Goal: Transaction & Acquisition: Purchase product/service

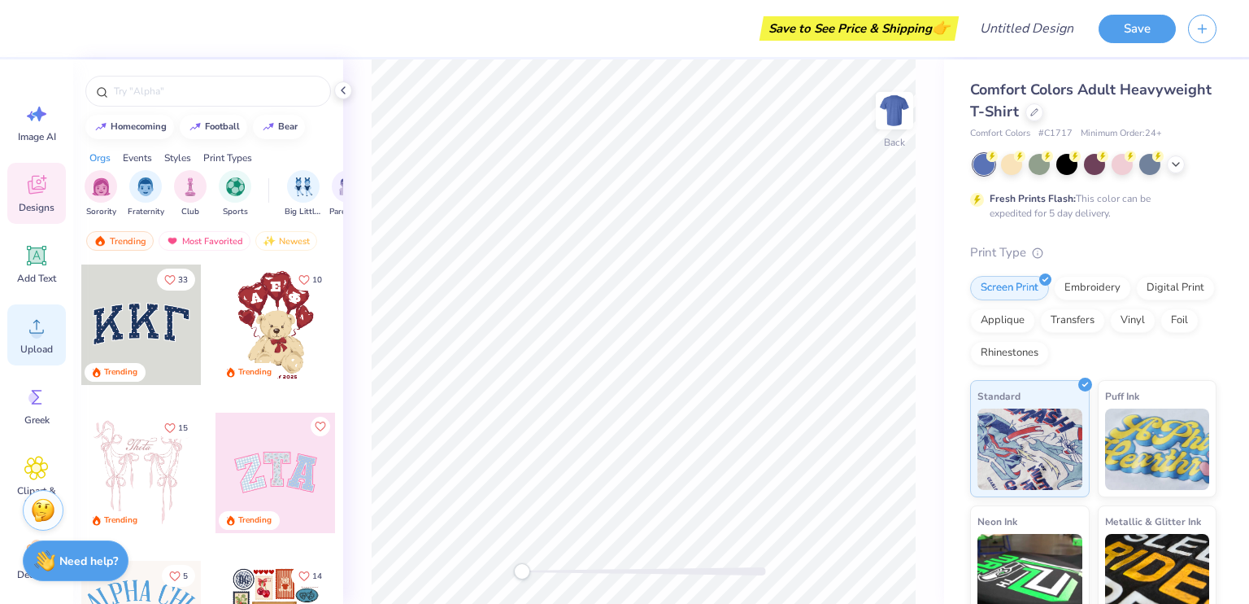
click at [42, 329] on icon at bounding box center [36, 327] width 15 height 14
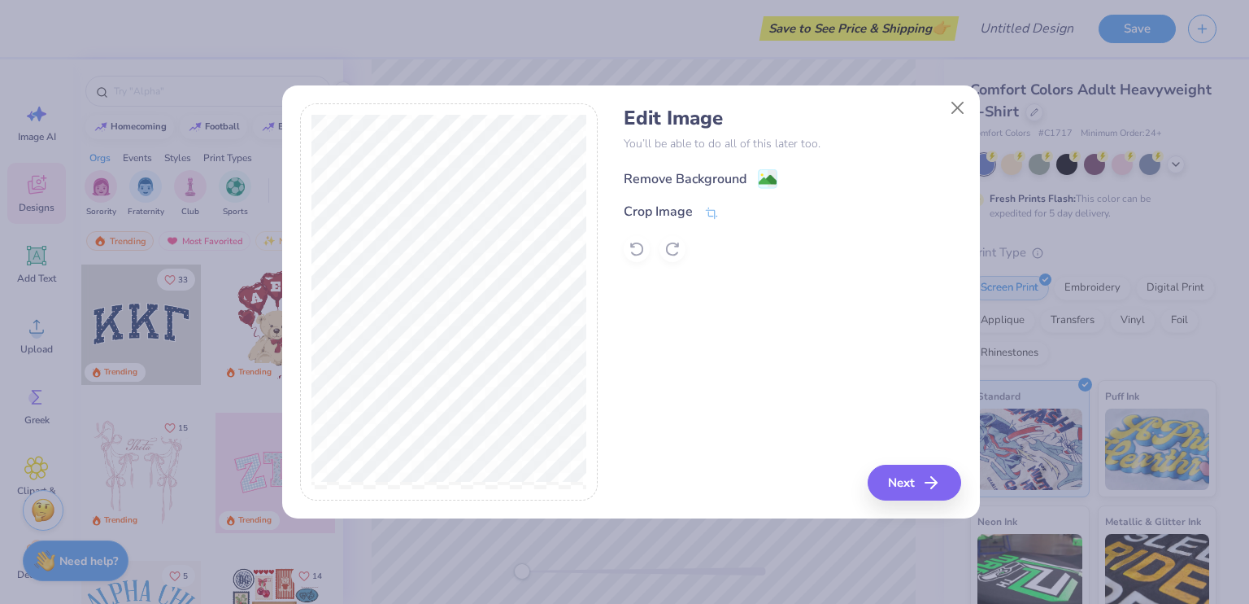
click at [688, 170] on div "Edit Image You’ll be able to do all of this later too. Remove Background Crop I…" at bounding box center [793, 184] width 338 height 155
click at [687, 172] on div "Remove Background" at bounding box center [685, 179] width 123 height 20
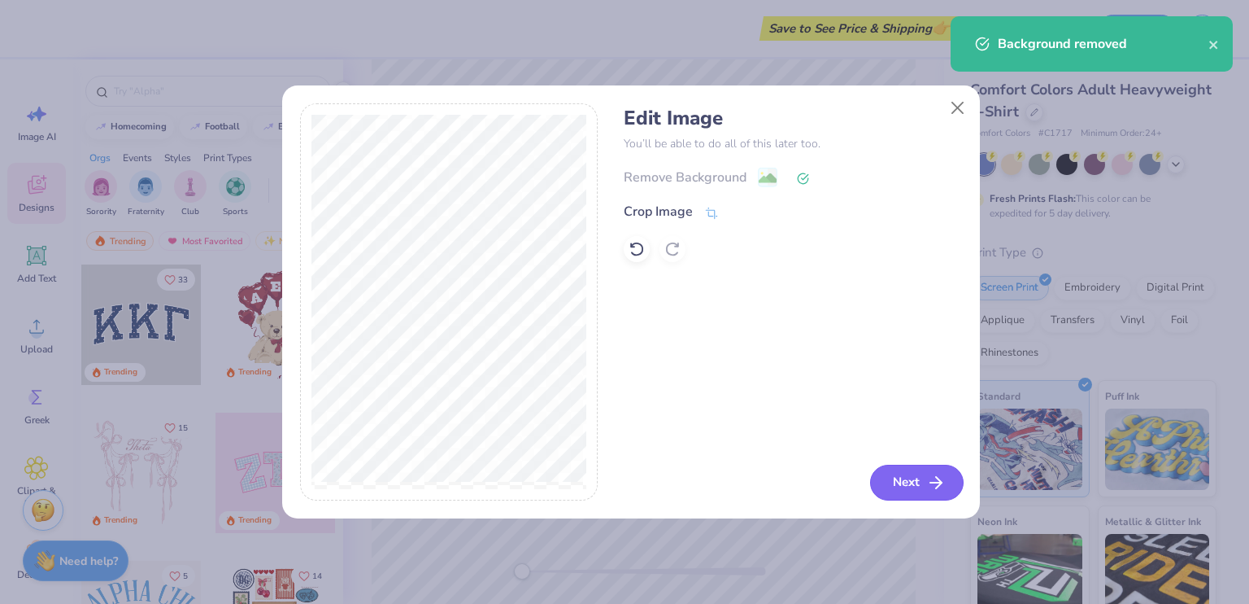
click at [886, 486] on button "Next" at bounding box center [917, 482] width 94 height 36
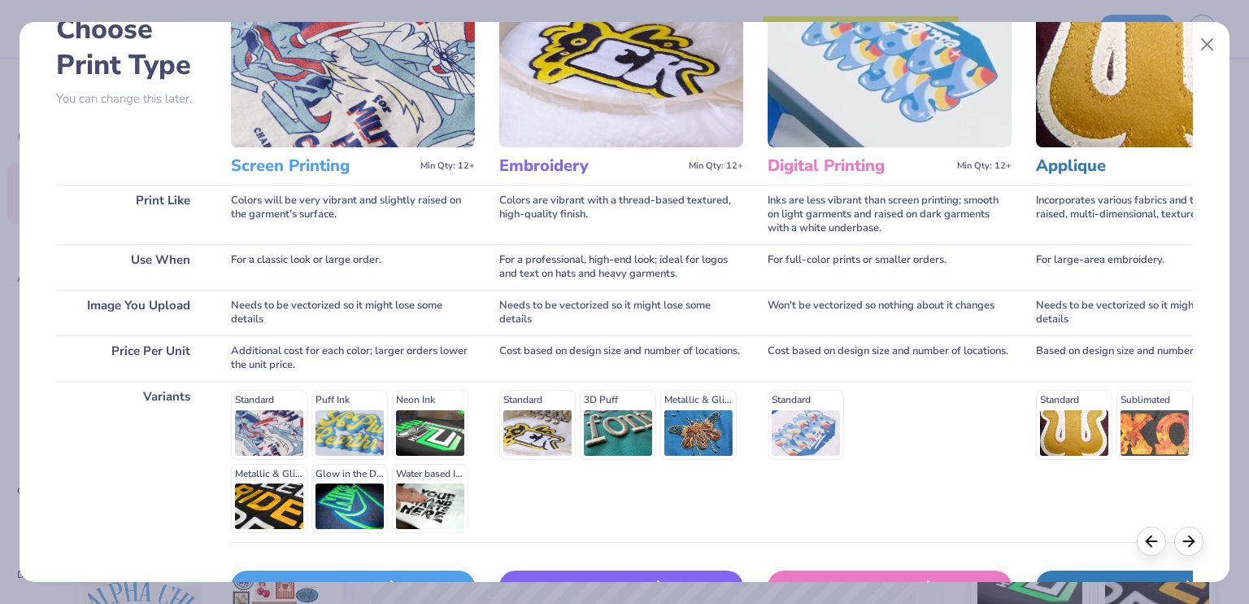
scroll to position [207, 0]
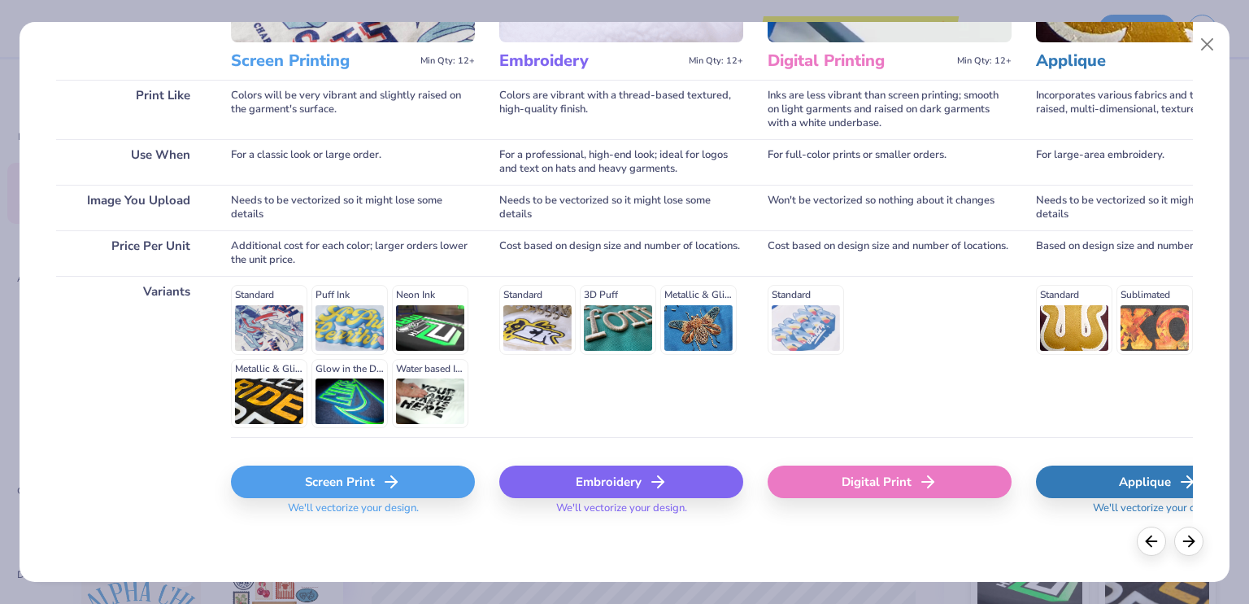
click at [293, 481] on div "Screen Print" at bounding box center [353, 481] width 244 height 33
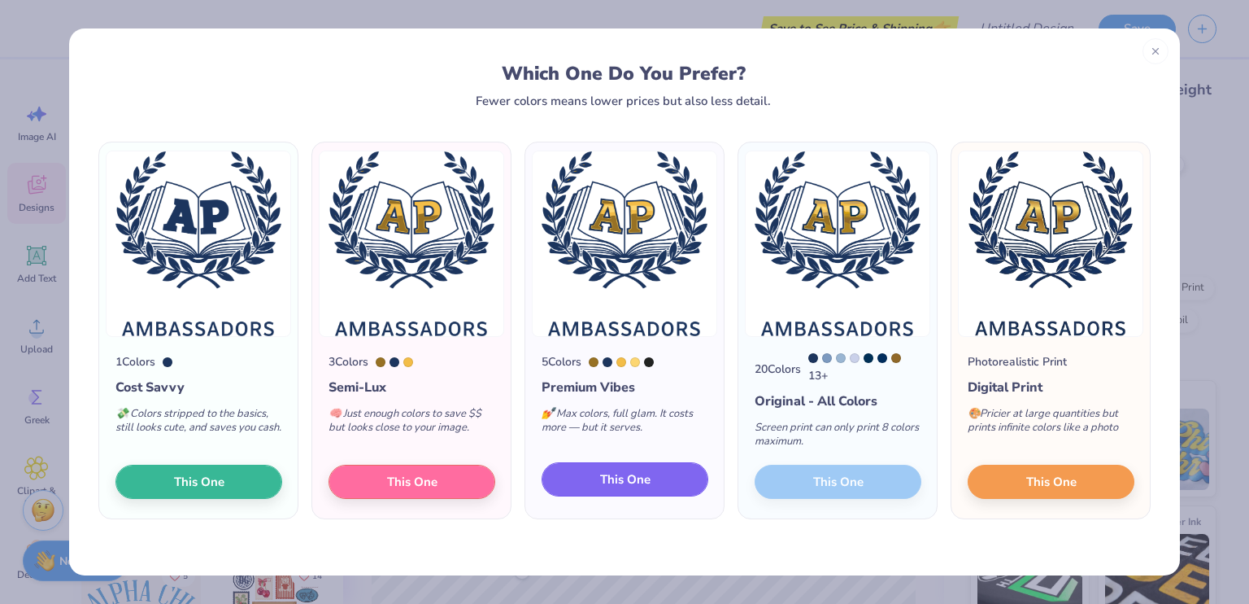
click at [621, 486] on span "This One" at bounding box center [625, 479] width 50 height 19
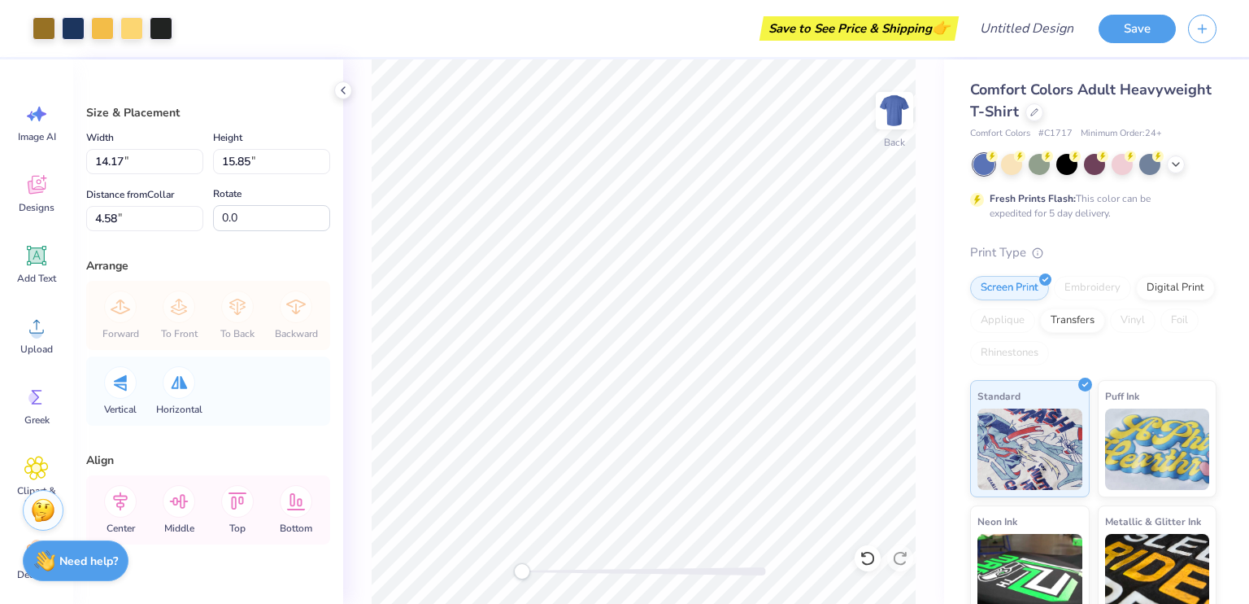
type input "10.98"
type input "12.28"
type input "4.07"
click at [937, 394] on div "Back" at bounding box center [643, 331] width 601 height 544
type input "5.30"
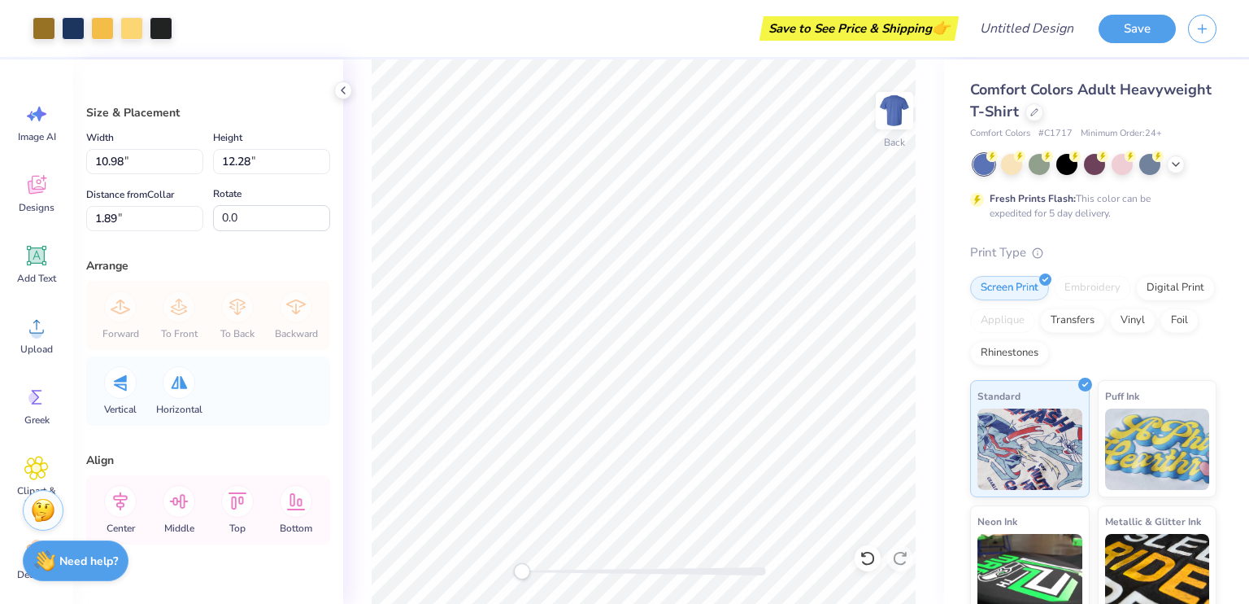
type input "5.92"
type input "8.79"
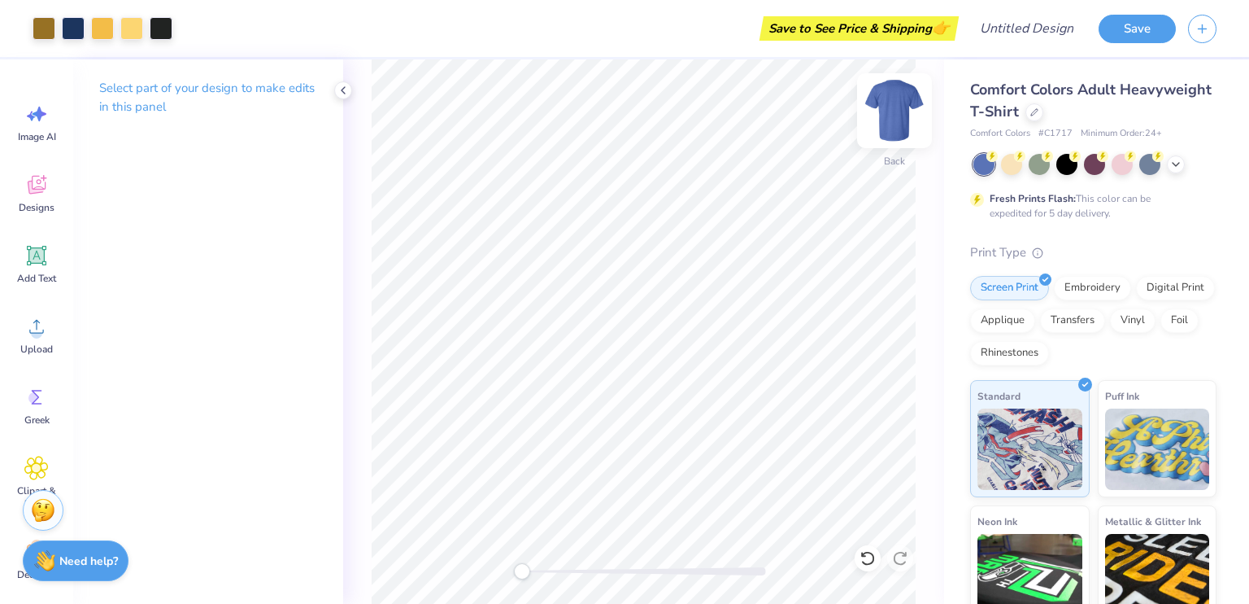
click at [891, 119] on img at bounding box center [894, 110] width 65 height 65
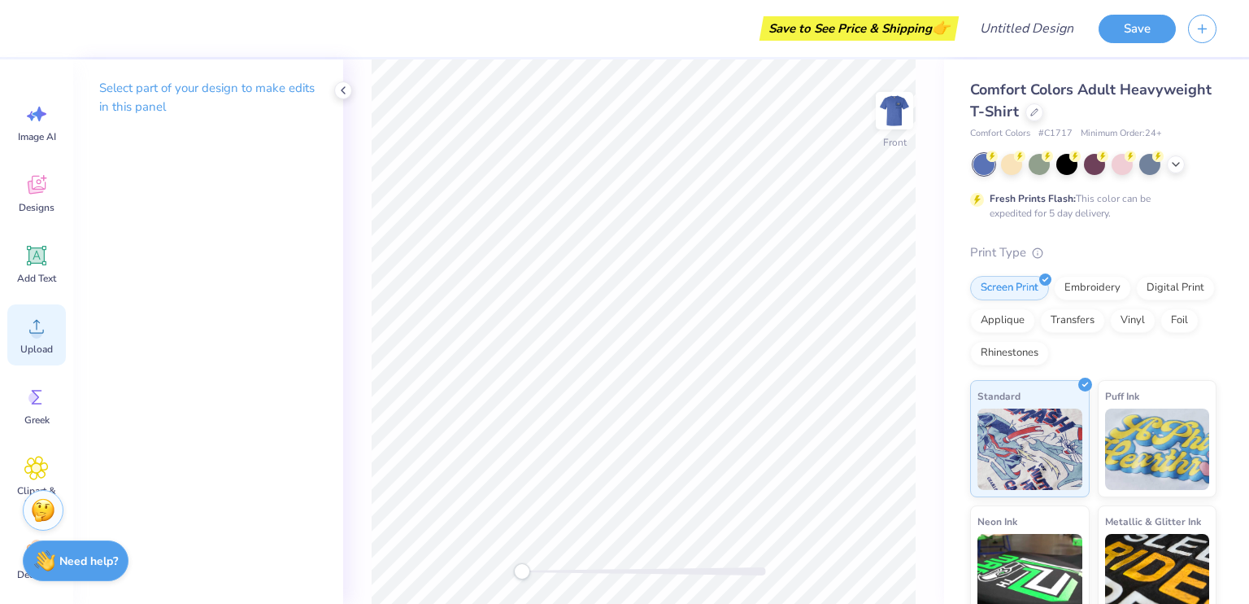
click at [28, 320] on icon at bounding box center [36, 326] width 24 height 24
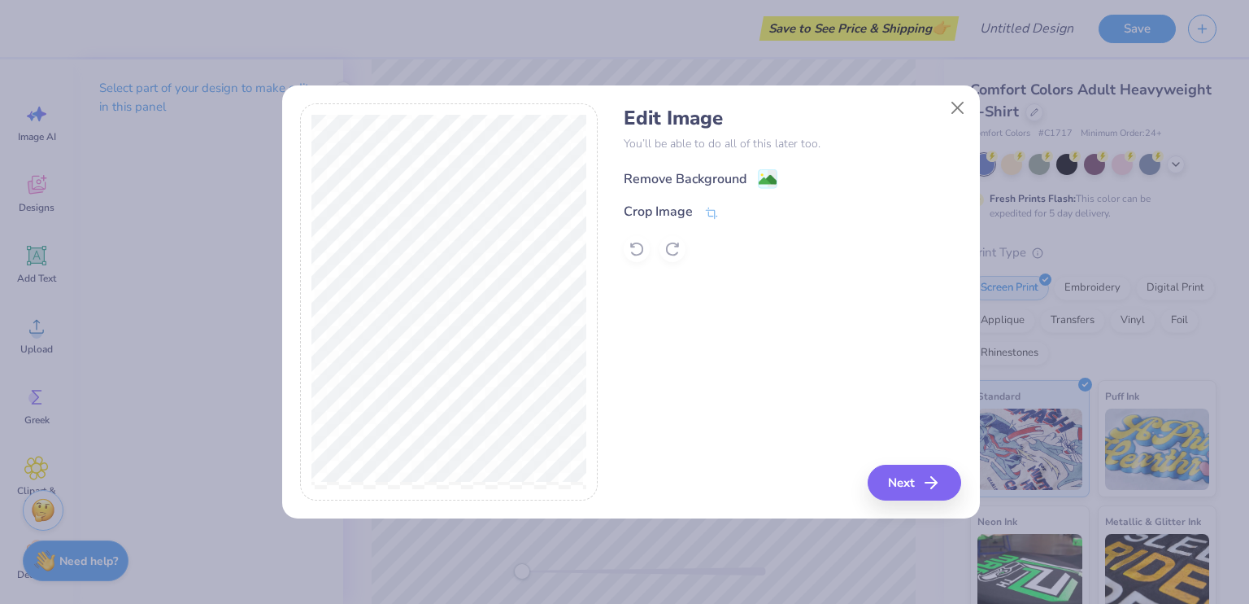
click at [678, 168] on div "Remove Background" at bounding box center [793, 177] width 338 height 20
click at [673, 183] on div "Remove Background" at bounding box center [685, 179] width 123 height 20
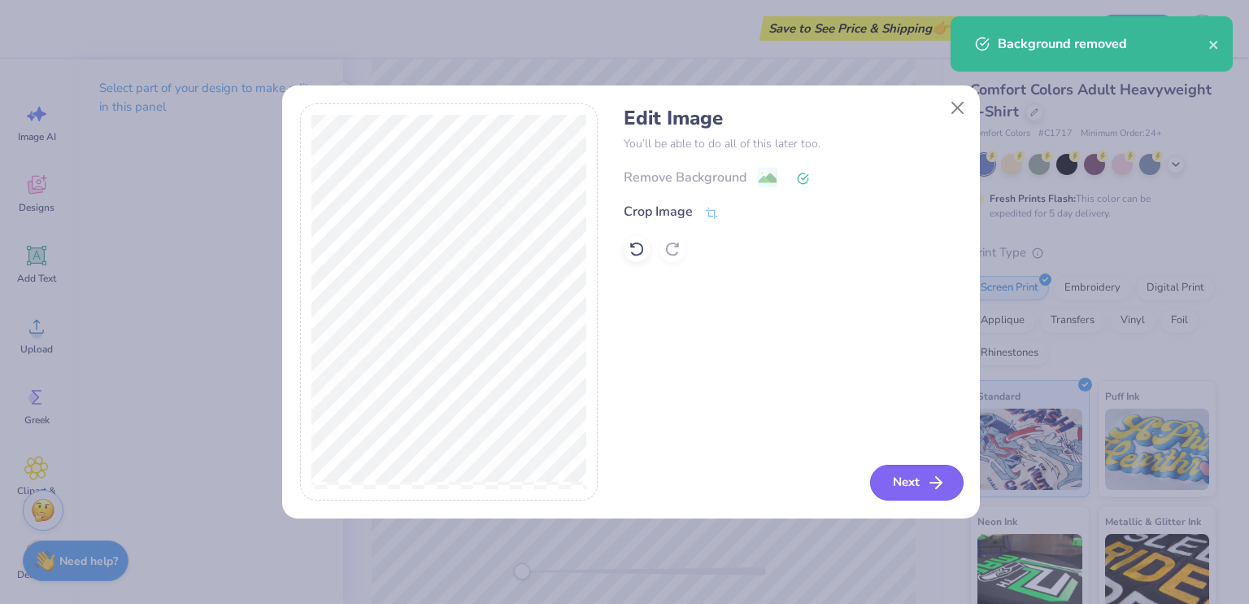
click at [882, 478] on button "Next" at bounding box center [917, 482] width 94 height 36
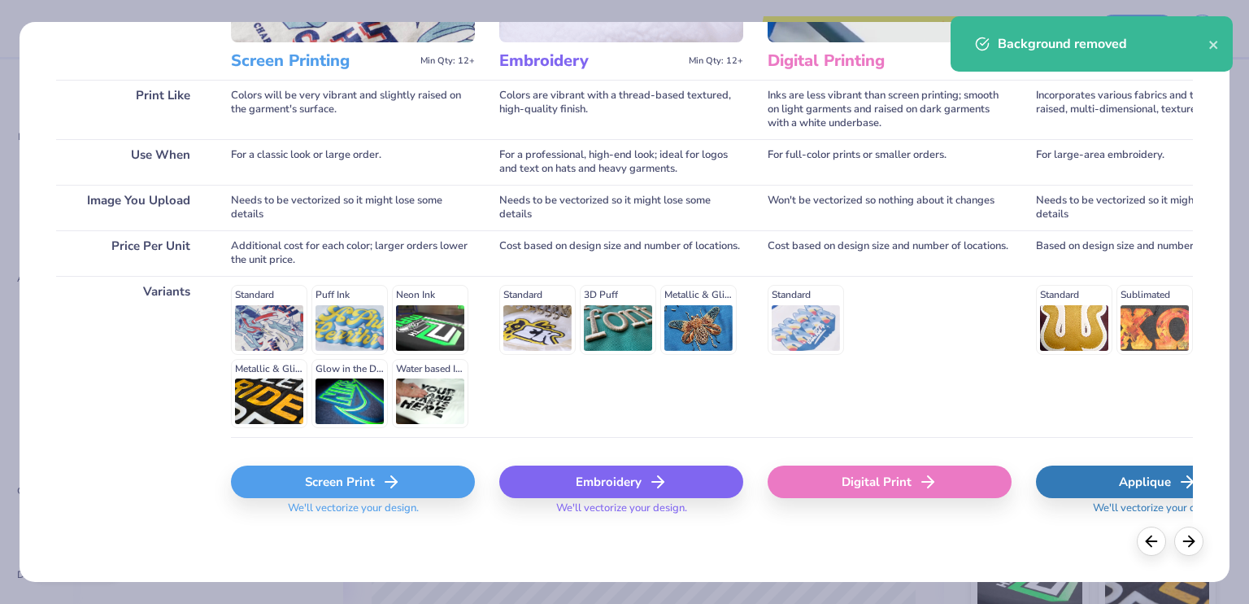
click at [280, 468] on div "Screen Print" at bounding box center [353, 481] width 244 height 33
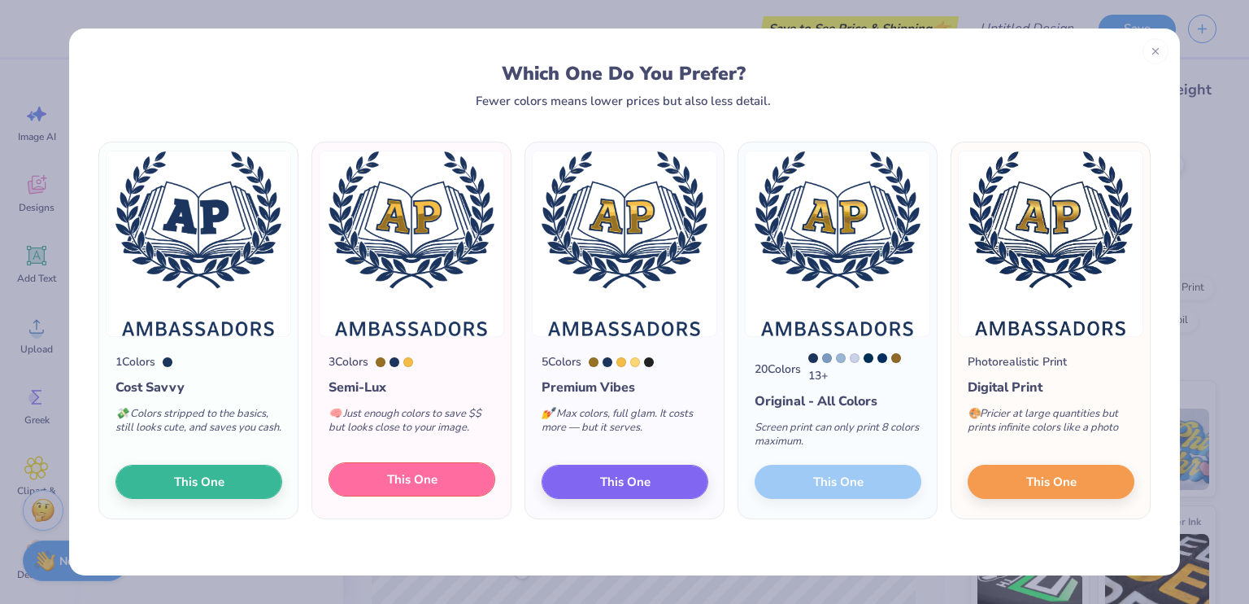
click at [429, 484] on span "This One" at bounding box center [412, 479] width 50 height 19
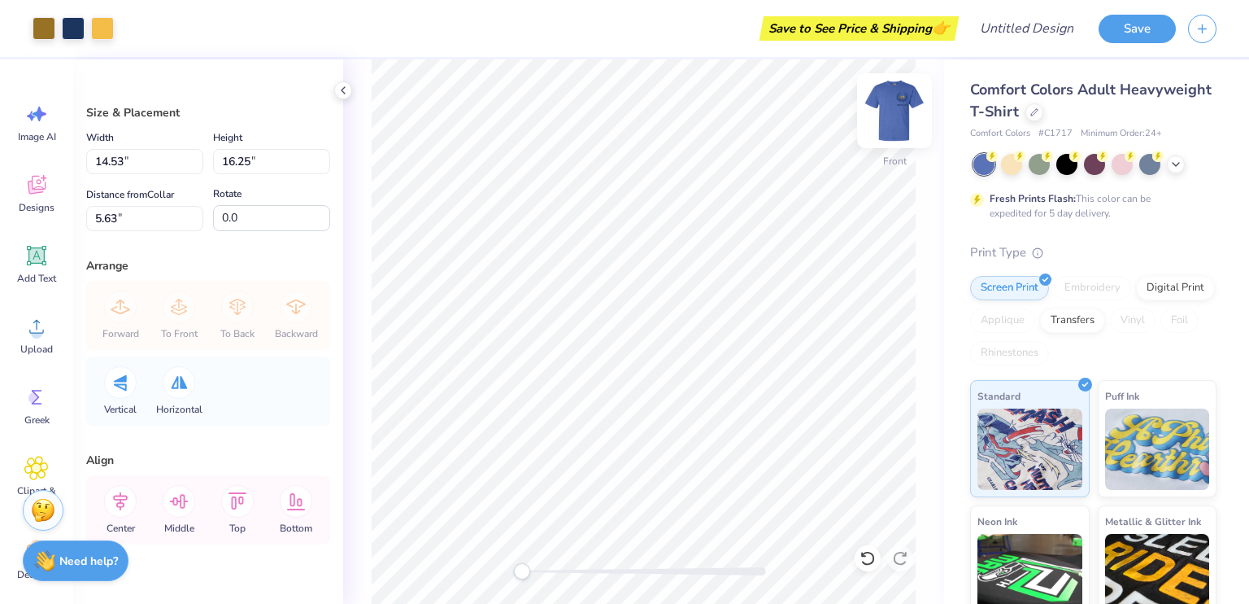
click at [889, 97] on img at bounding box center [894, 110] width 65 height 65
click at [888, 97] on img at bounding box center [894, 110] width 33 height 33
type input "11.00"
type input "12.30"
type input "9.58"
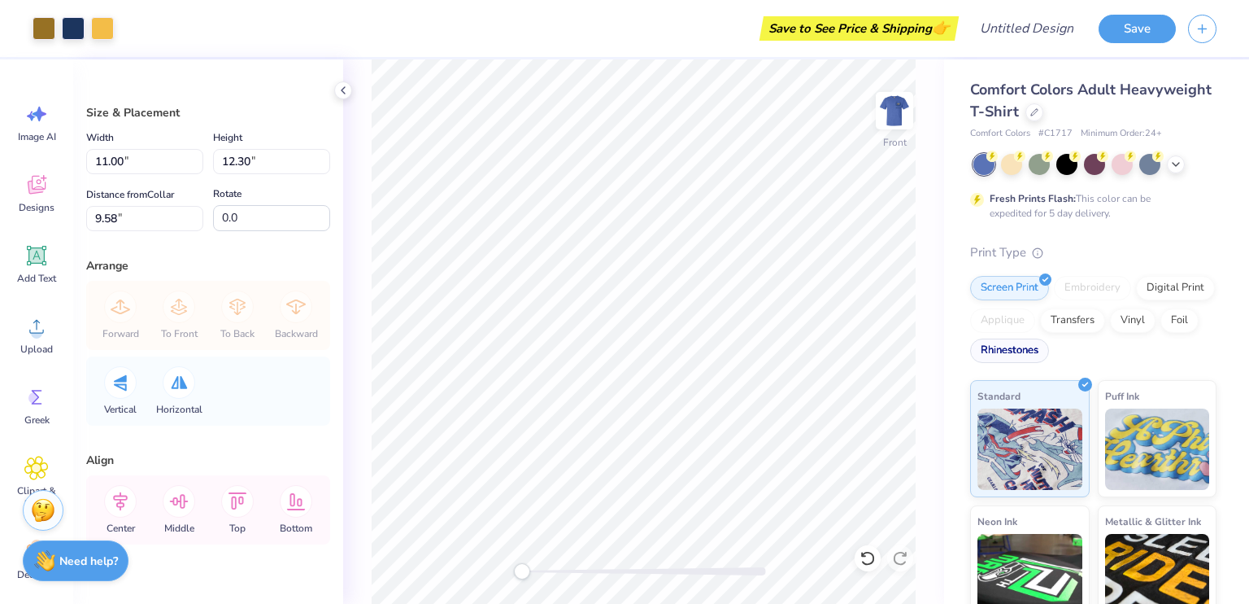
click at [1049, 351] on div "Rhinestones" at bounding box center [1009, 350] width 79 height 24
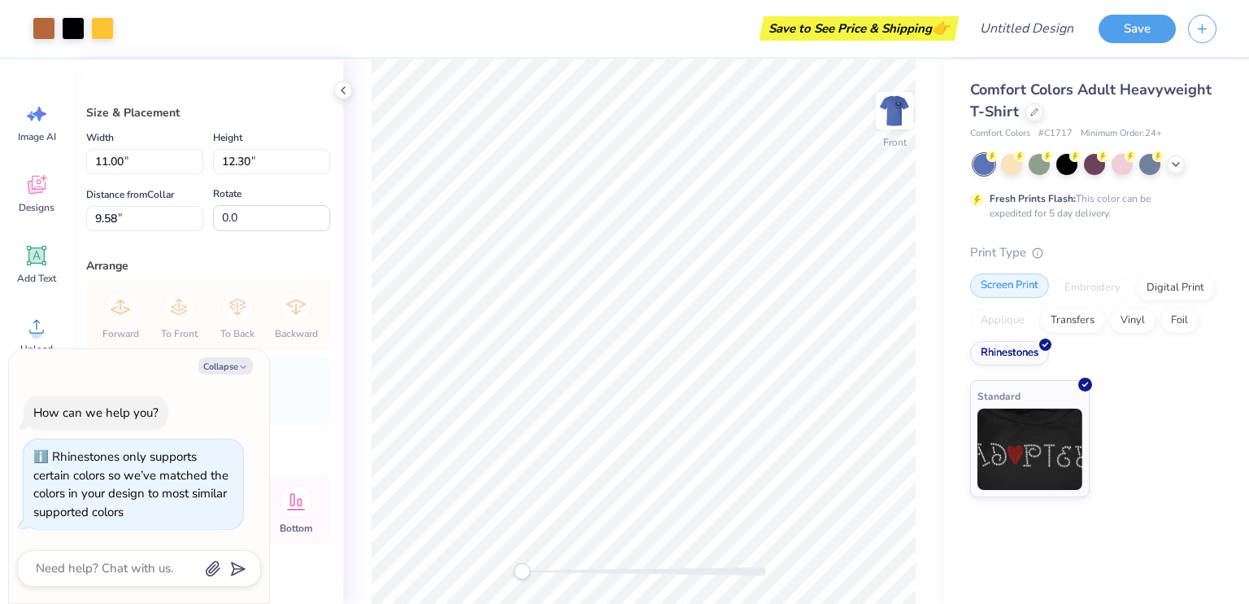
click at [996, 284] on div "Screen Print" at bounding box center [1009, 285] width 79 height 24
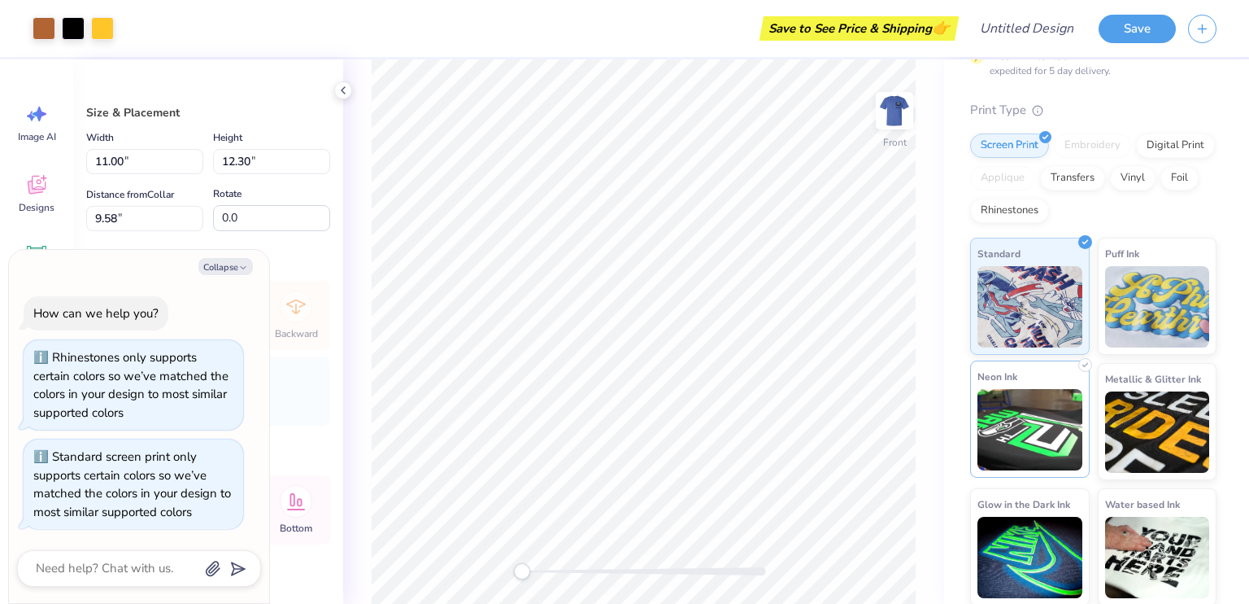
scroll to position [143, 0]
click at [292, 417] on div "Vertical Horizontal" at bounding box center [208, 390] width 234 height 69
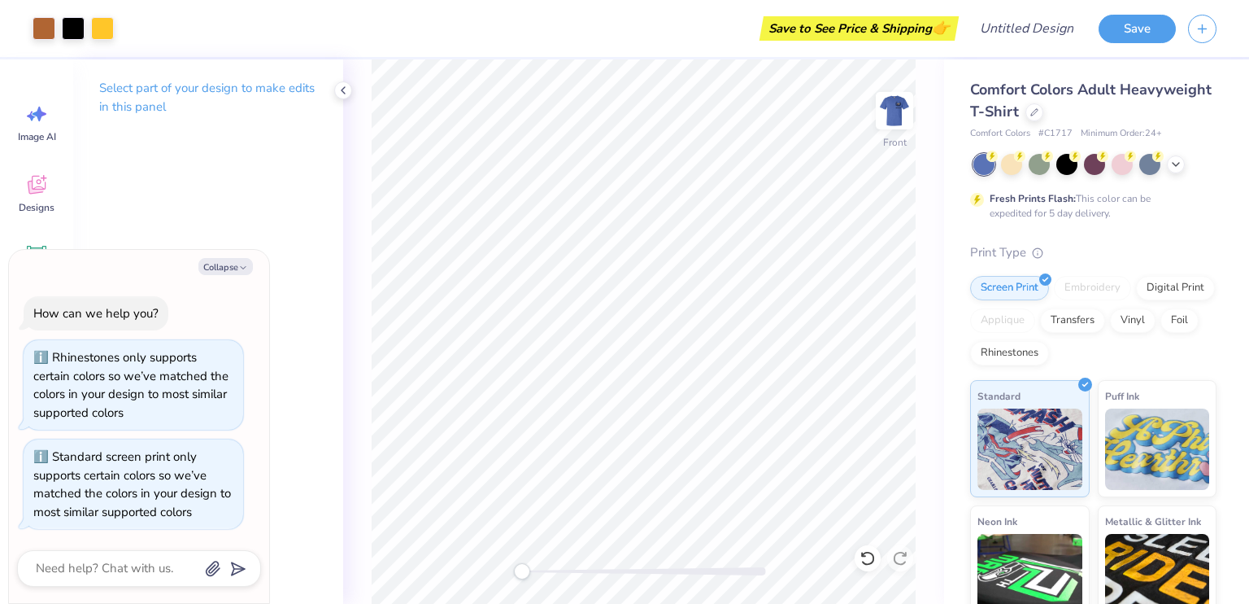
scroll to position [0, 0]
click at [1184, 168] on div at bounding box center [1095, 164] width 243 height 21
click at [1178, 163] on icon at bounding box center [1176, 162] width 13 height 13
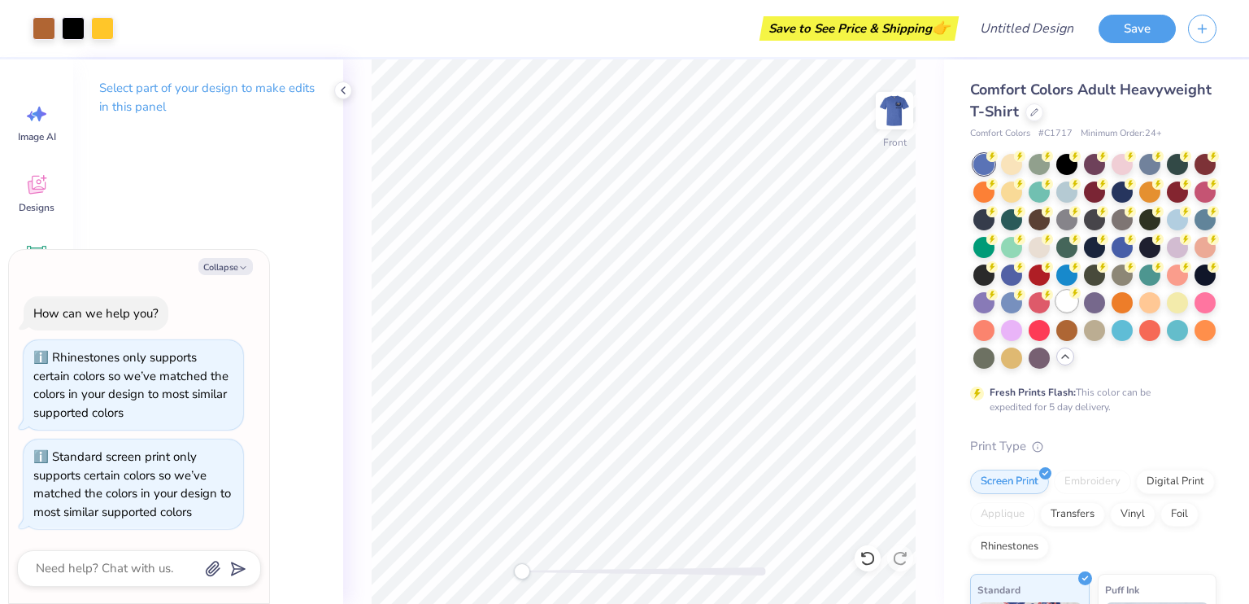
click at [1070, 299] on g at bounding box center [1075, 292] width 11 height 11
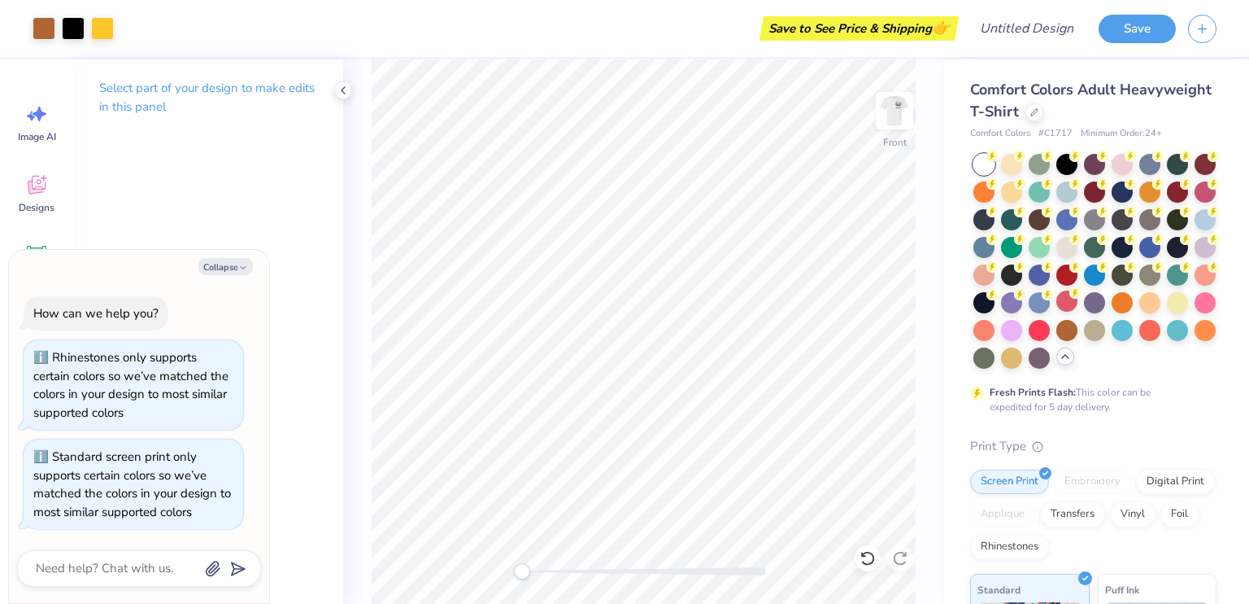
click at [1057, 312] on div at bounding box center [1067, 300] width 21 height 21
click at [890, 127] on img at bounding box center [894, 110] width 33 height 33
click at [1073, 297] on icon at bounding box center [1076, 293] width 6 height 8
click at [884, 113] on img at bounding box center [894, 110] width 65 height 65
click at [1149, 165] on div at bounding box center [1150, 162] width 21 height 21
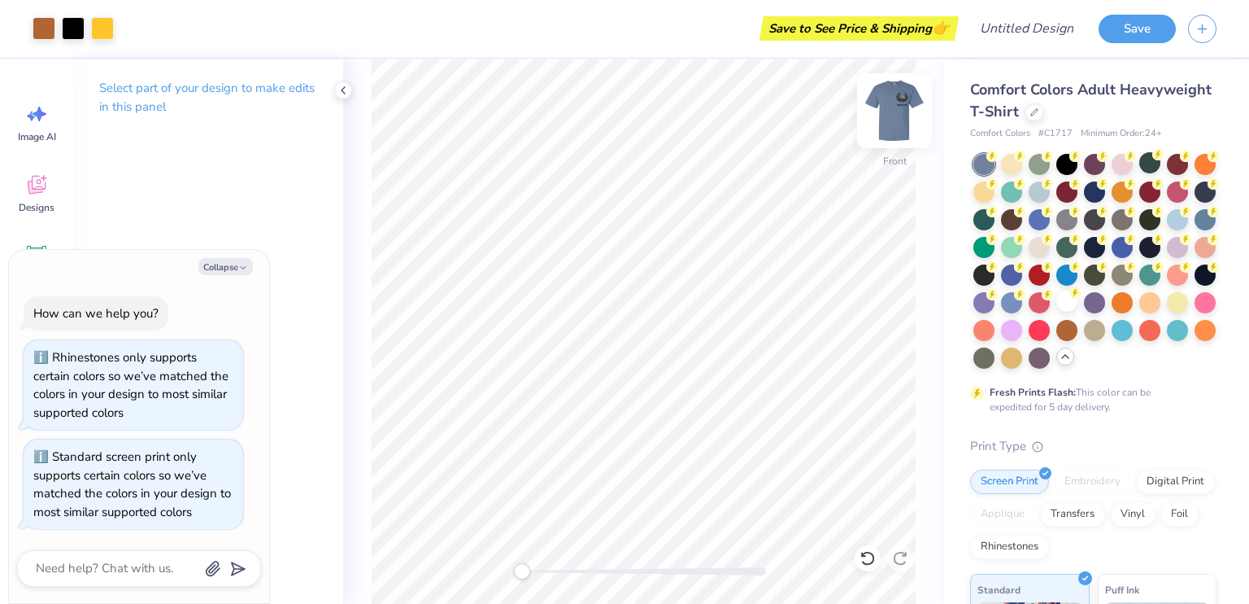
click at [885, 110] on img at bounding box center [894, 110] width 65 height 65
click at [1067, 172] on div at bounding box center [1067, 162] width 21 height 21
click at [893, 123] on img at bounding box center [894, 110] width 65 height 65
click at [895, 103] on img at bounding box center [894, 110] width 33 height 33
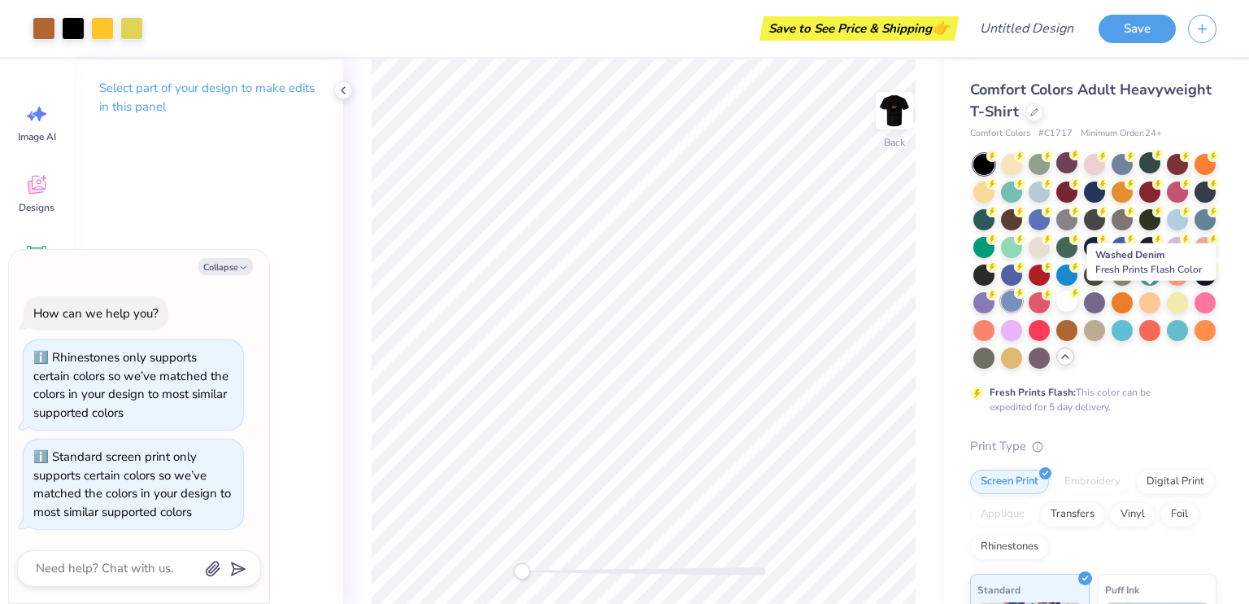
click at [1026, 297] on circle at bounding box center [1019, 292] width 11 height 11
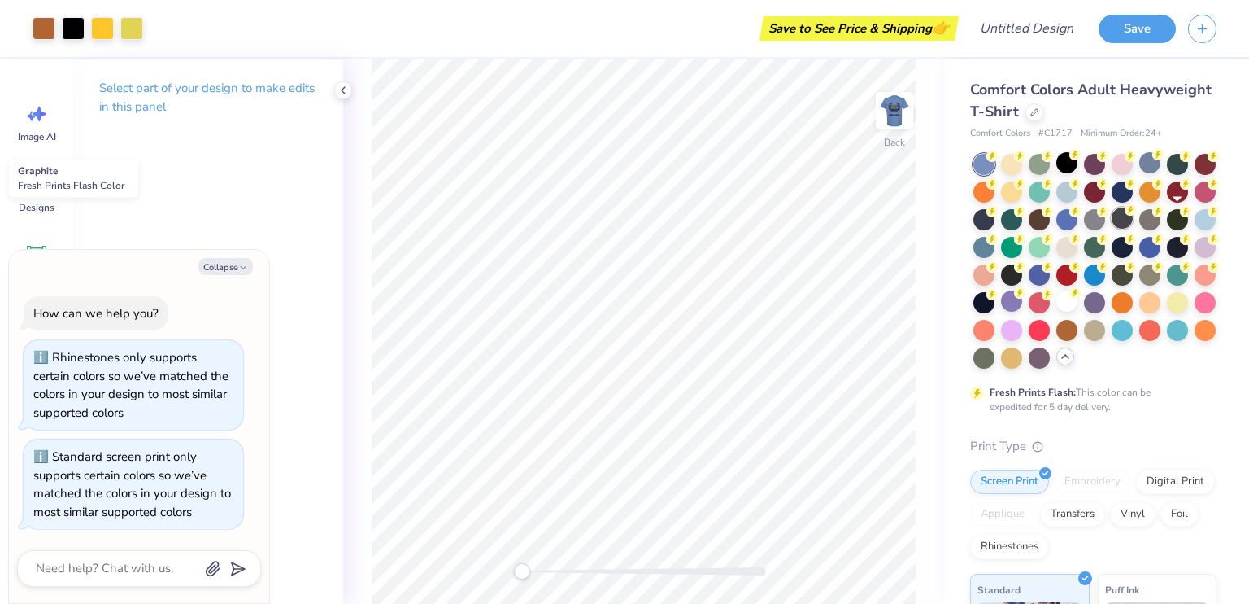
click at [1133, 217] on div at bounding box center [1122, 217] width 21 height 21
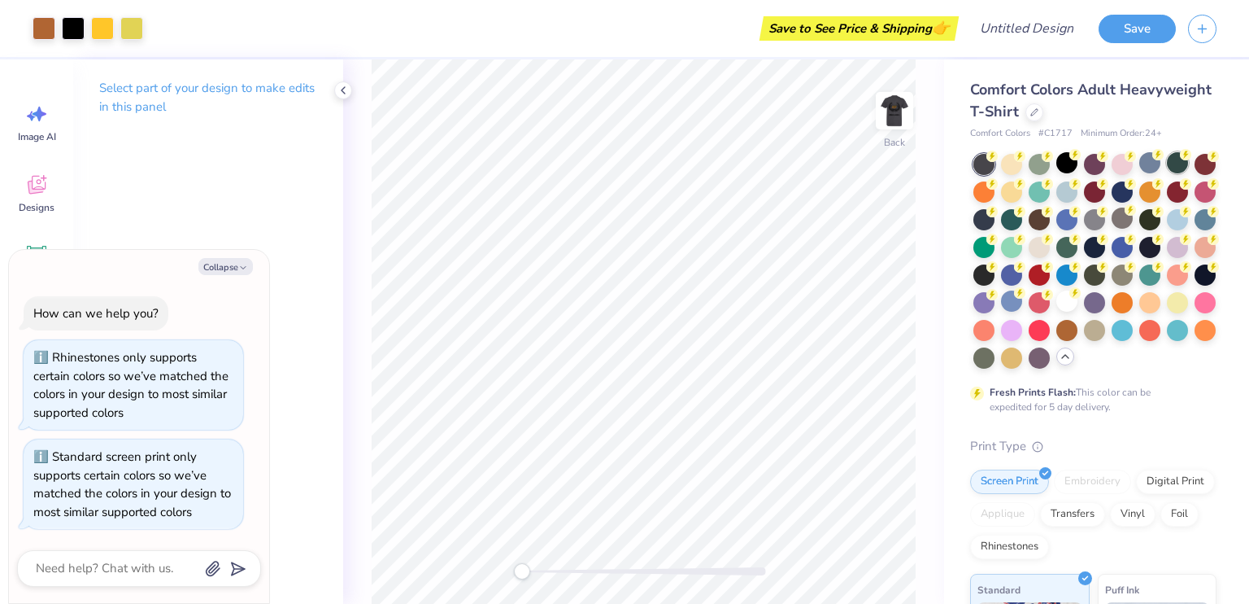
click at [1179, 163] on div at bounding box center [1177, 162] width 21 height 21
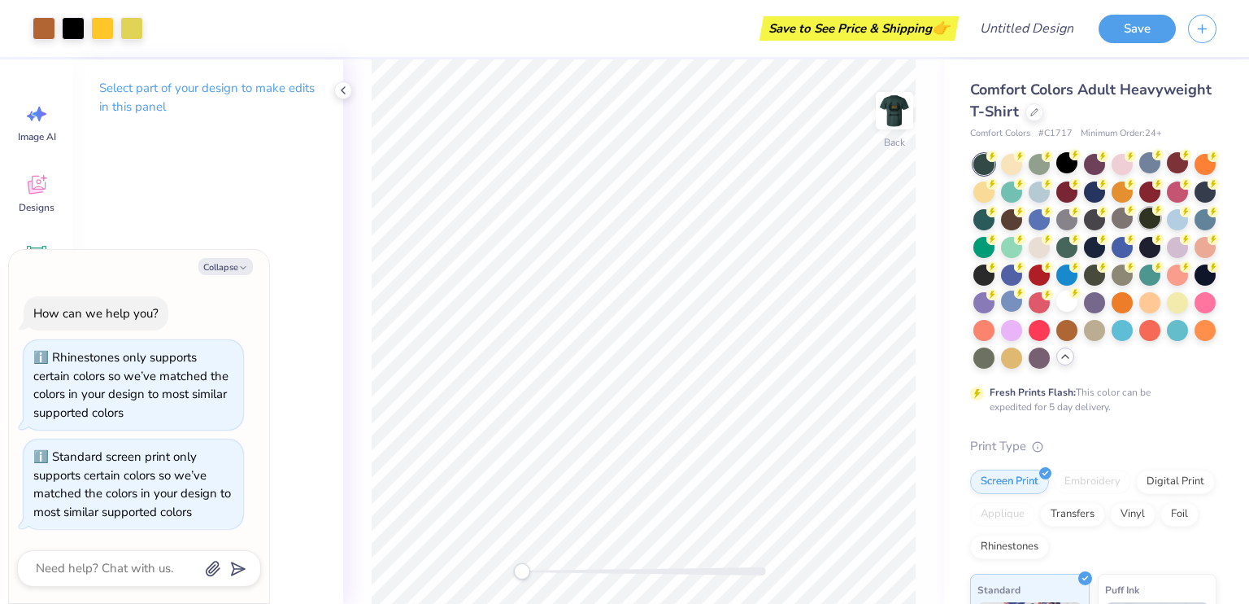
click at [1140, 229] on div at bounding box center [1150, 217] width 21 height 21
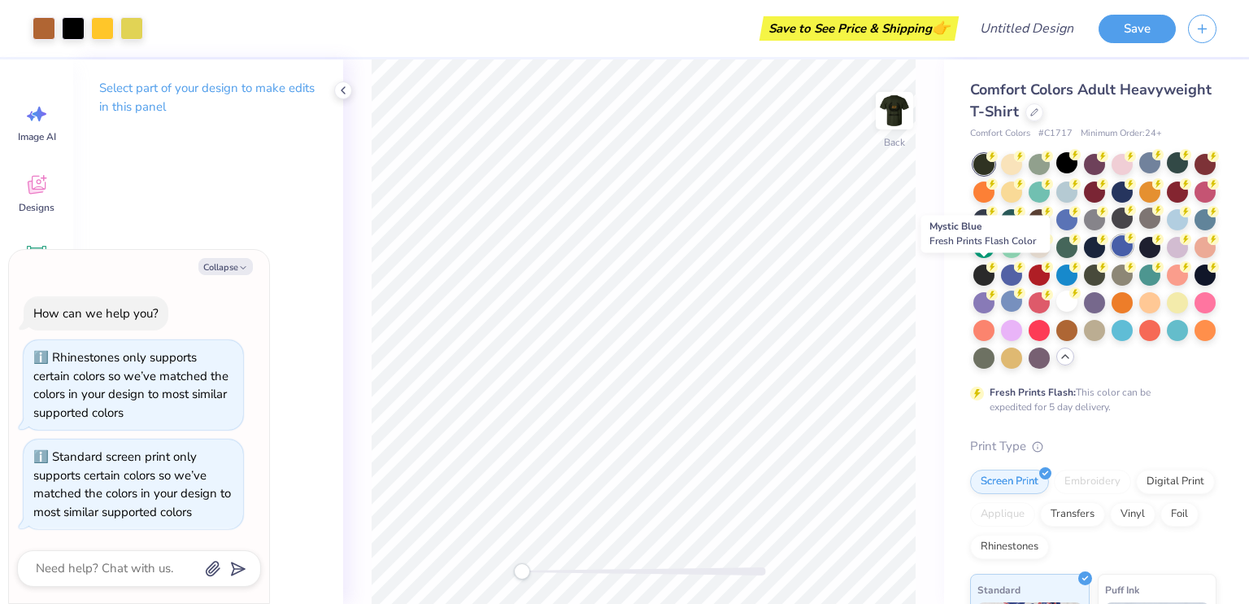
click at [1112, 256] on div at bounding box center [1122, 245] width 21 height 21
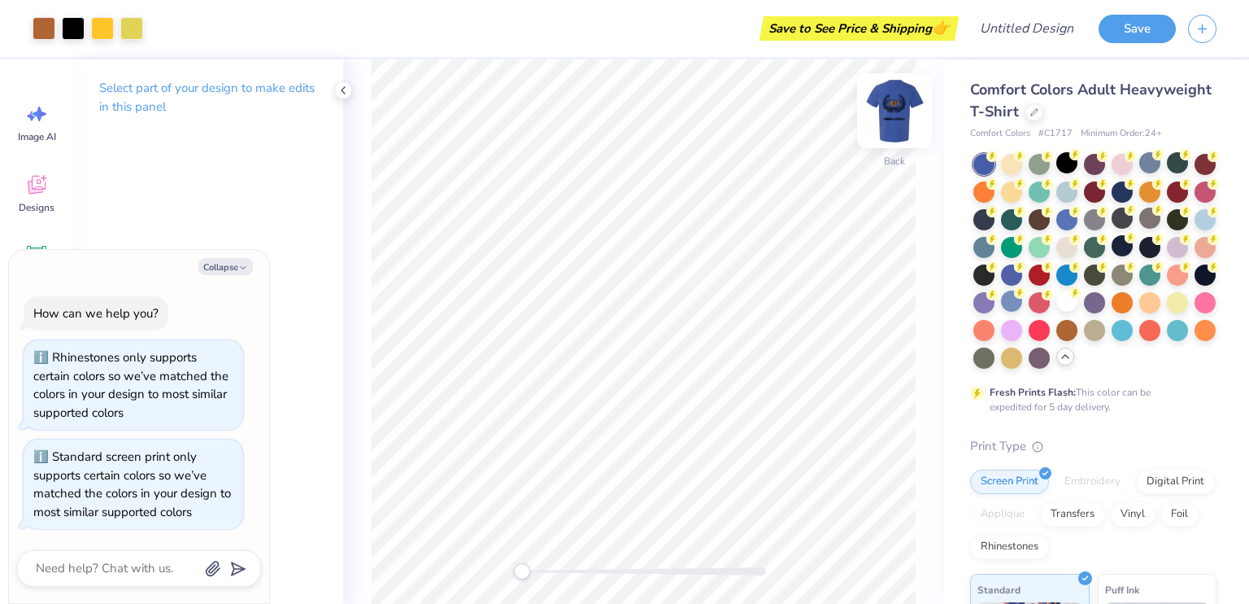
click at [889, 90] on img at bounding box center [894, 110] width 65 height 65
click at [1022, 218] on div at bounding box center [1011, 217] width 21 height 21
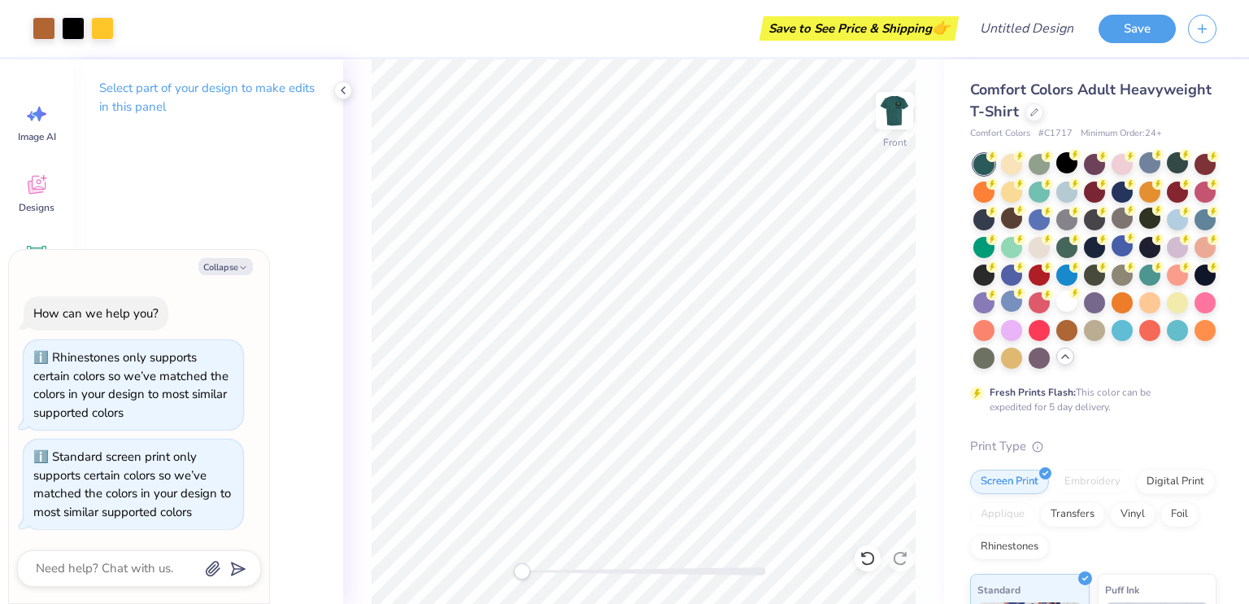
type textarea "x"
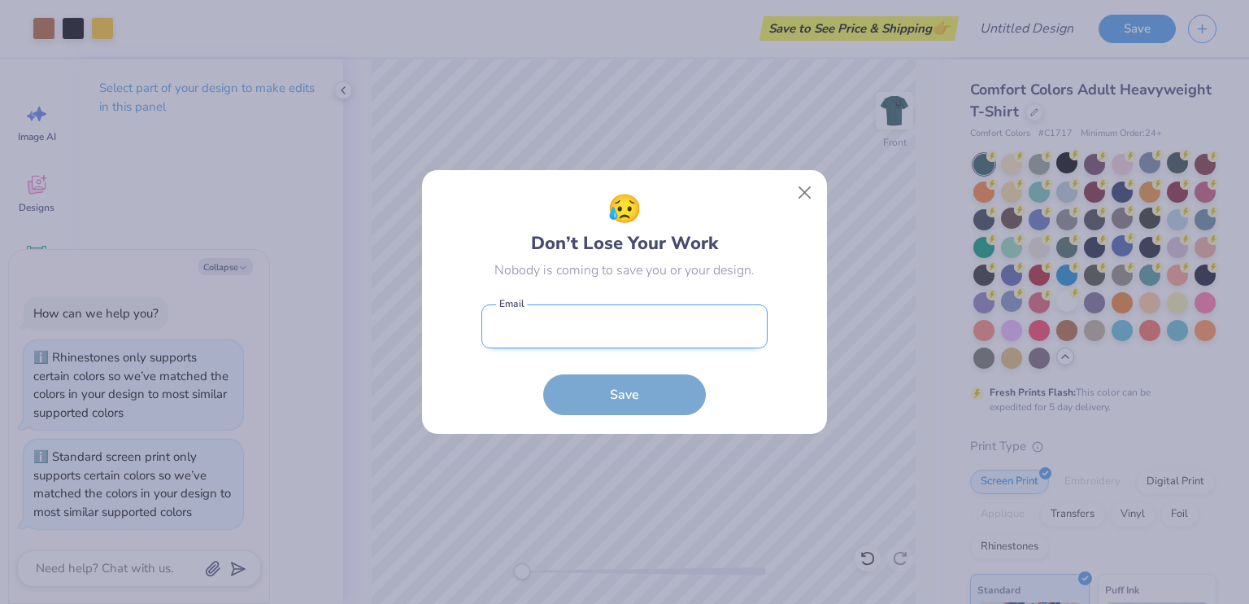
click at [683, 324] on input "email" at bounding box center [625, 326] width 286 height 45
type input "[EMAIL_ADDRESS][DOMAIN_NAME]"
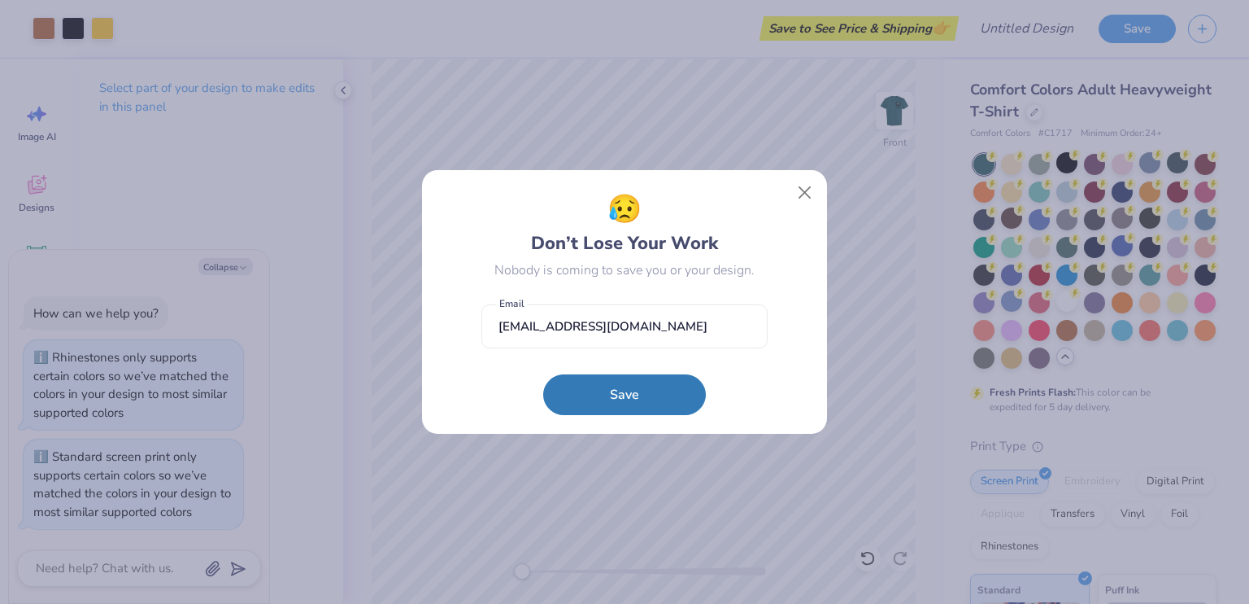
click at [660, 436] on div "😥 Don’t Lose Your Work Nobody is coming to save you or your design. [EMAIL_ADDR…" at bounding box center [624, 302] width 1249 height 604
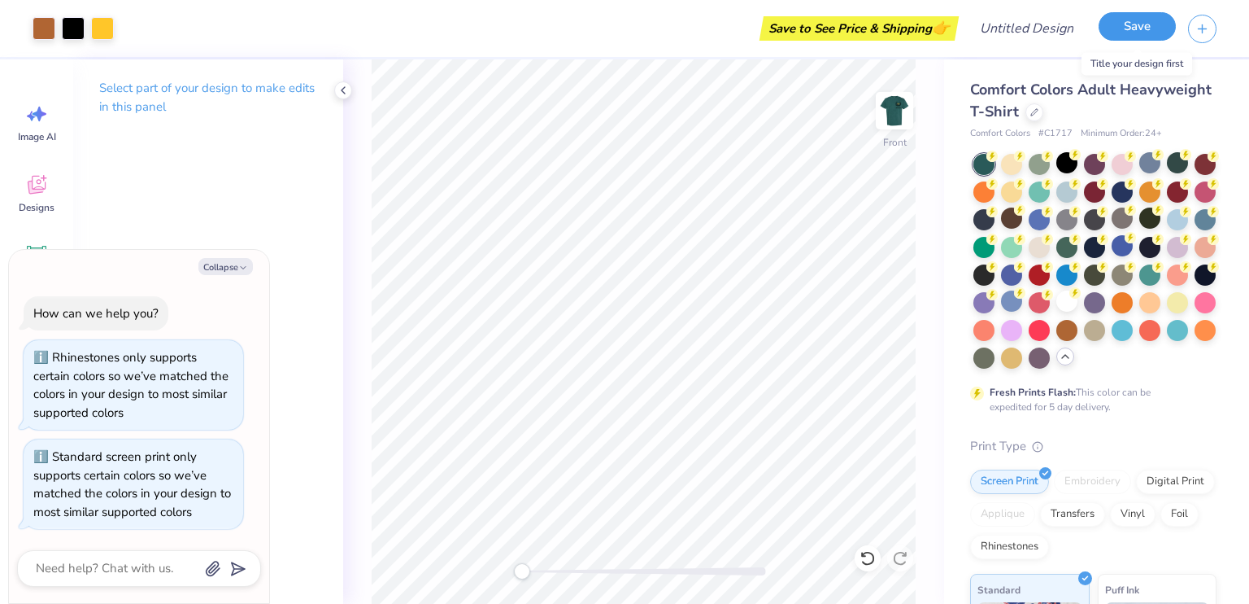
click at [1143, 28] on button "Save" at bounding box center [1137, 26] width 77 height 28
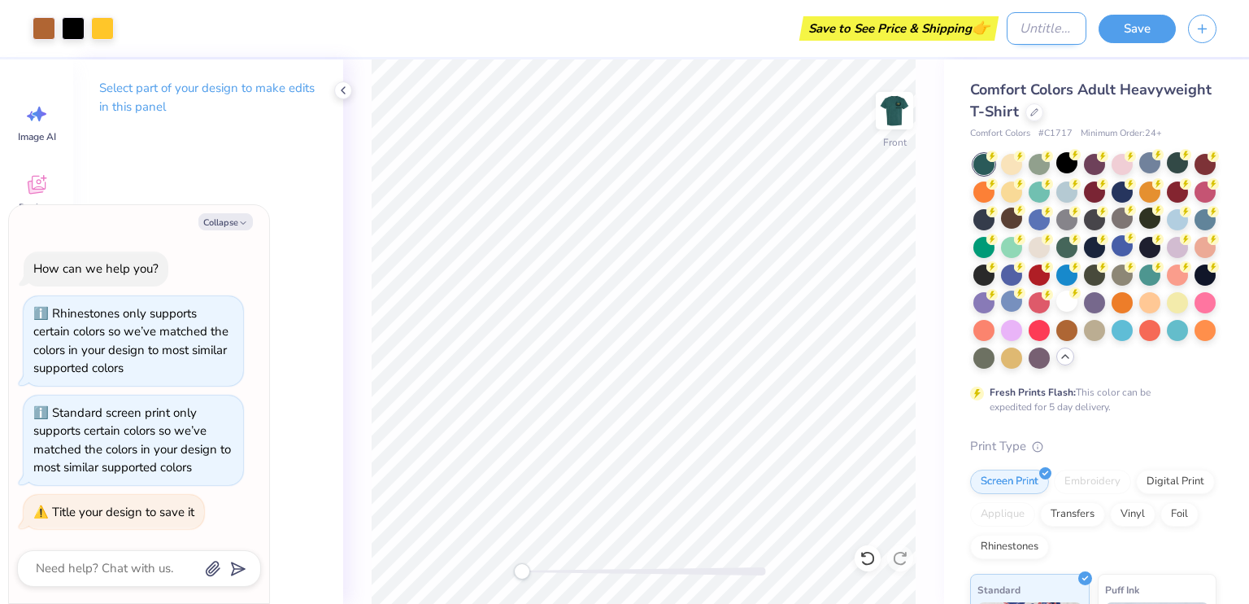
type textarea "x"
click at [1061, 24] on input "Design Title" at bounding box center [1047, 28] width 80 height 33
type input "A"
type textarea "x"
type input "Ap"
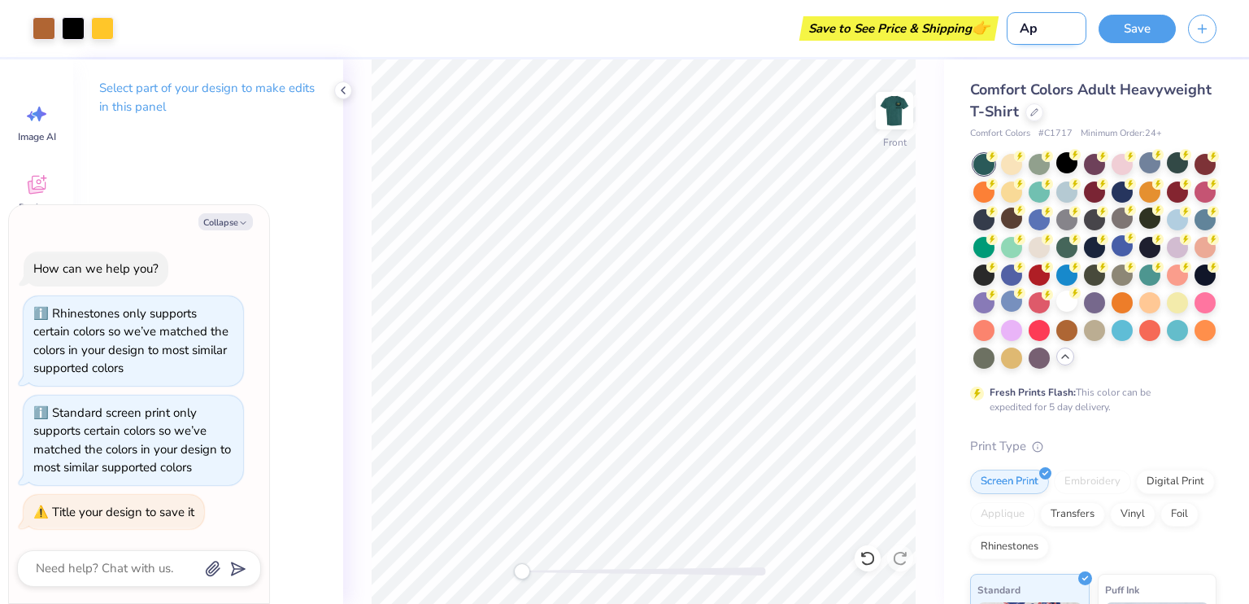
type textarea "x"
type input "ApP"
type textarea "x"
type input "ApP"
type textarea "x"
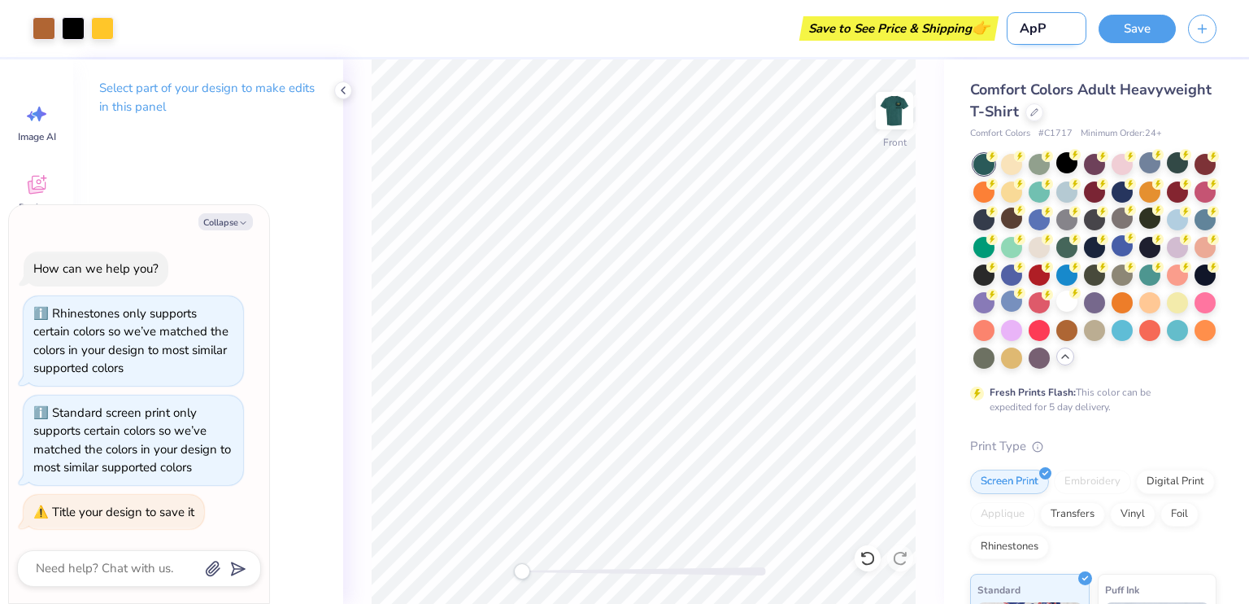
type input "ApP"
type textarea "x"
type input "Ap"
type textarea "x"
type input "A"
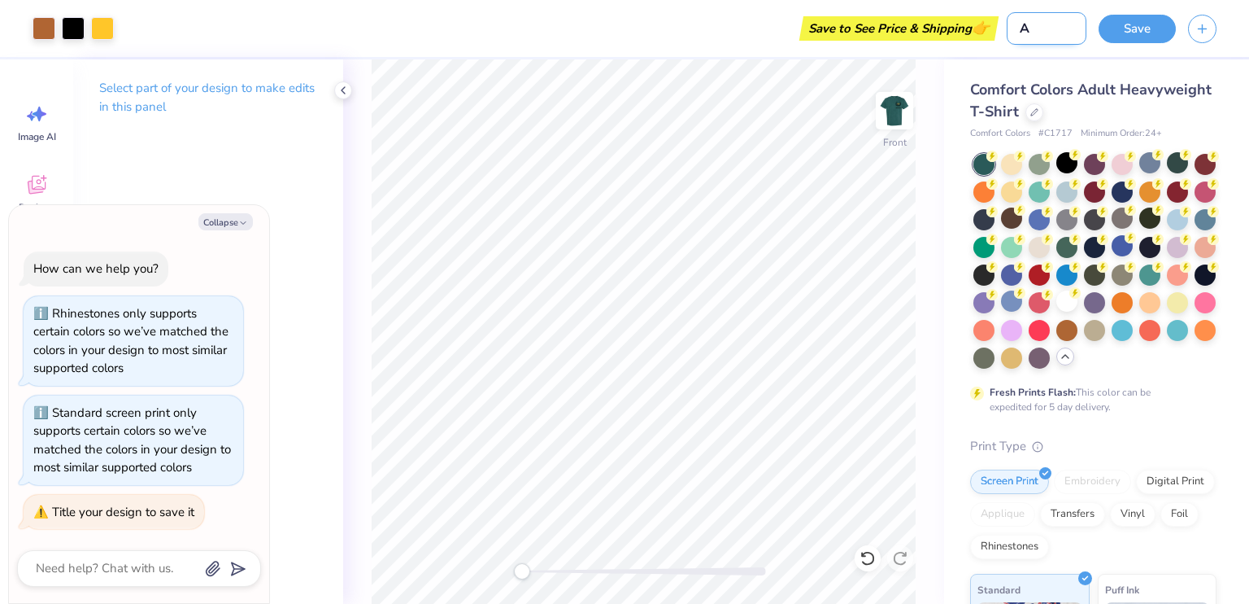
type textarea "x"
type input "AP"
type textarea "x"
type input "AP"
type textarea "x"
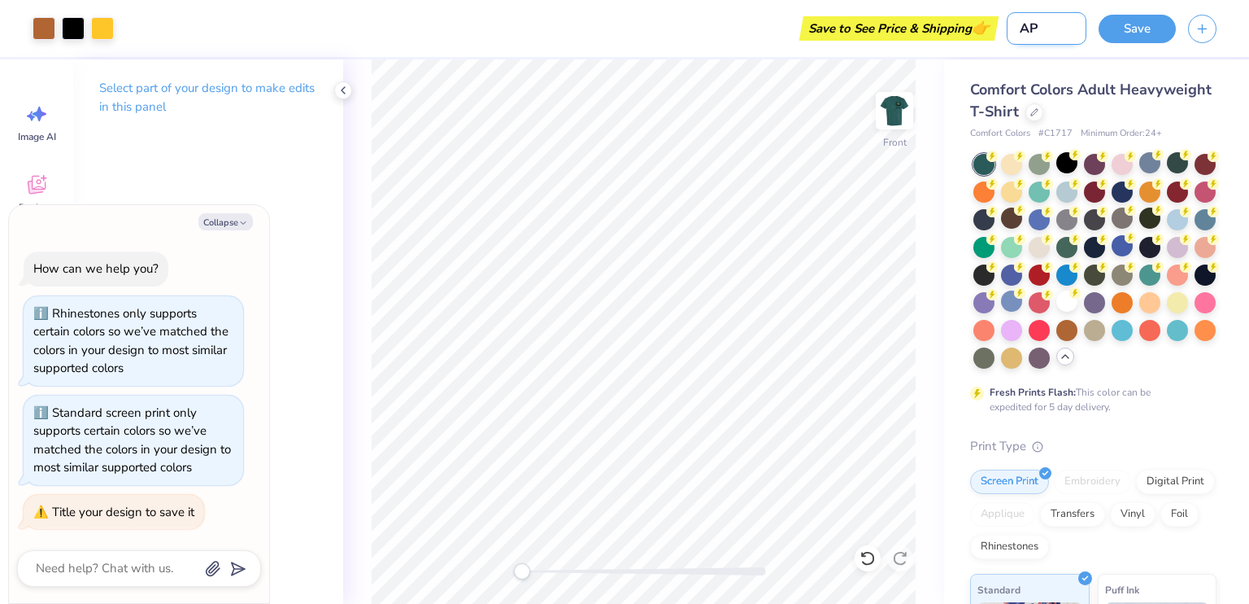
type input "AP A"
type textarea "x"
type input "AP Am"
type textarea "x"
type input "AP Amb"
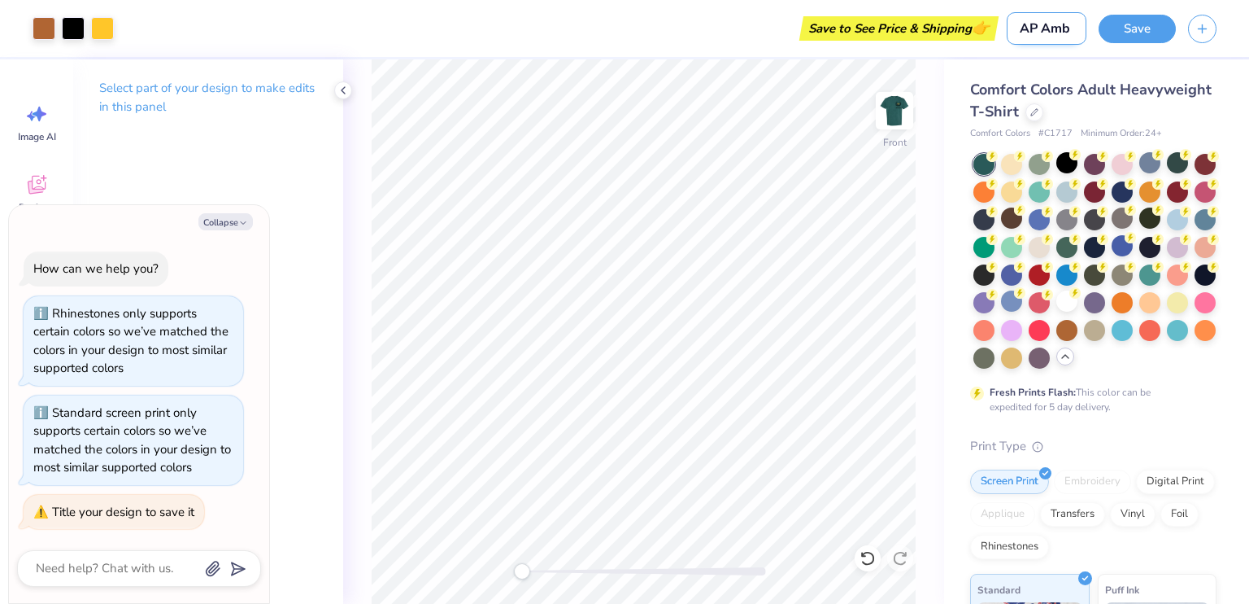
type textarea "x"
type input "AP Amba"
type textarea "x"
type input "AP Ambas"
type textarea "x"
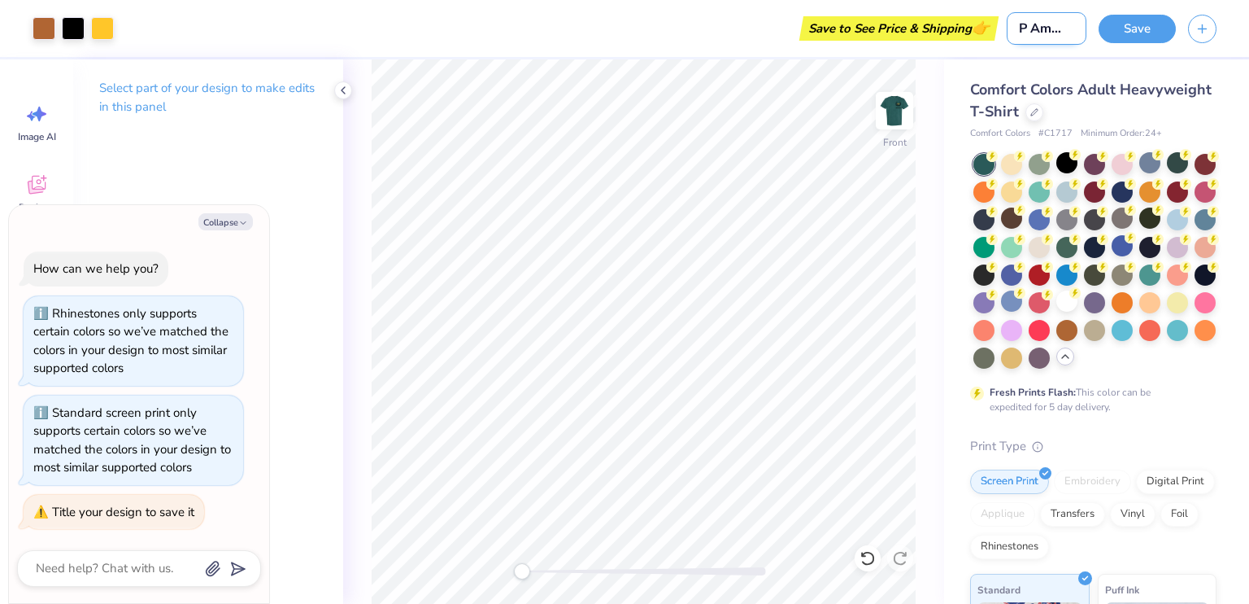
type input "AP Ambass"
type textarea "x"
type input "AP Ambassa"
type textarea "x"
type input "AP Ambassad"
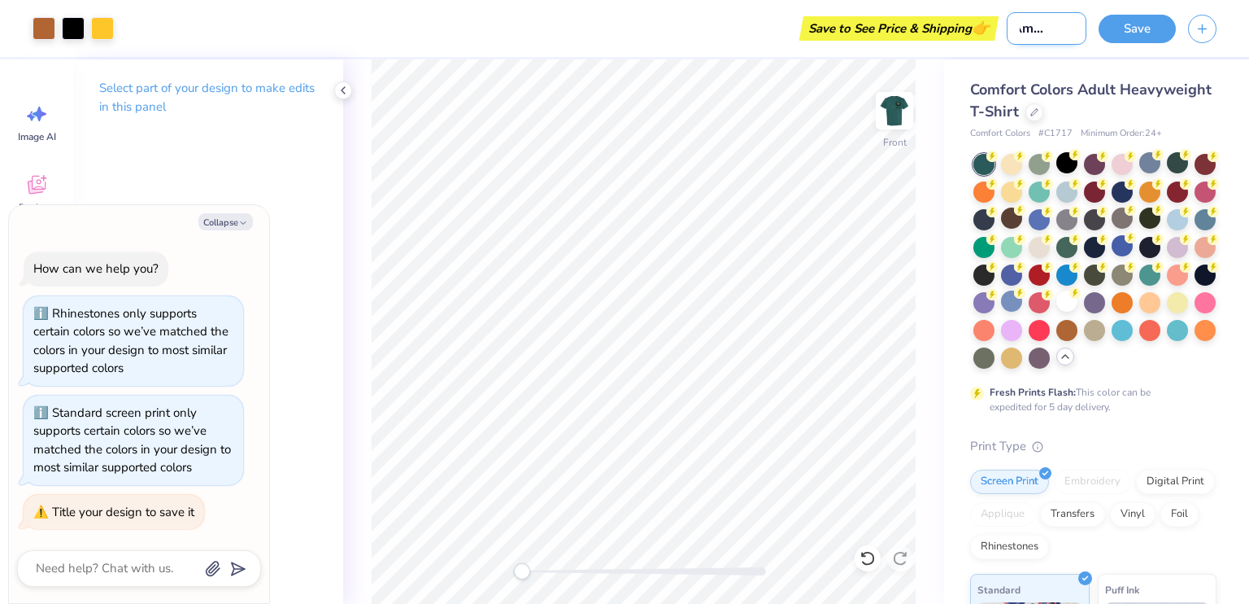
type textarea "x"
type input "AP Ambassado"
type textarea "x"
type input "AP Ambassador"
type textarea "x"
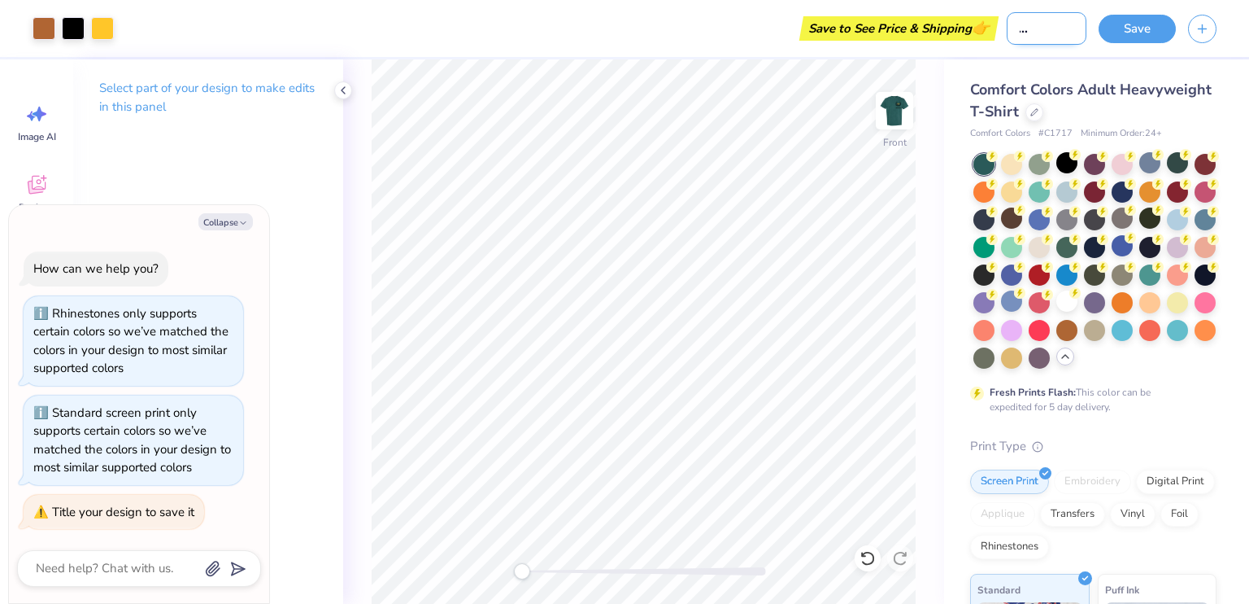
type input "AP Ambassadors"
type textarea "x"
type input "AP Ambassadors"
type textarea "x"
type input "AP Ambassadors d"
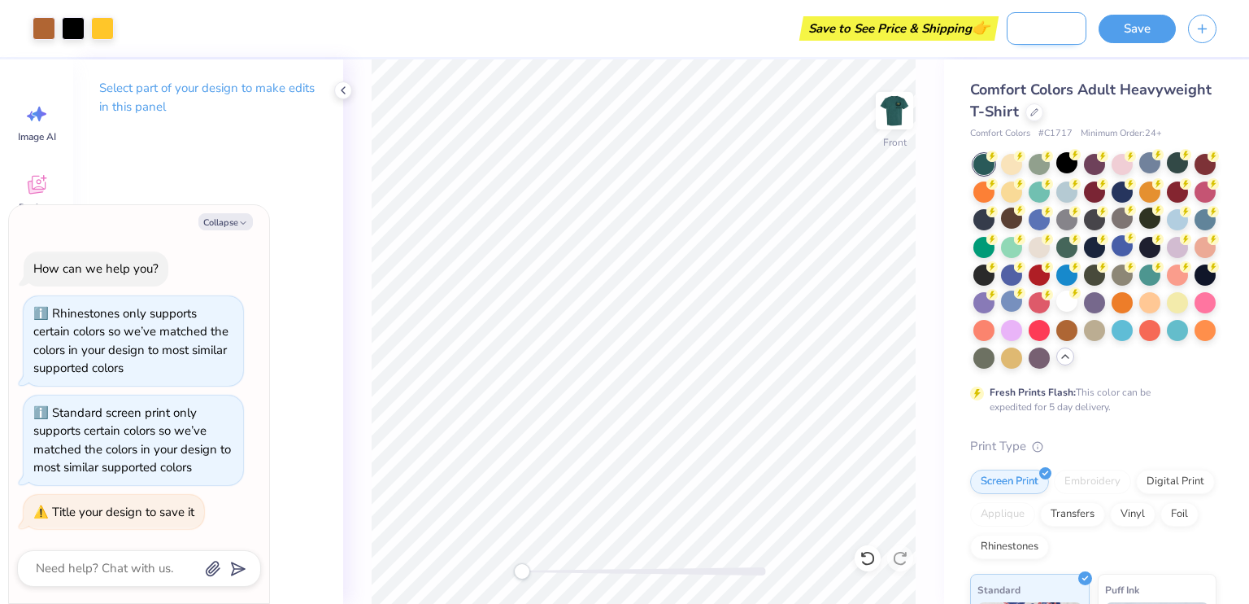
type textarea "x"
type input "AP Ambassadors"
type textarea "x"
type input "AP Ambassadors s"
type textarea "x"
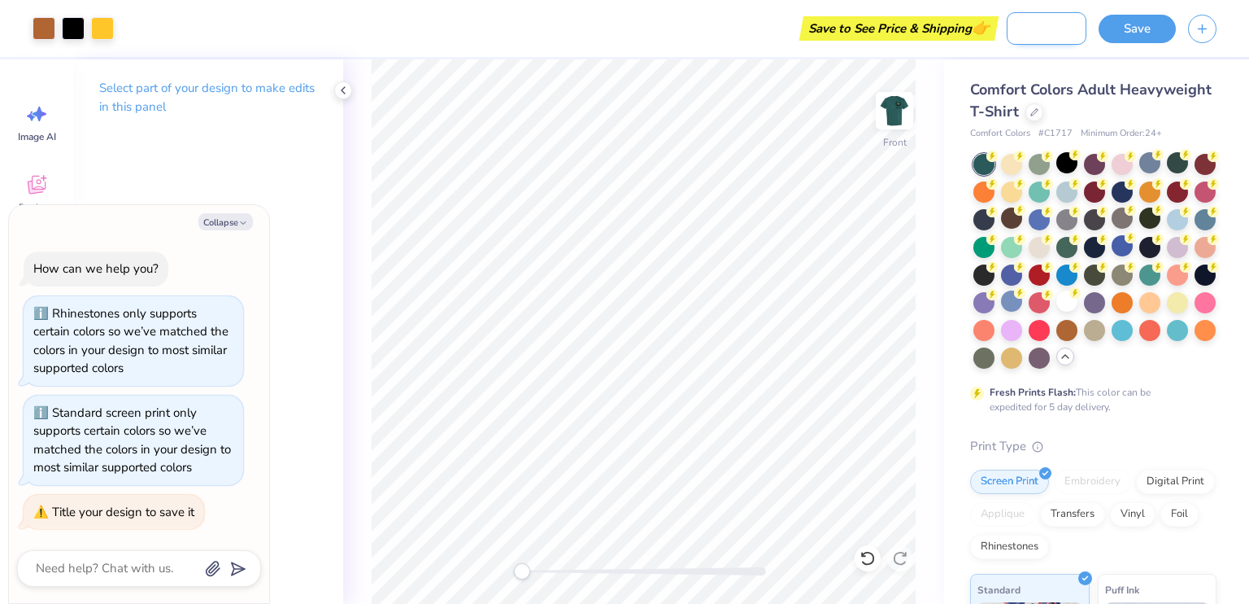
type input "AP Ambassadors sh"
type textarea "x"
type input "AP Ambassadors [PERSON_NAME]"
type textarea "x"
type input "AP Ambassadors shir"
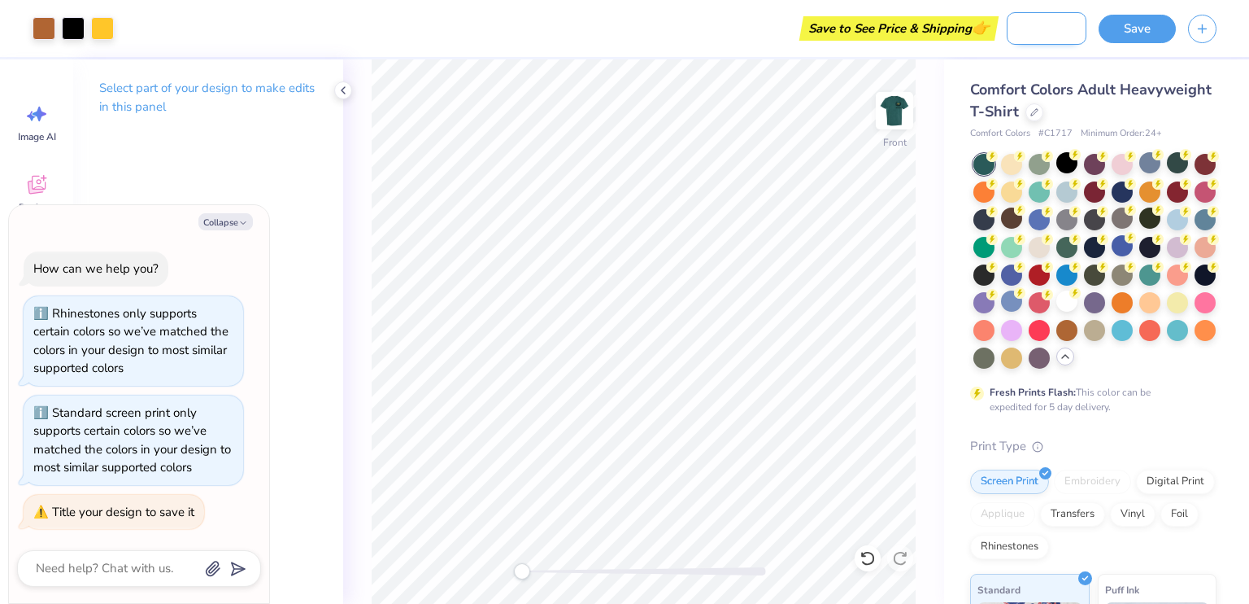
type textarea "x"
type input "AP Ambassadors shirt"
type textarea "x"
type input "AP Ambassadors shirt"
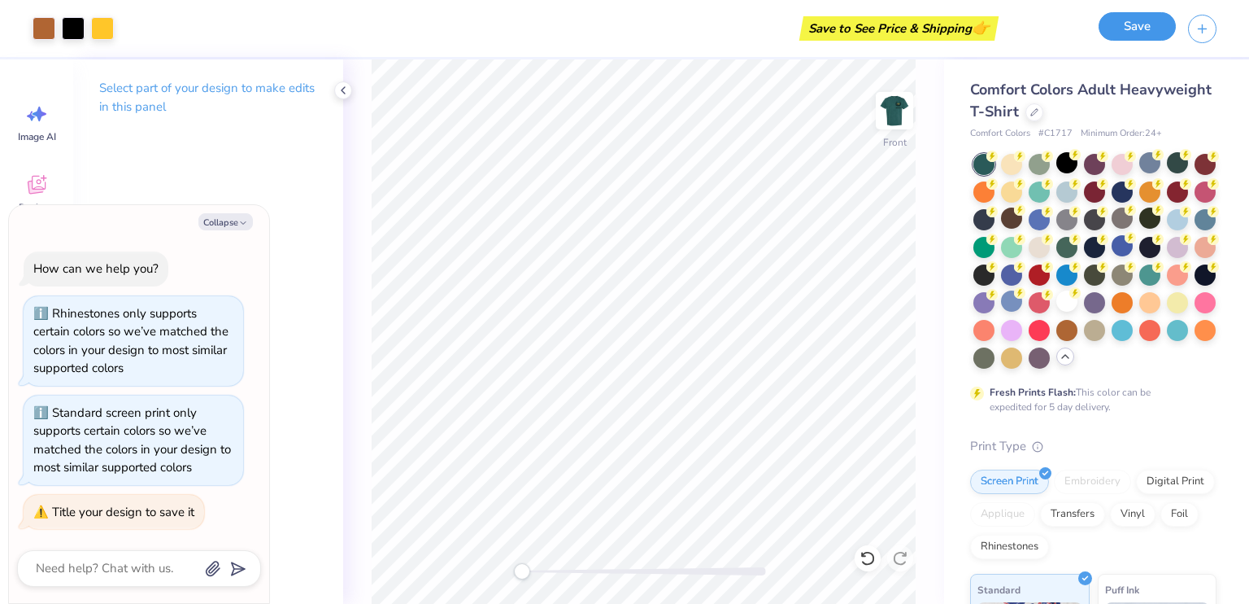
click at [1139, 27] on button "Save" at bounding box center [1137, 26] width 77 height 28
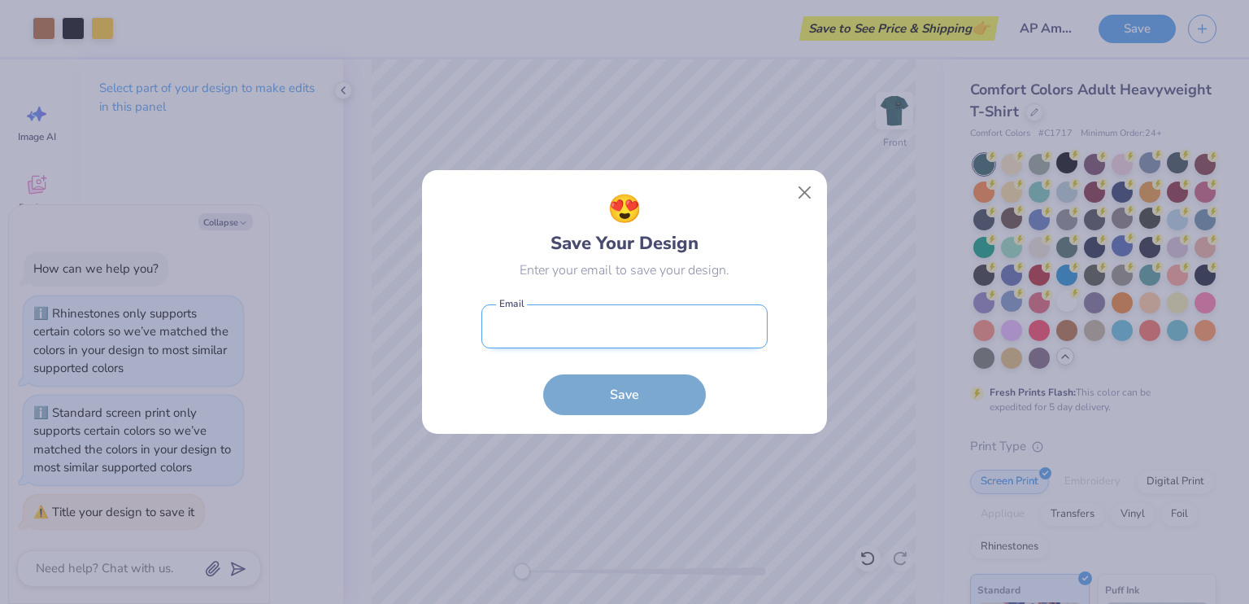
click at [688, 328] on input "email" at bounding box center [625, 326] width 286 height 45
type input "[EMAIL_ADDRESS][DOMAIN_NAME]"
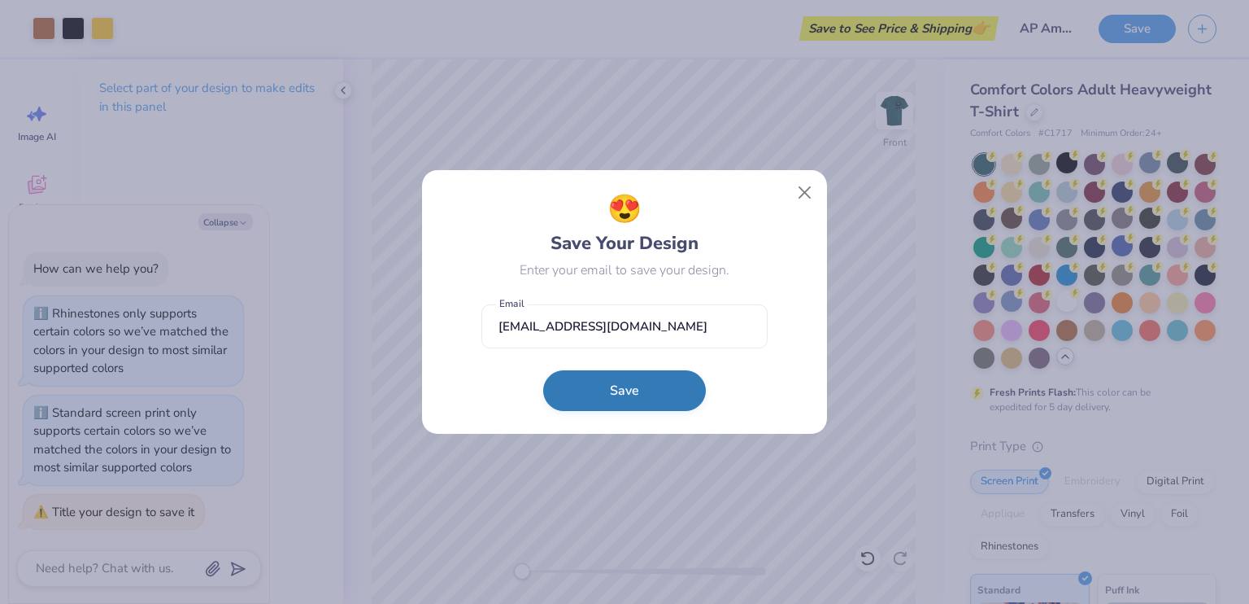
click at [647, 389] on button "Save" at bounding box center [624, 390] width 163 height 41
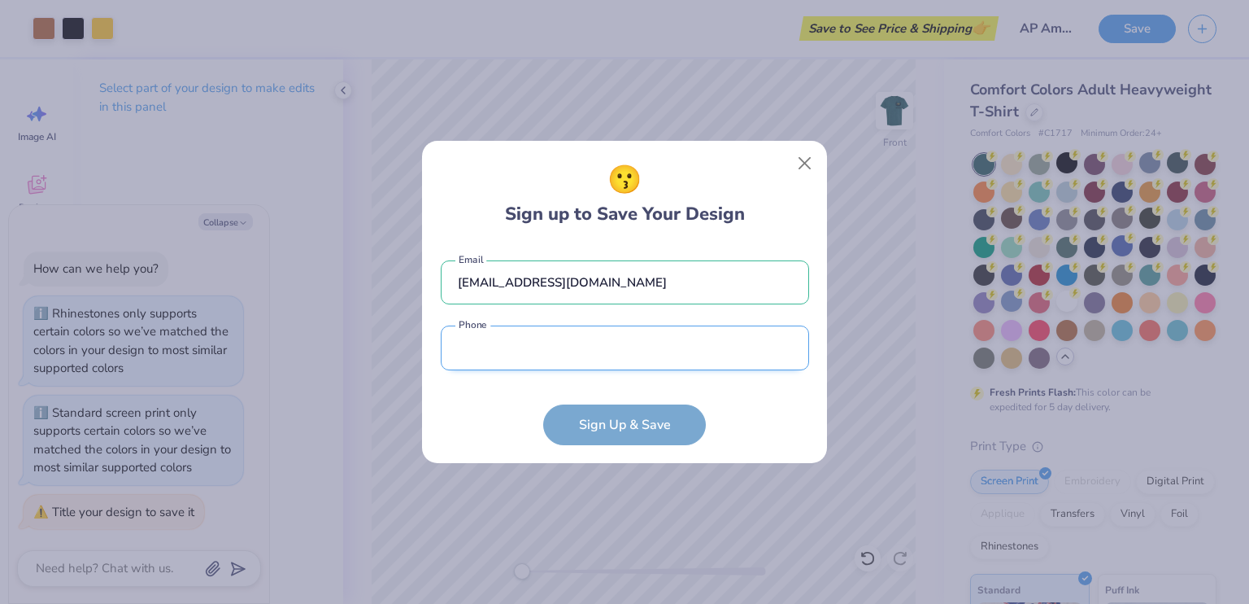
click at [657, 337] on input "tel" at bounding box center [625, 347] width 368 height 45
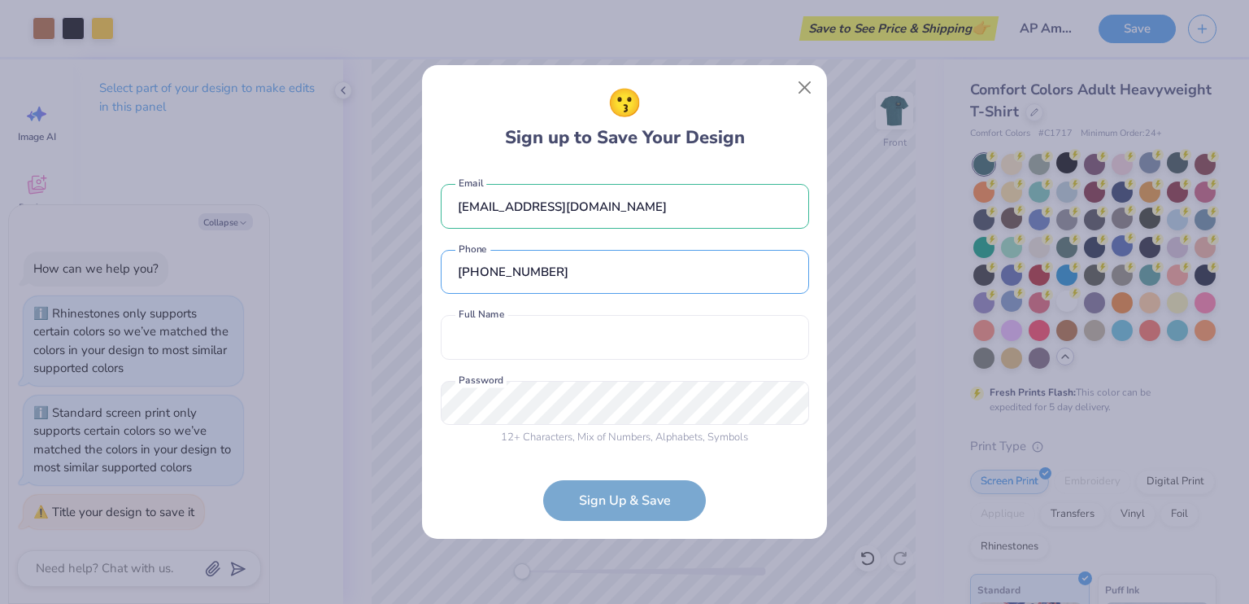
type input "[PHONE_NUMBER]"
drag, startPoint x: 568, startPoint y: 297, endPoint x: 556, endPoint y: 334, distance: 39.1
click at [556, 334] on div "[EMAIL_ADDRESS][DOMAIN_NAME] Email [PHONE_NUMBER] Phone Full Name is a required…" at bounding box center [625, 311] width 368 height 286
click at [556, 334] on input "text" at bounding box center [625, 337] width 368 height 45
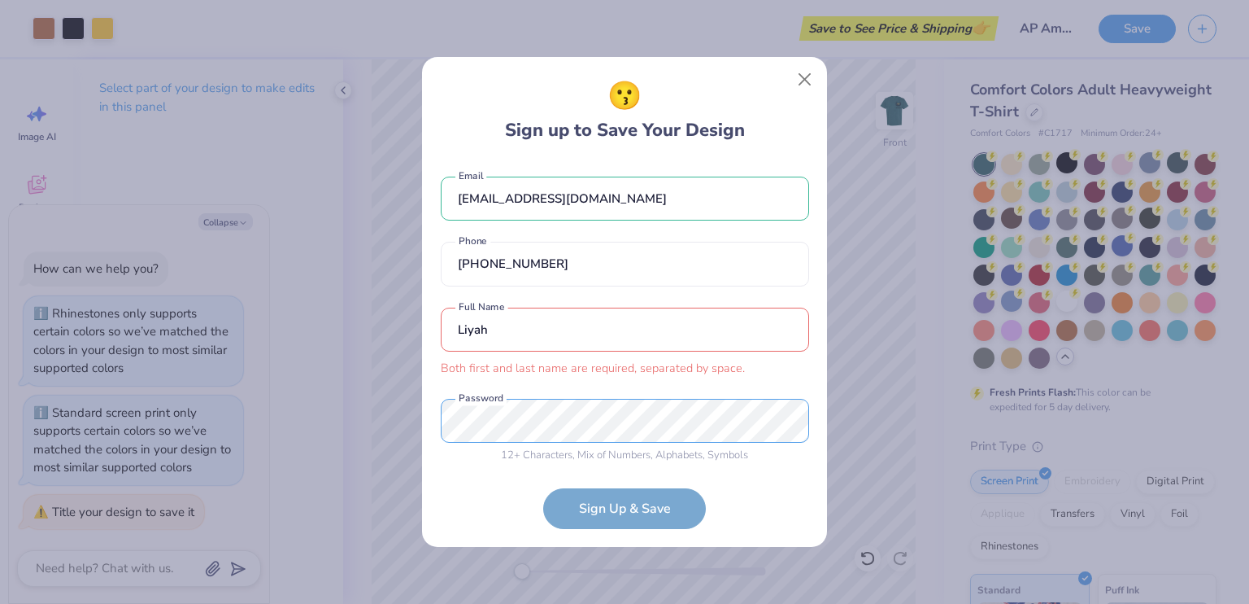
click at [551, 393] on div "[EMAIL_ADDRESS][DOMAIN_NAME] Email [PHONE_NUMBER] Phone Liyah Both first and la…" at bounding box center [625, 311] width 368 height 302
click at [541, 340] on input "Liyah" at bounding box center [625, 329] width 368 height 45
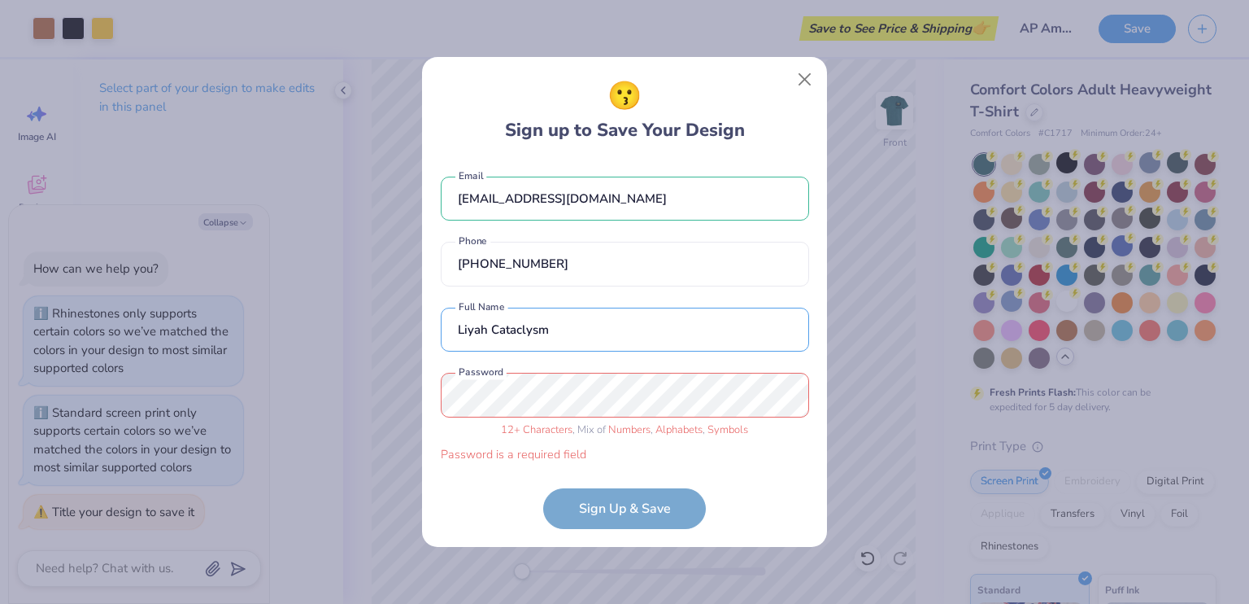
type input "Liyah Cataclysm"
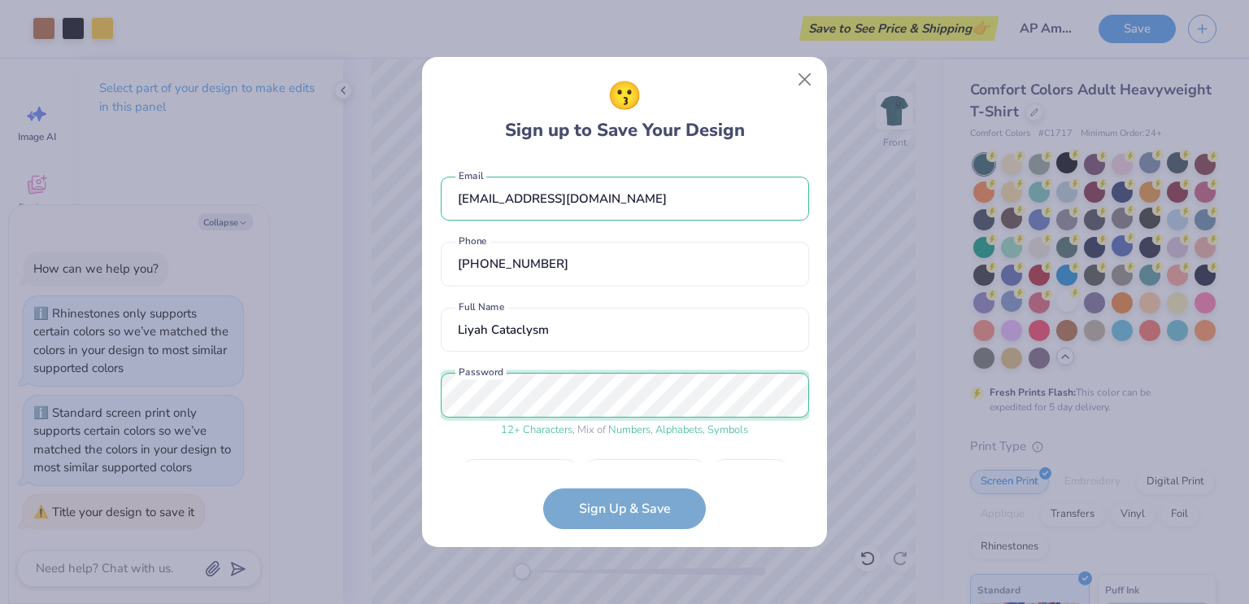
scroll to position [46, 0]
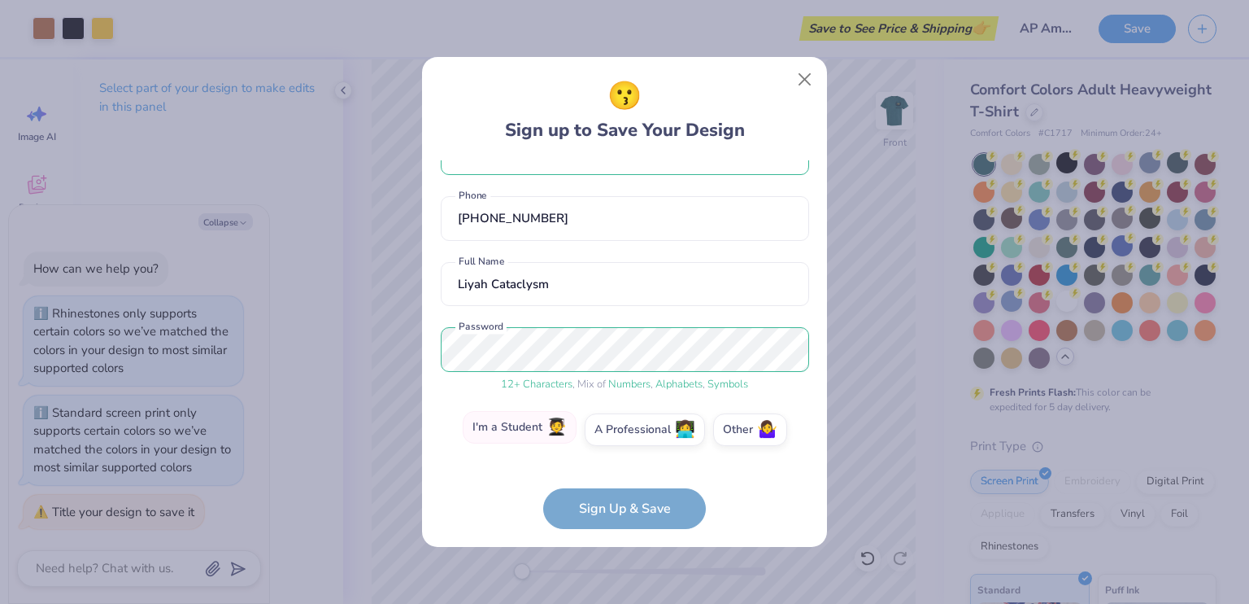
click at [524, 422] on label "I'm a Student 🧑‍🎓" at bounding box center [520, 427] width 114 height 33
click at [620, 474] on input "I'm a Student 🧑‍🎓" at bounding box center [625, 479] width 11 height 11
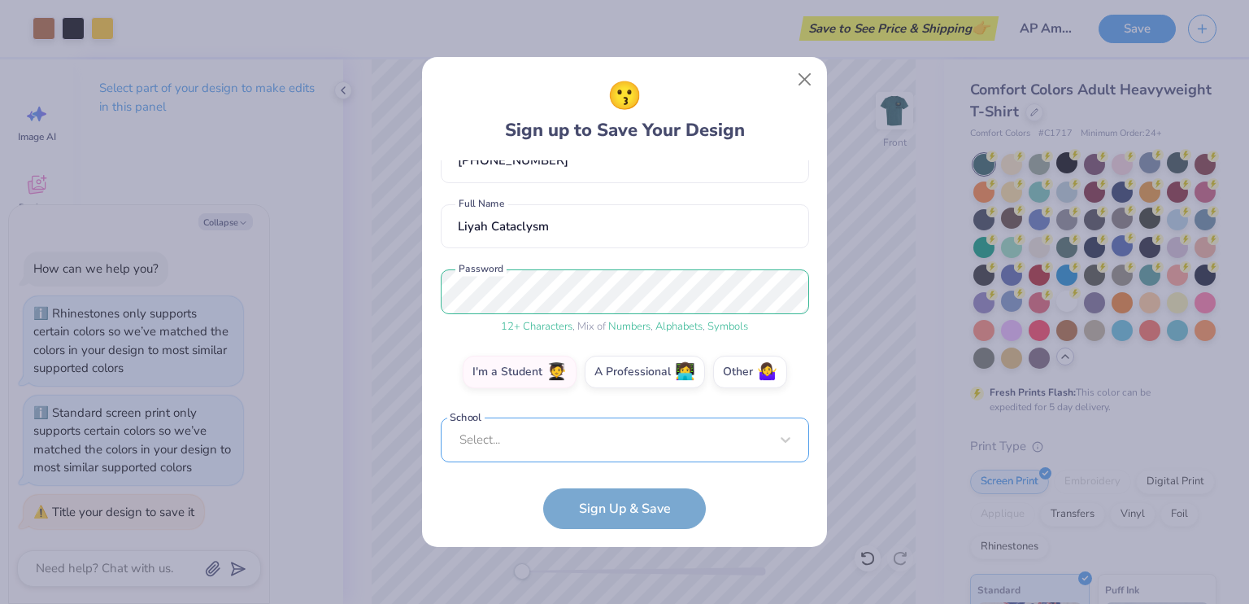
click at [589, 444] on div "Select..." at bounding box center [625, 439] width 368 height 45
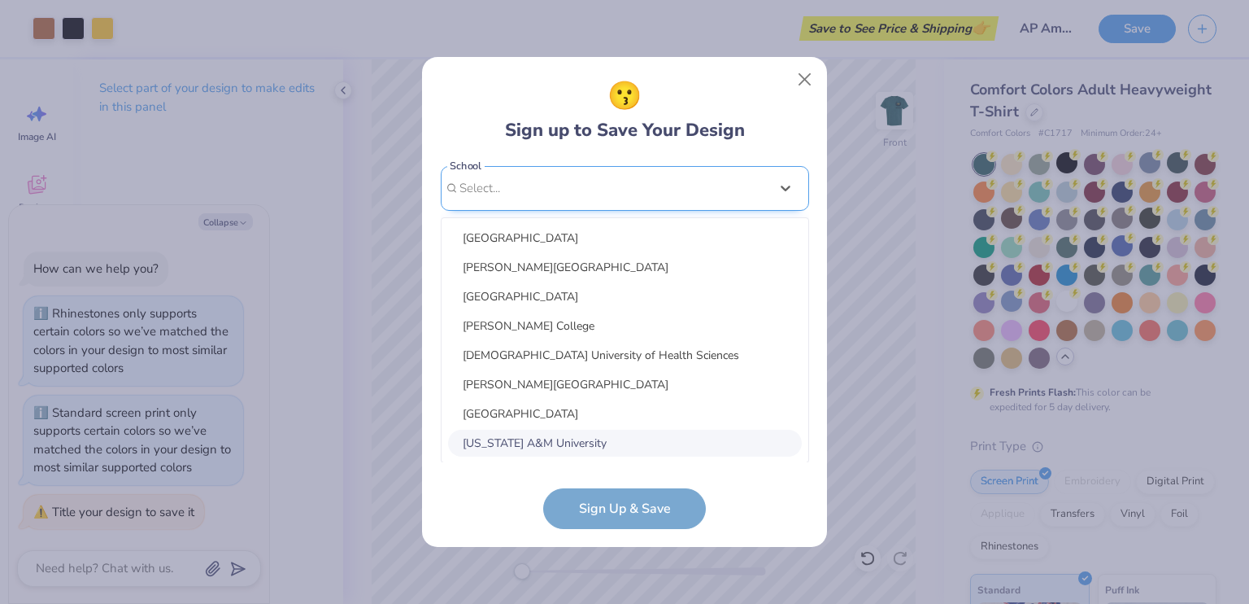
scroll to position [355, 0]
click at [780, 188] on div "[EMAIL_ADDRESS][DOMAIN_NAME] Email [PHONE_NUMBER] Phone Liyah Cataclysm Full Na…" at bounding box center [625, 311] width 368 height 302
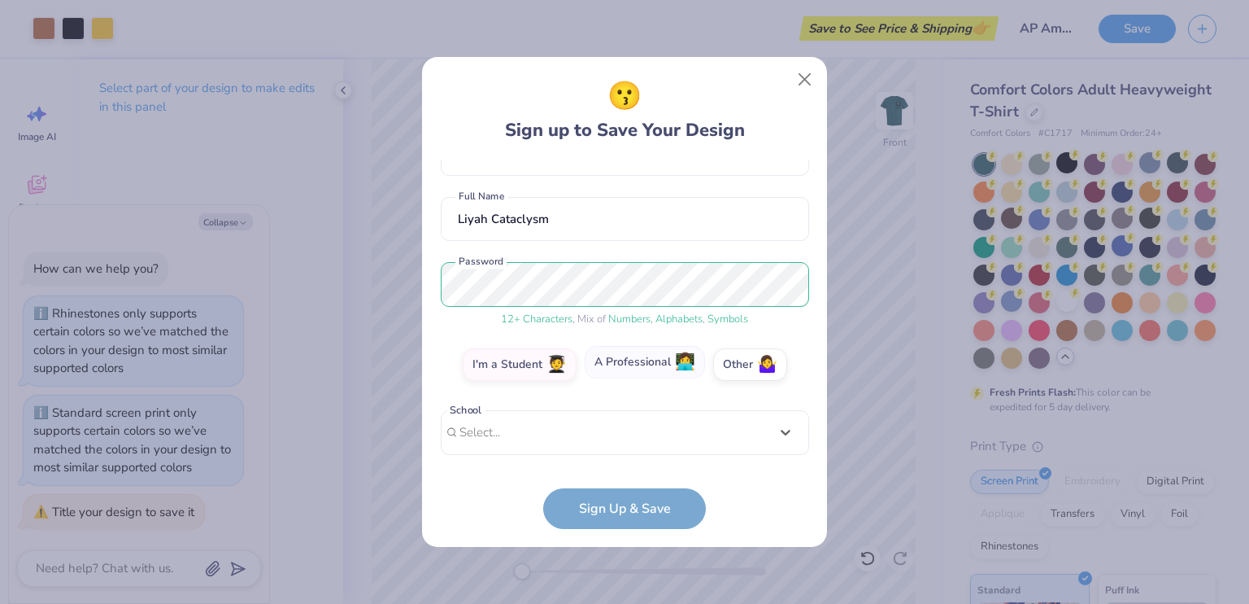
click at [652, 362] on label "A Professional 👩‍💻" at bounding box center [645, 362] width 120 height 33
click at [630, 474] on input "A Professional 👩‍💻" at bounding box center [625, 479] width 11 height 11
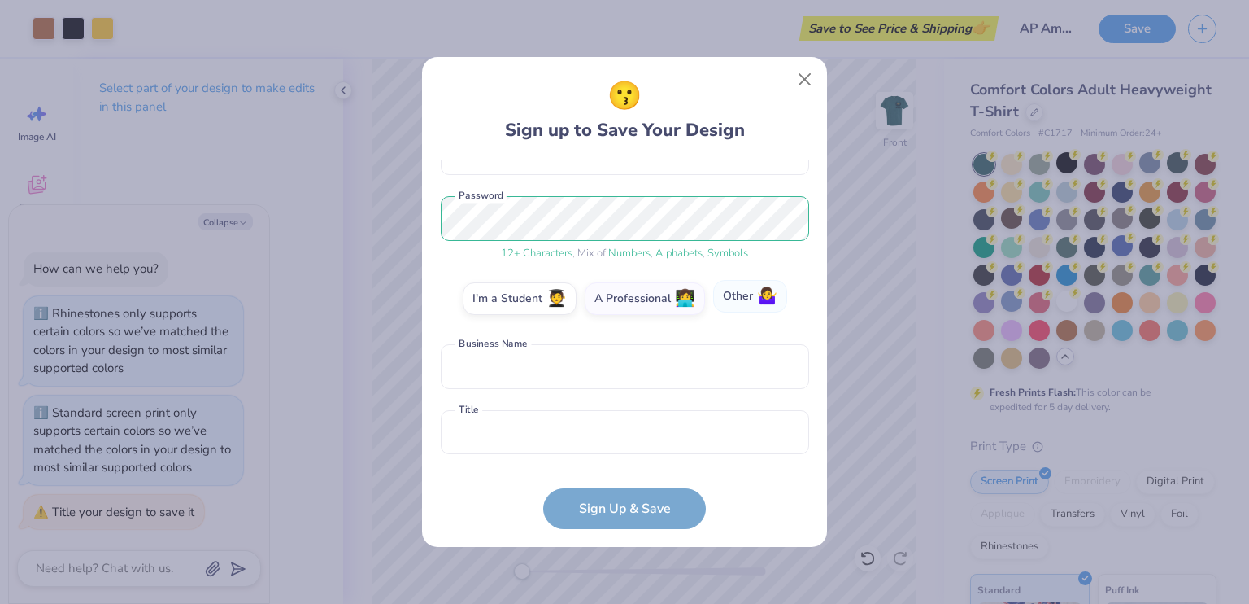
click at [722, 297] on label "Other 🤷‍♀️" at bounding box center [750, 296] width 74 height 33
click at [630, 474] on input "Other 🤷‍♀️" at bounding box center [625, 479] width 11 height 11
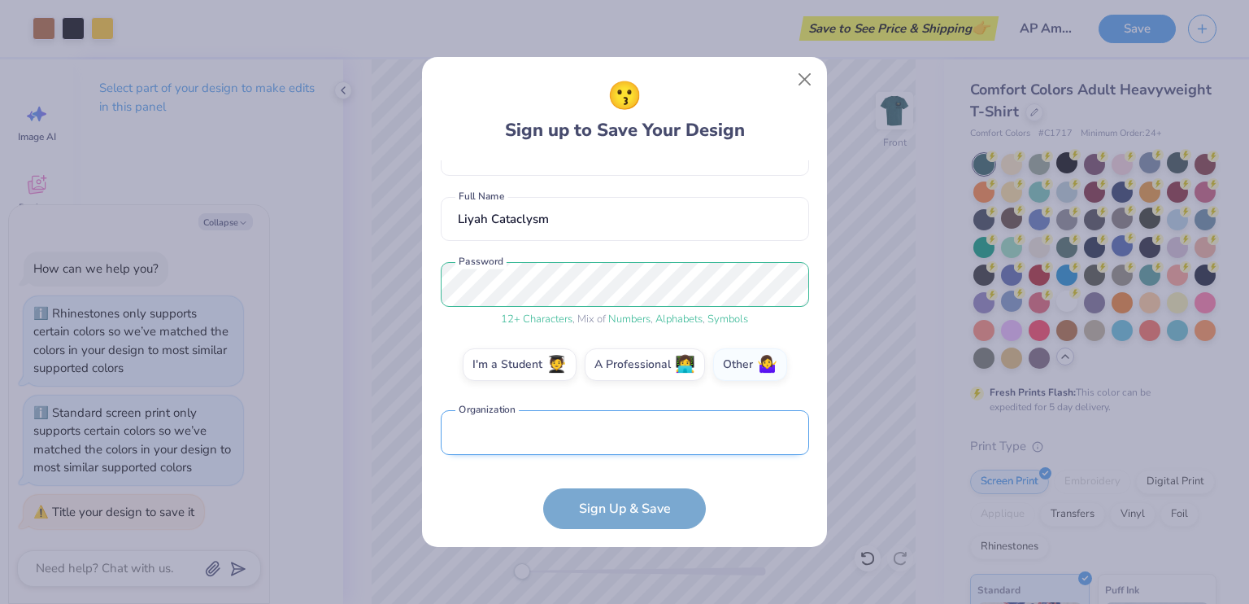
click at [615, 429] on input "text" at bounding box center [625, 432] width 368 height 45
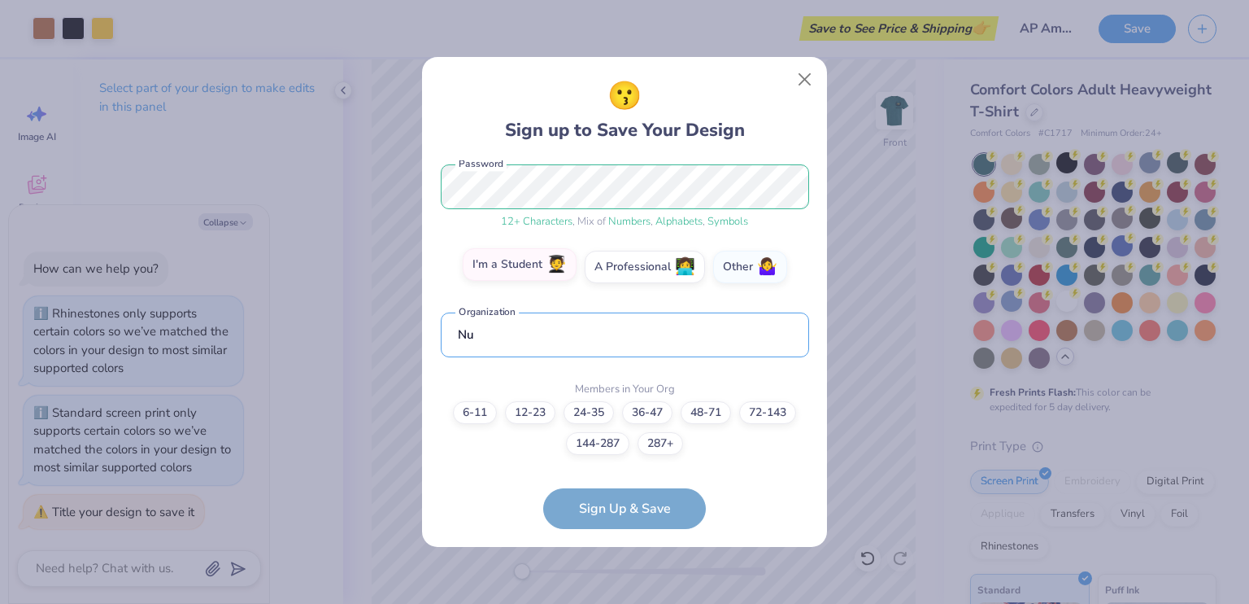
type input "N"
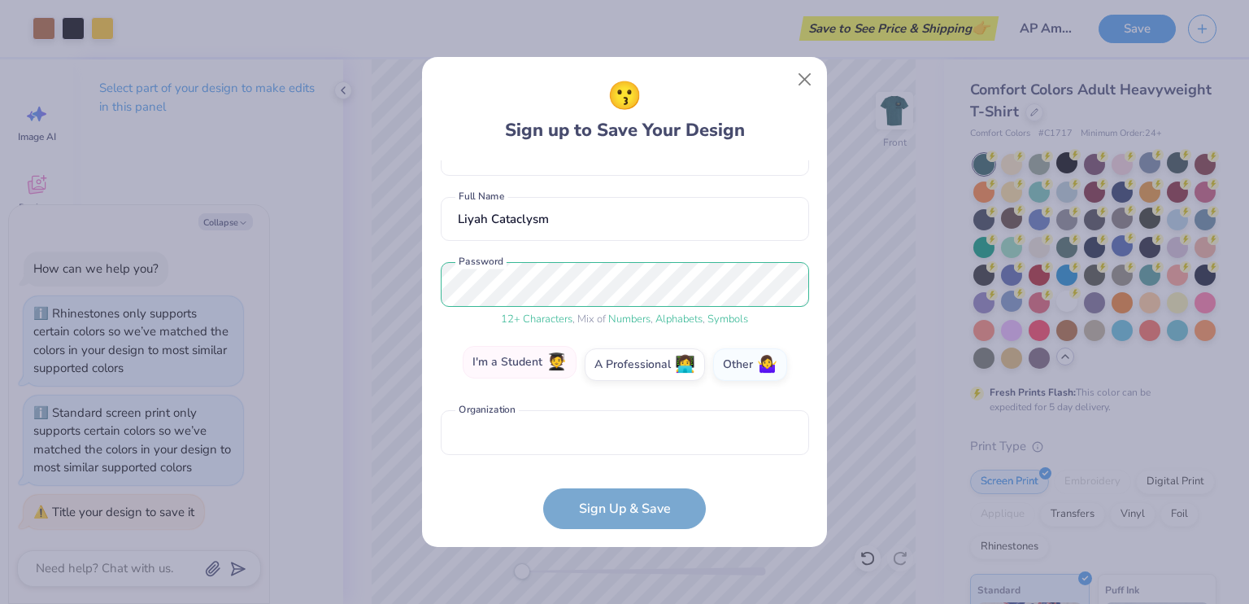
scroll to position [137, 0]
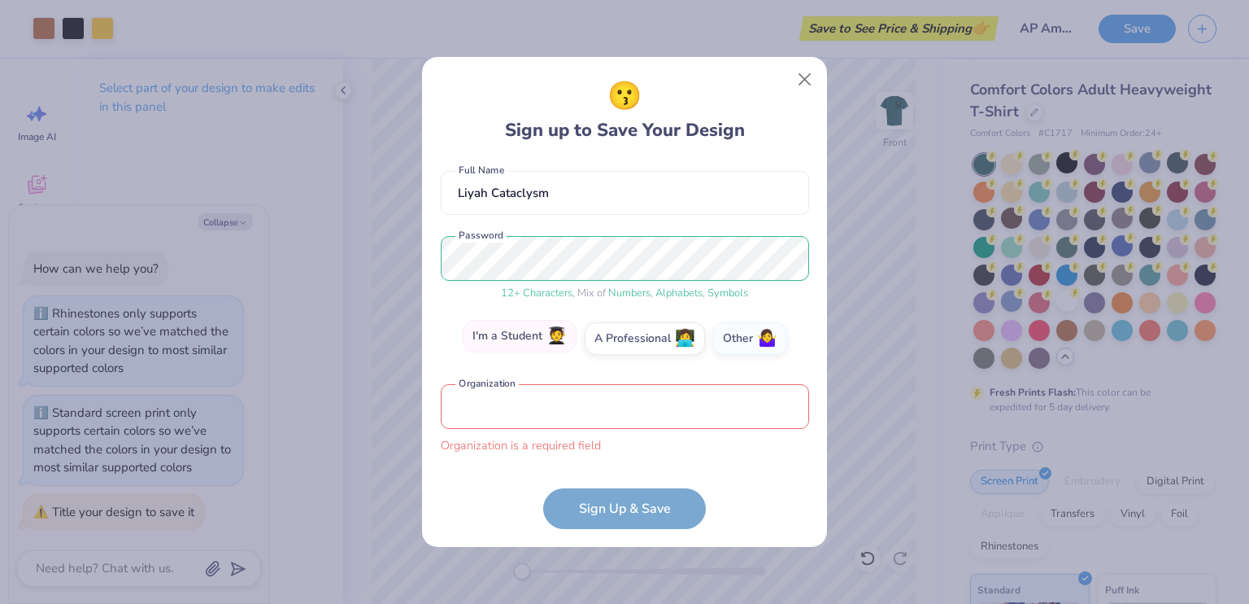
click at [526, 364] on div "[EMAIL_ADDRESS][DOMAIN_NAME] Email [PHONE_NUMBER] Phone Liyah Cataclysm Full Na…" at bounding box center [625, 311] width 368 height 302
click at [523, 339] on label "I'm a Student 🧑‍🎓" at bounding box center [520, 336] width 114 height 33
click at [620, 474] on input "I'm a Student 🧑‍🎓" at bounding box center [625, 479] width 11 height 11
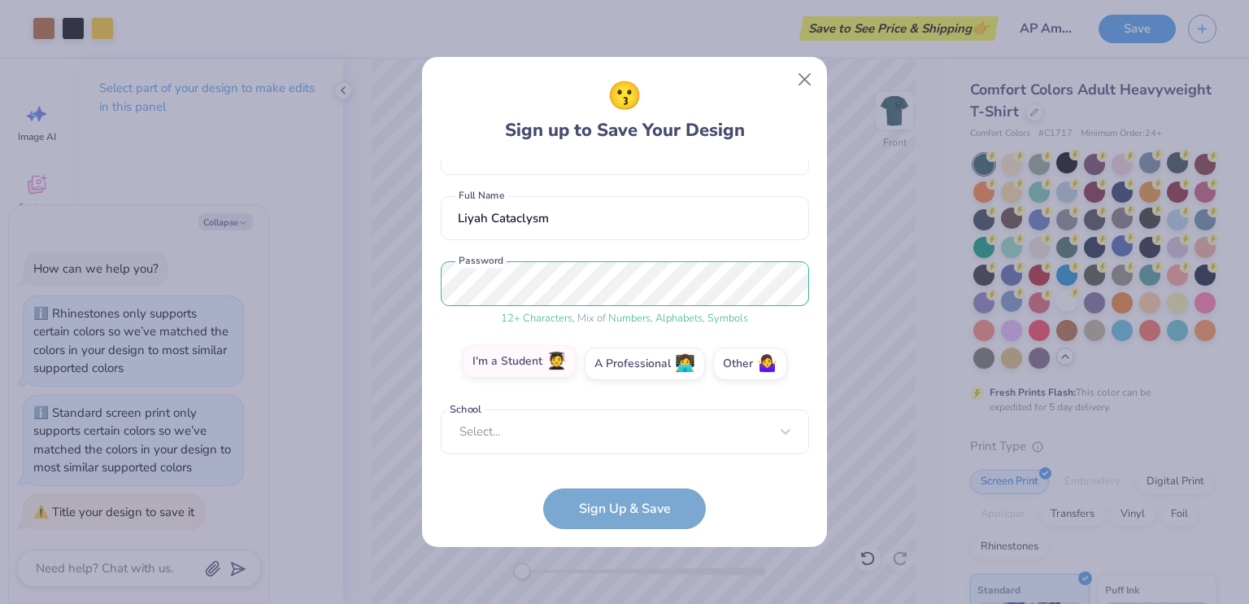
scroll to position [111, 0]
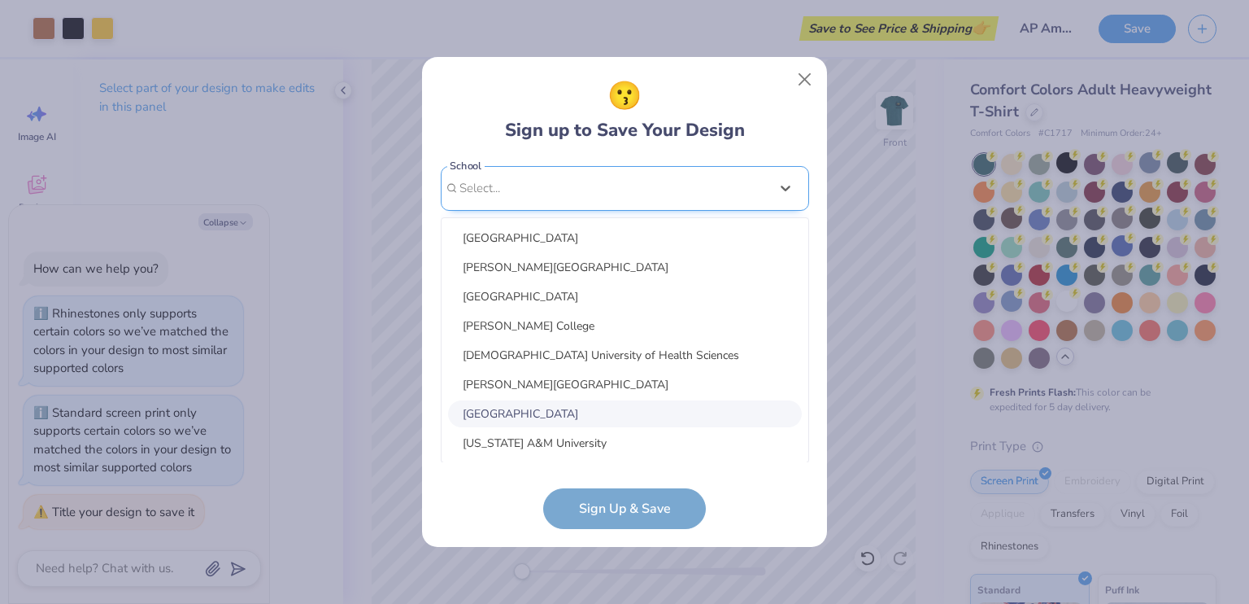
click at [517, 418] on div "option focused, 7 of 30. 30 results available. Use Up and Down to choose option…" at bounding box center [625, 314] width 368 height 297
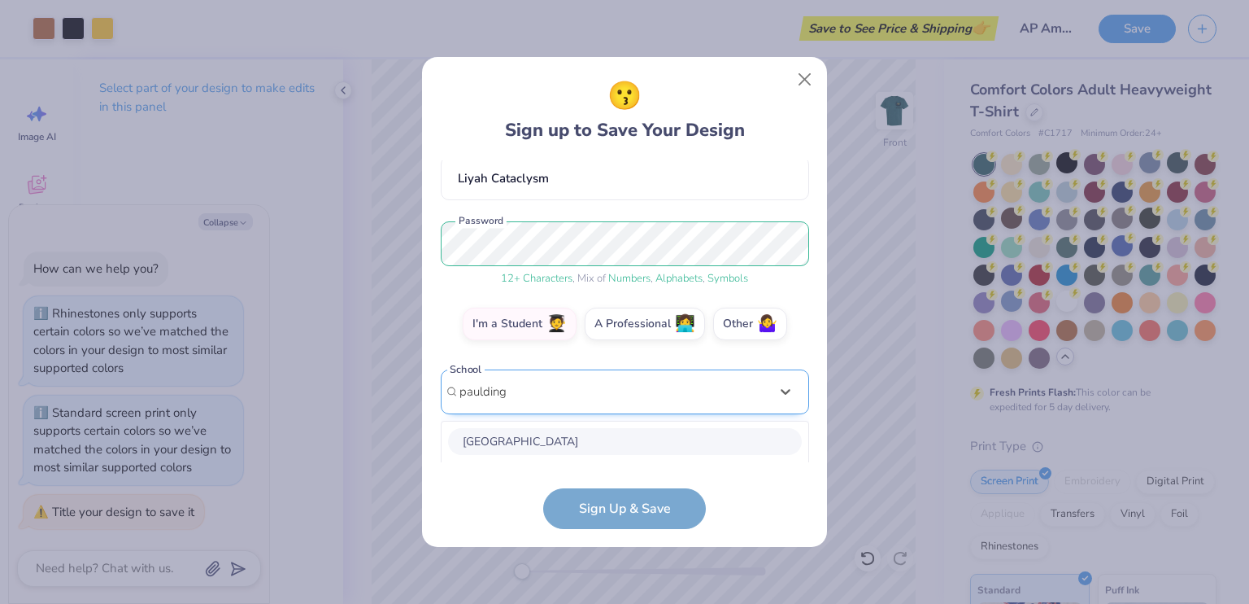
scroll to position [355, 0]
type input "p"
type input "v"
click at [510, 429] on div "[GEOGRAPHIC_DATA]" at bounding box center [625, 442] width 354 height 27
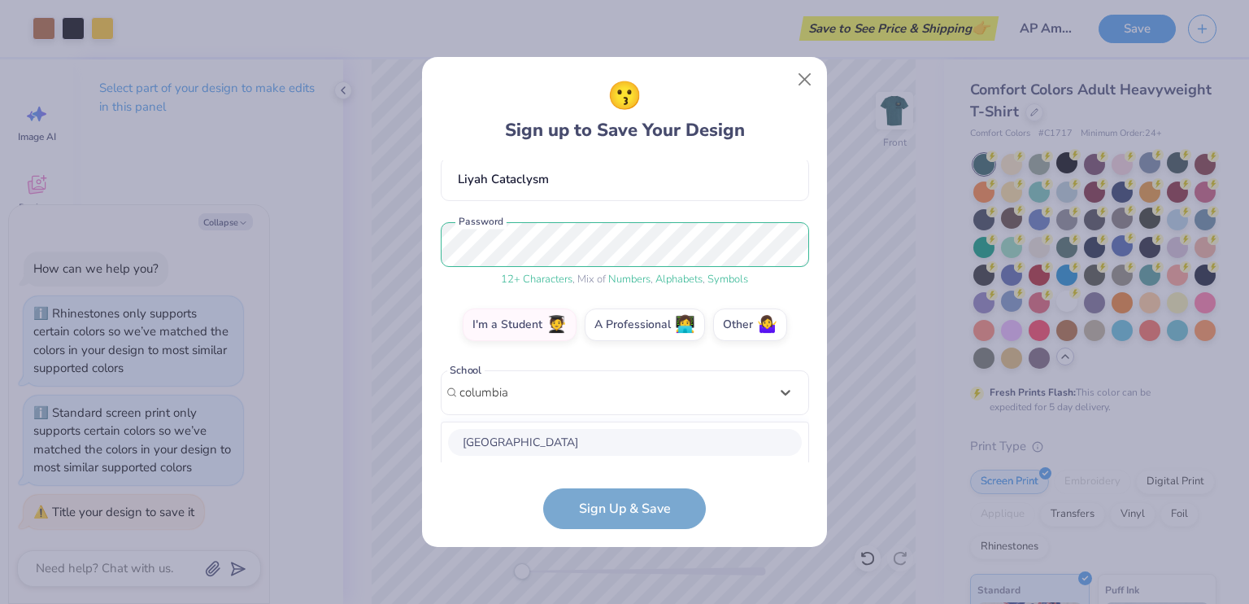
type input "columbia"
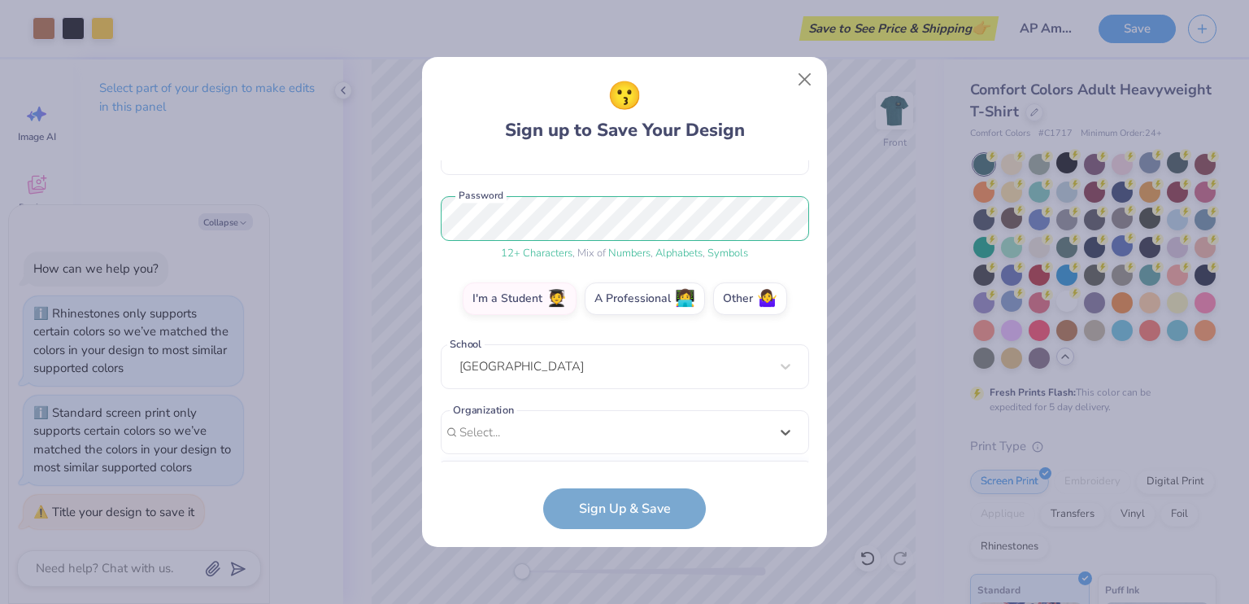
drag, startPoint x: 563, startPoint y: 442, endPoint x: 556, endPoint y: 434, distance: 10.4
click at [563, 442] on div "option focused, 9 of 15. 15 results available. Use Up and Down to choose option…" at bounding box center [625, 558] width 368 height 297
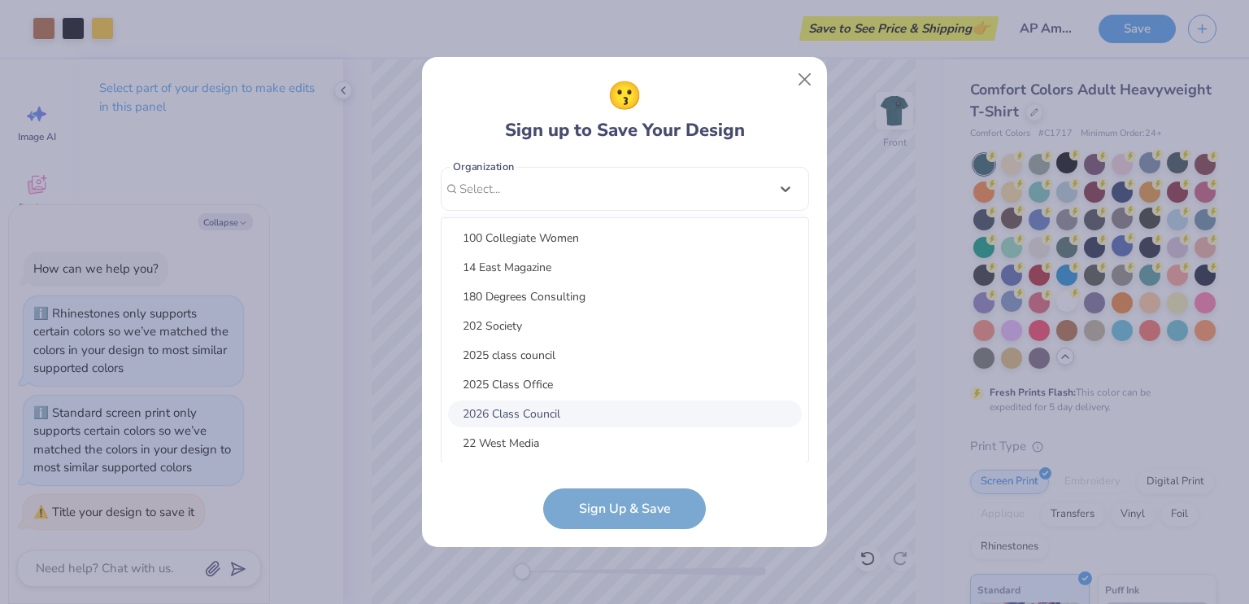
click at [563, 412] on div "2026 Class Council" at bounding box center [625, 413] width 354 height 27
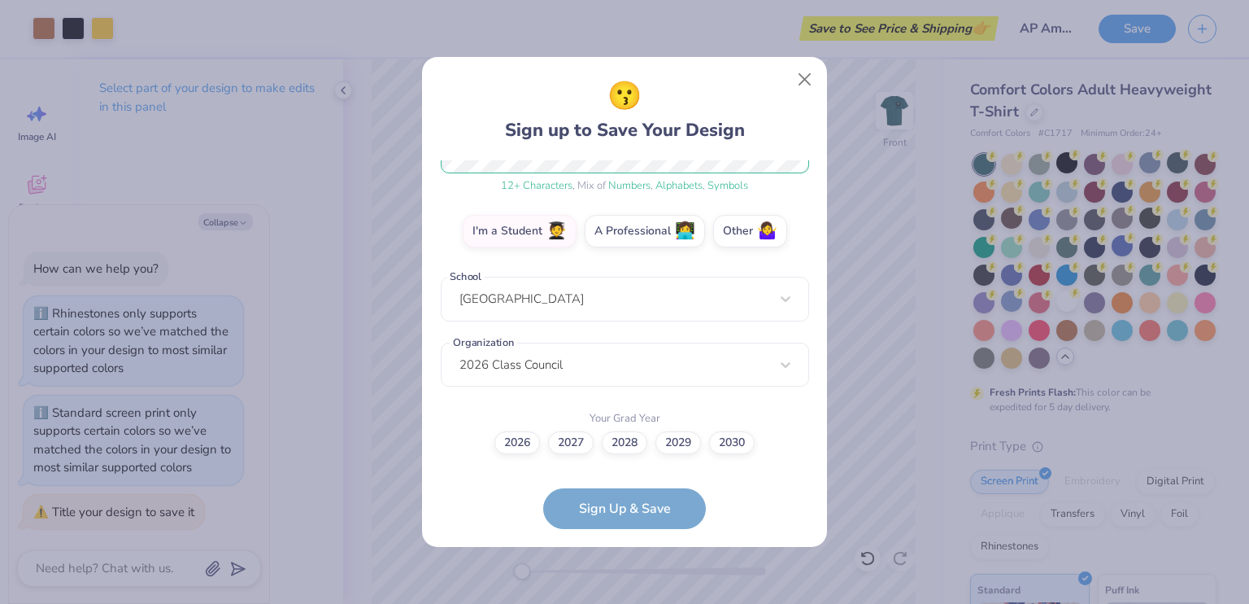
scroll to position [243, 0]
click at [625, 449] on label "2028" at bounding box center [625, 440] width 46 height 23
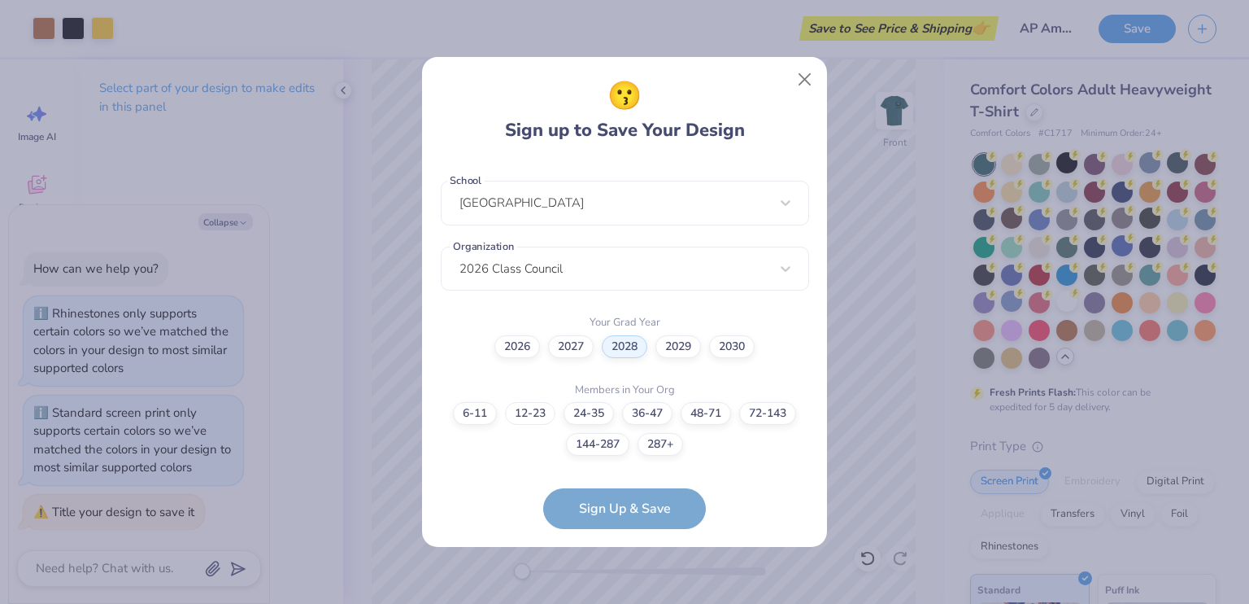
click at [520, 408] on label "12-23" at bounding box center [530, 413] width 50 height 23
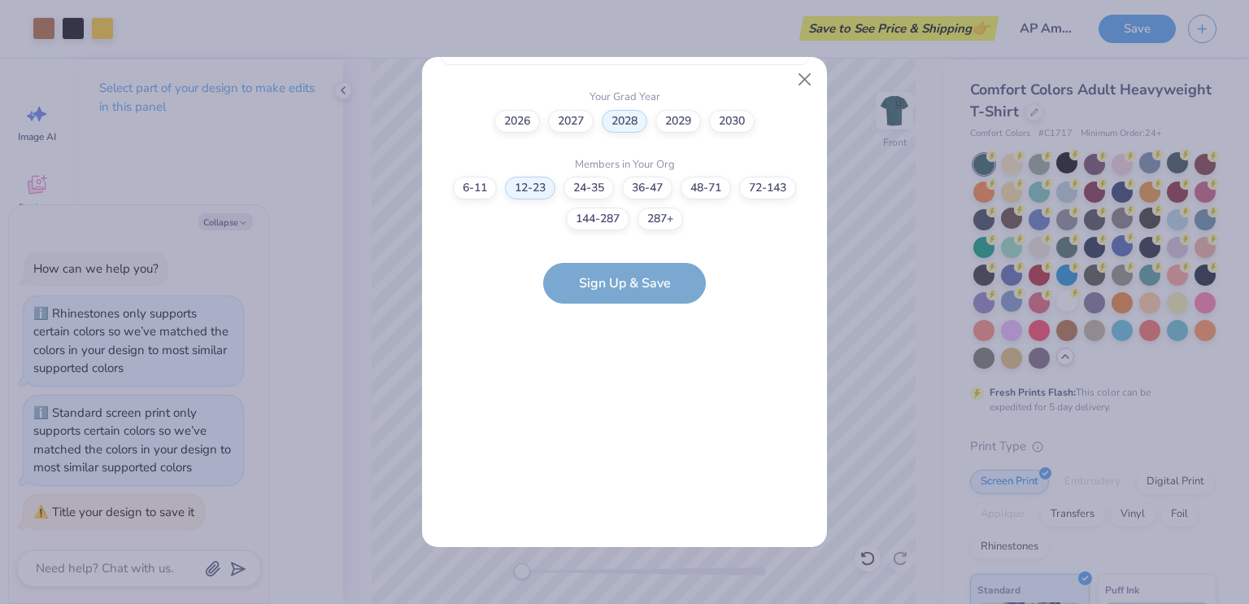
scroll to position [0, 0]
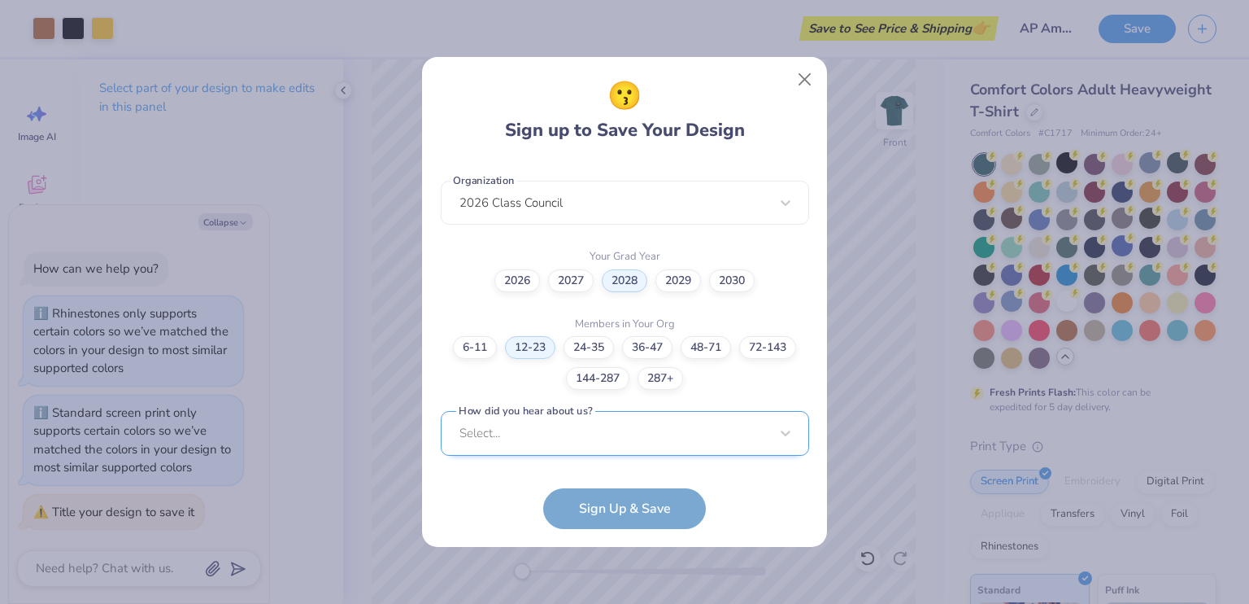
click at [556, 448] on div "[EMAIL_ADDRESS][DOMAIN_NAME] Email [PHONE_NUMBER] Phone Liyah Cataclysm Full Na…" at bounding box center [625, 311] width 368 height 302
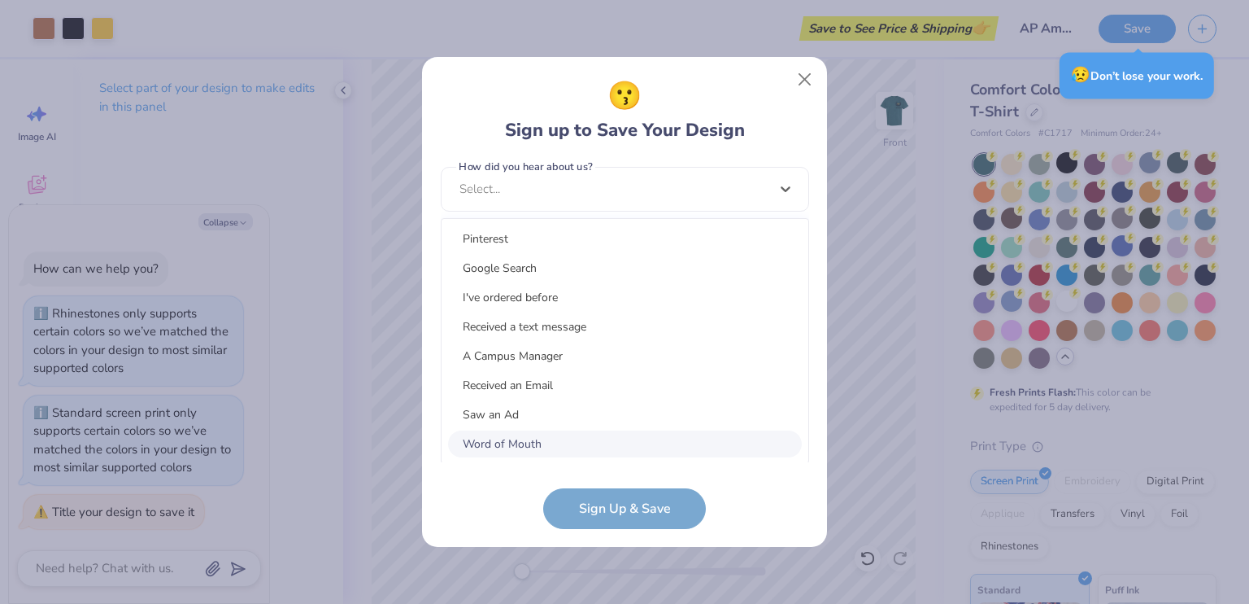
click at [490, 425] on div "Pinterest Google Search I've ordered before Received a text message A Campus Ma…" at bounding box center [625, 341] width 367 height 244
click at [482, 441] on div "Word of Mouth" at bounding box center [625, 443] width 354 height 27
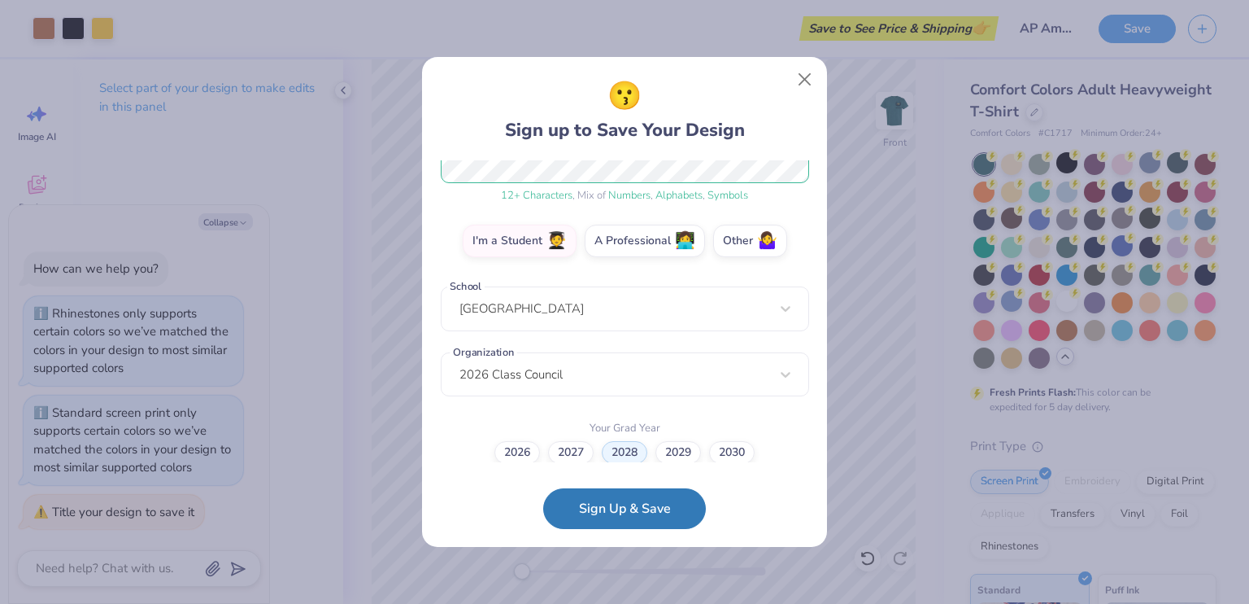
scroll to position [238, 0]
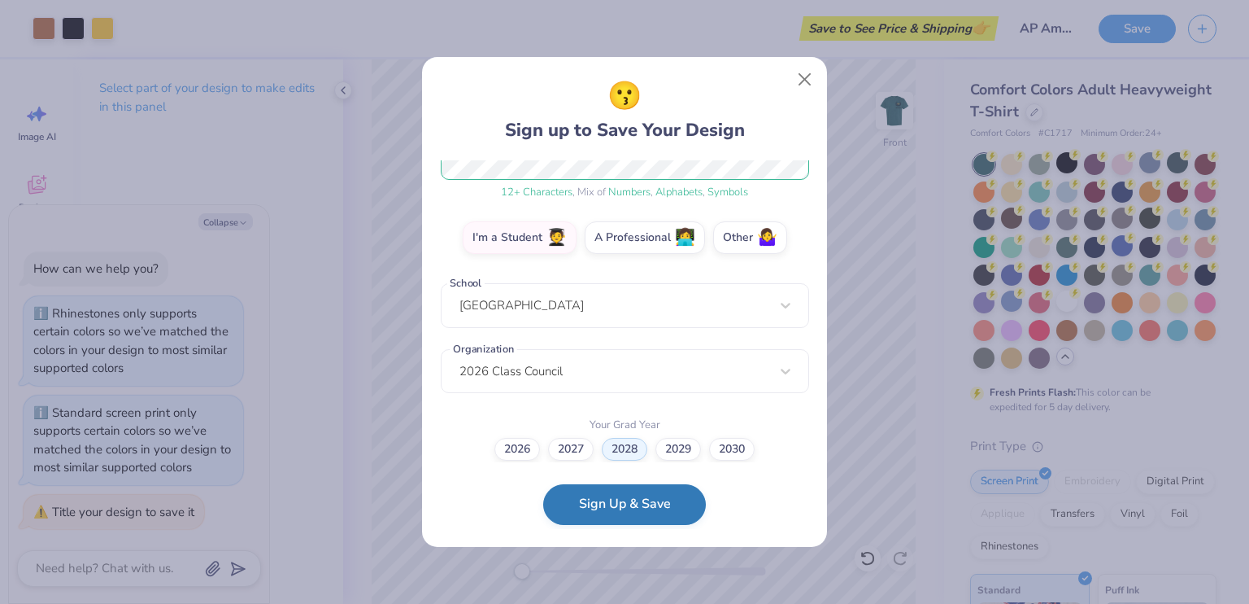
click at [637, 520] on button "Sign Up & Save" at bounding box center [624, 504] width 163 height 41
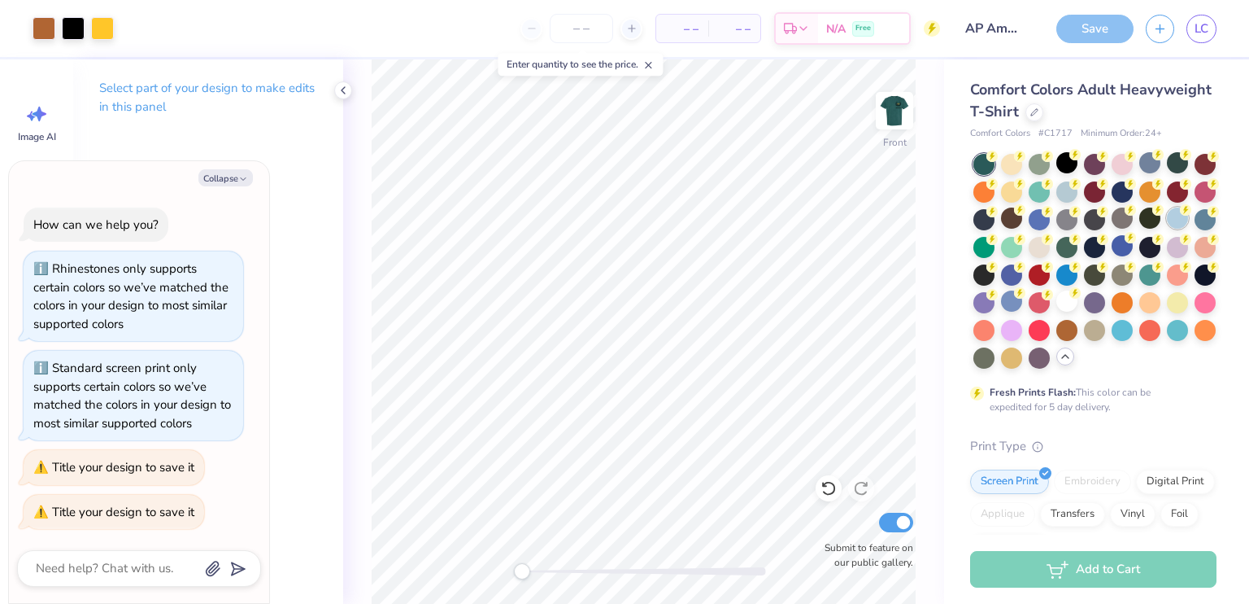
click at [1167, 229] on div at bounding box center [1177, 217] width 21 height 21
click at [1158, 172] on div at bounding box center [1150, 162] width 21 height 21
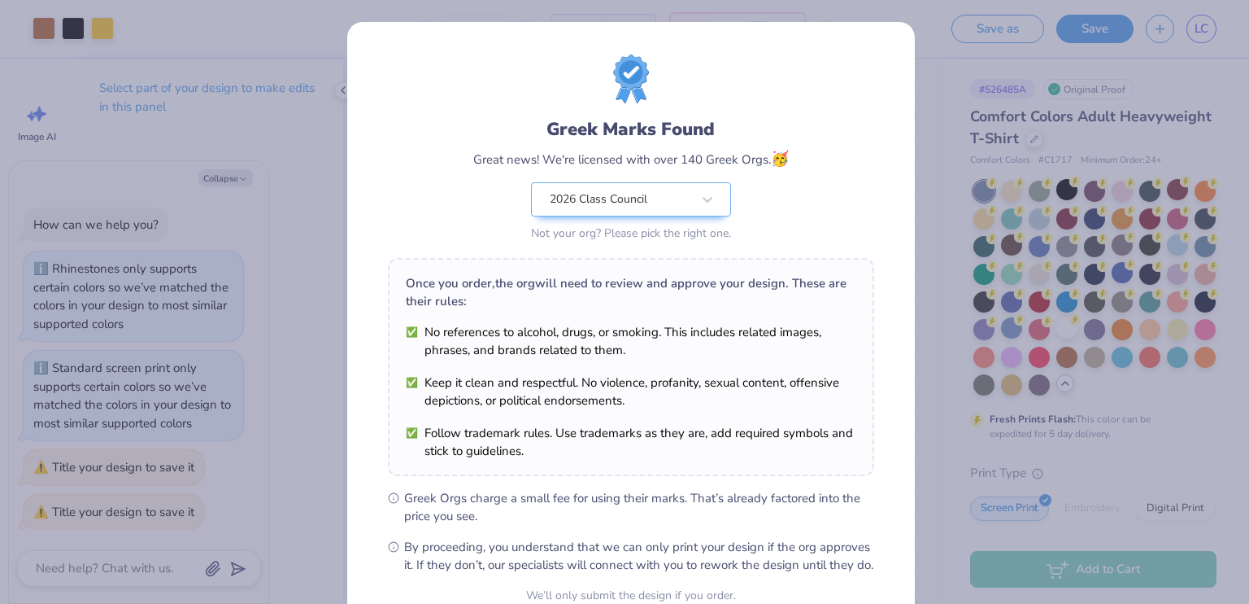
scroll to position [81, 0]
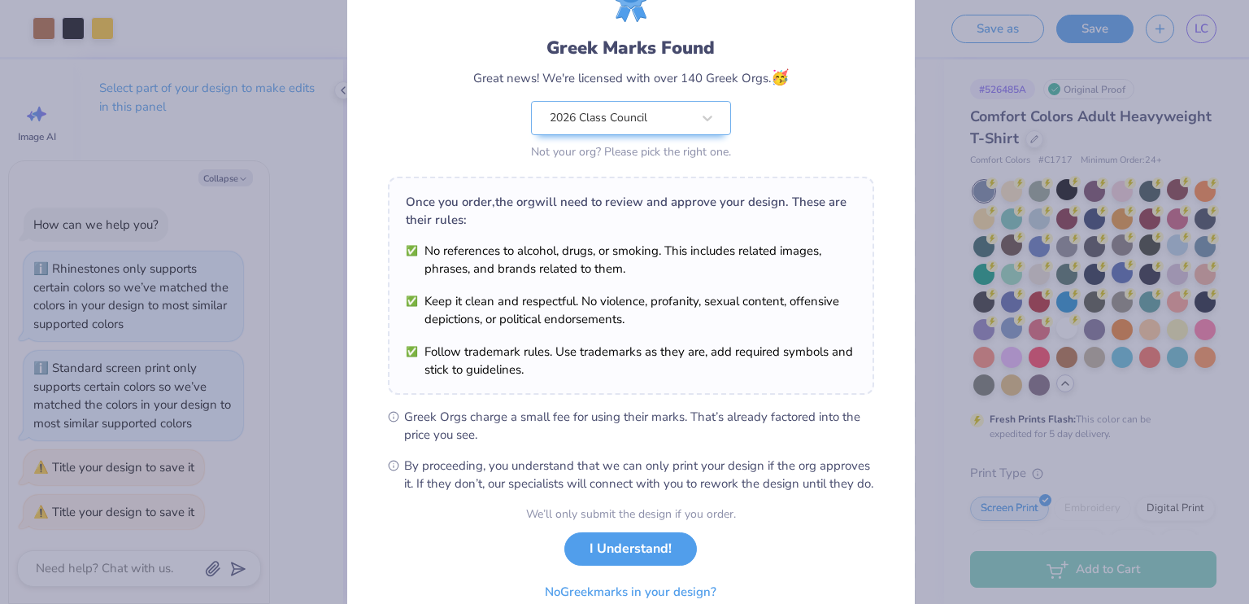
drag, startPoint x: 621, startPoint y: 546, endPoint x: 605, endPoint y: 574, distance: 32.4
click at [618, 551] on button "I Understand!" at bounding box center [631, 548] width 133 height 33
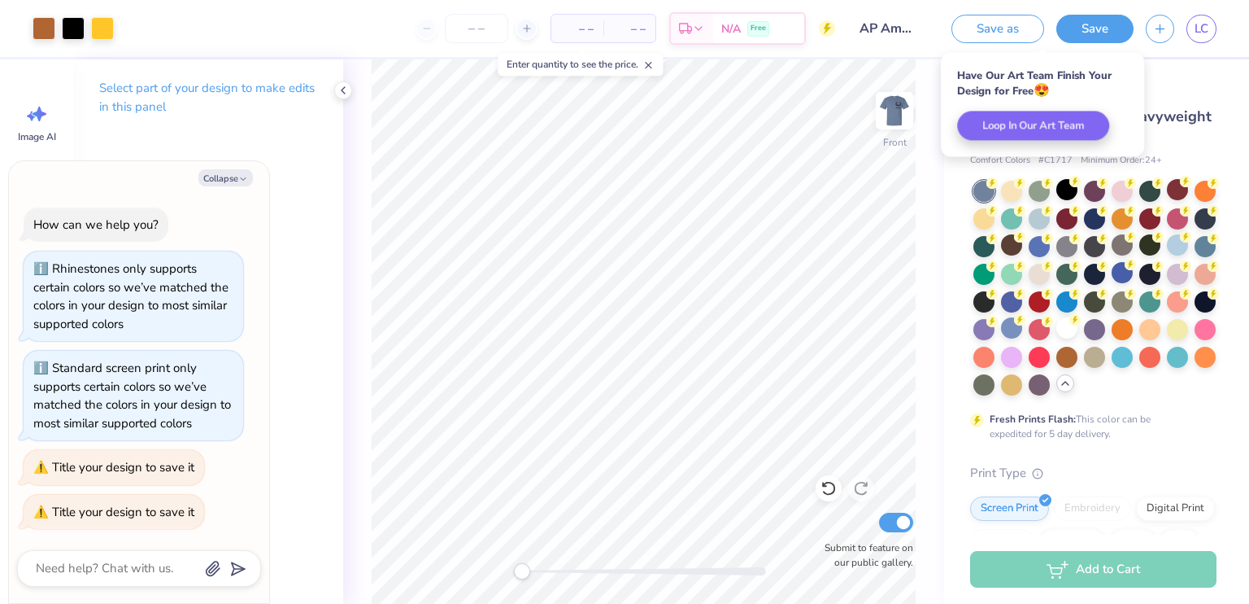
scroll to position [0, 0]
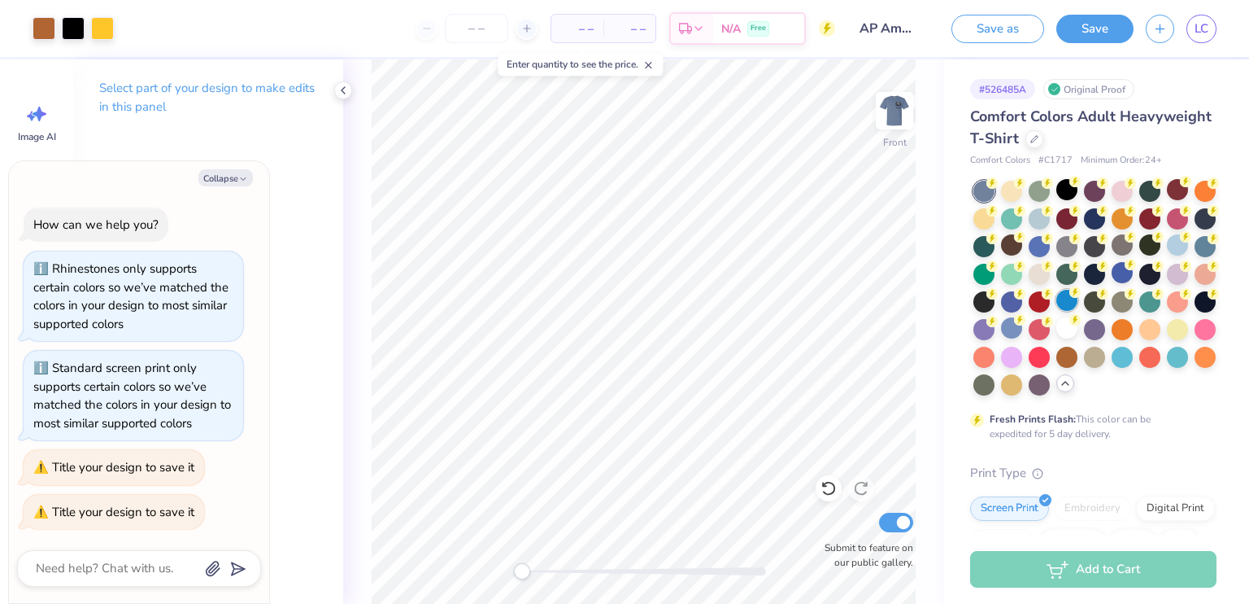
click at [1078, 292] on div at bounding box center [1067, 300] width 21 height 21
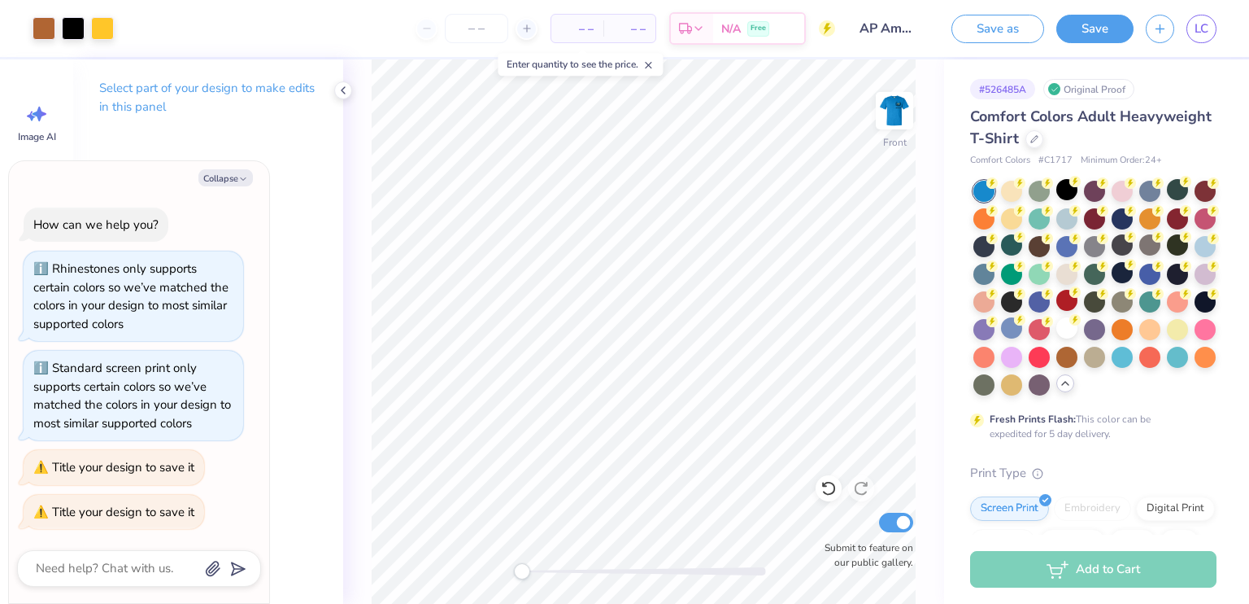
click at [337, 81] on div "Select part of your design to make edits in this panel" at bounding box center [208, 103] width 270 height 89
click at [337, 82] on div "Select part of your design to make edits in this panel" at bounding box center [208, 103] width 270 height 89
click at [342, 87] on div at bounding box center [343, 90] width 18 height 18
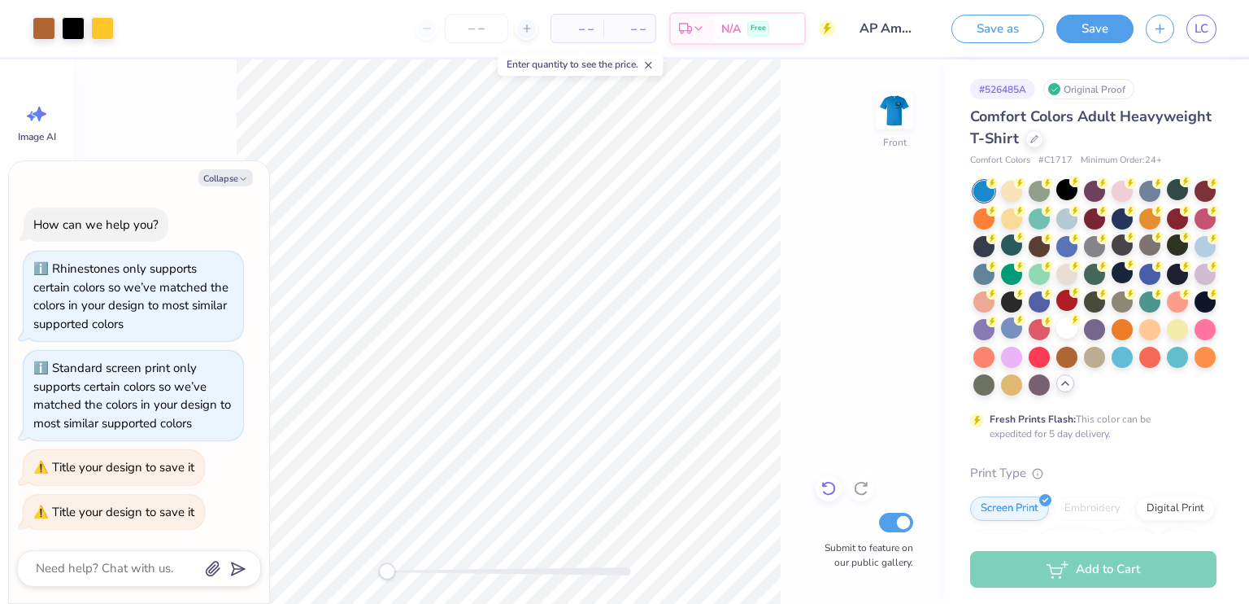
click at [833, 494] on icon at bounding box center [829, 489] width 14 height 15
click at [857, 484] on icon at bounding box center [861, 489] width 14 height 15
click at [1078, 224] on div at bounding box center [1067, 217] width 21 height 21
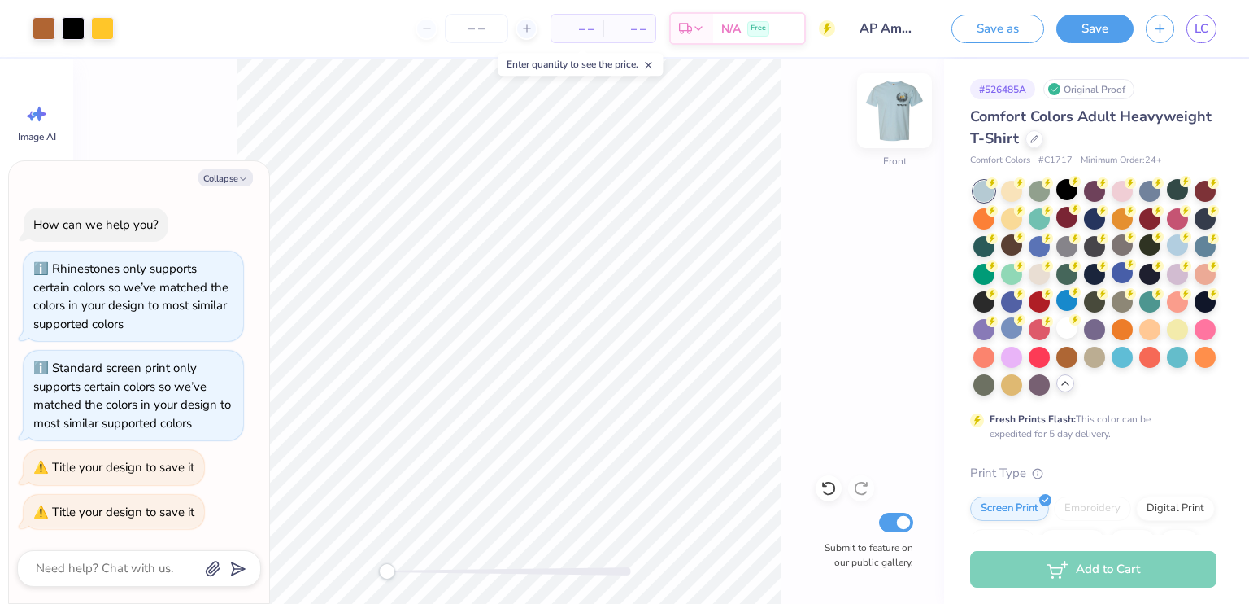
click at [888, 127] on img at bounding box center [894, 110] width 65 height 65
click at [1159, 196] on div at bounding box center [1150, 189] width 21 height 21
click at [930, 137] on div "Back Submit to feature on our public gallery." at bounding box center [508, 331] width 871 height 544
drag, startPoint x: 835, startPoint y: 87, endPoint x: 857, endPoint y: 94, distance: 22.9
click at [839, 94] on div "Back Submit to feature on our public gallery." at bounding box center [508, 331] width 871 height 544
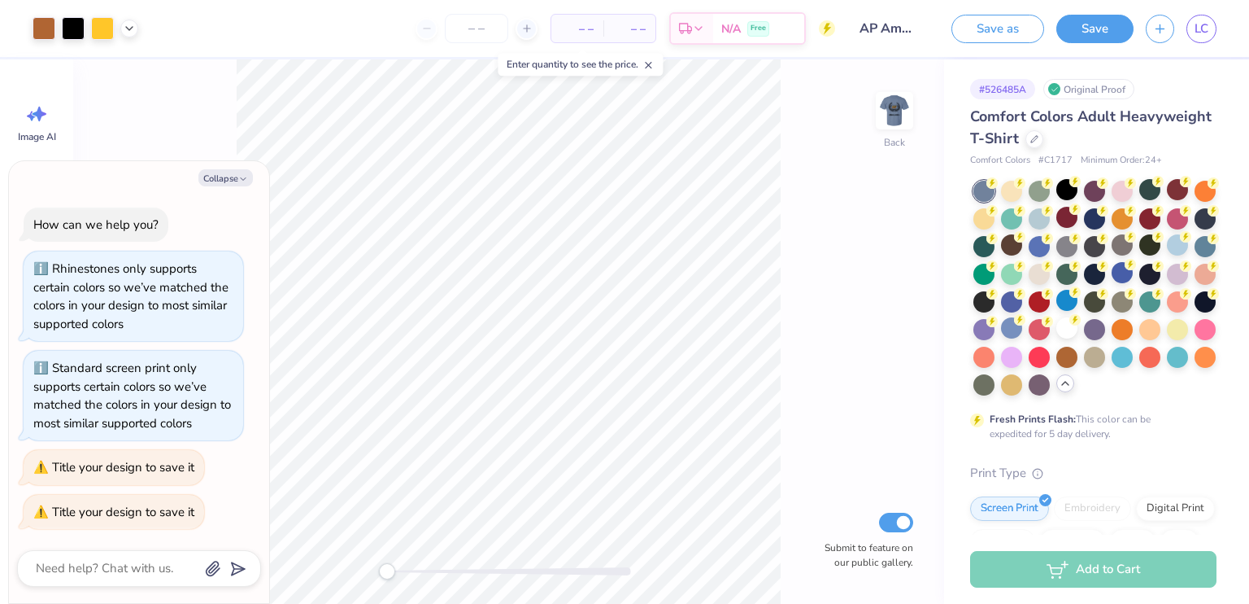
drag, startPoint x: 885, startPoint y: 102, endPoint x: 888, endPoint y: 80, distance: 23.0
click at [887, 103] on img at bounding box center [894, 110] width 33 height 33
click at [1050, 211] on div at bounding box center [1039, 217] width 21 height 21
drag, startPoint x: 874, startPoint y: 89, endPoint x: 885, endPoint y: 100, distance: 15.0
click at [880, 95] on div "Front Submit to feature on our public gallery." at bounding box center [508, 331] width 871 height 544
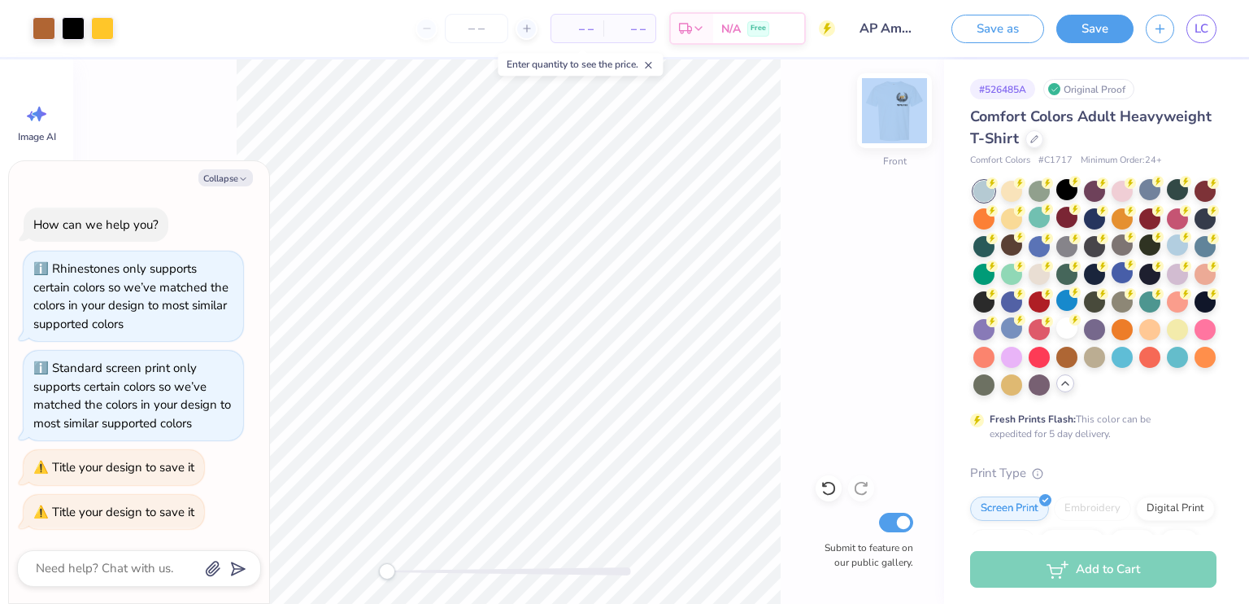
click at [891, 104] on img at bounding box center [894, 110] width 65 height 65
click at [1022, 321] on div at bounding box center [1011, 327] width 21 height 21
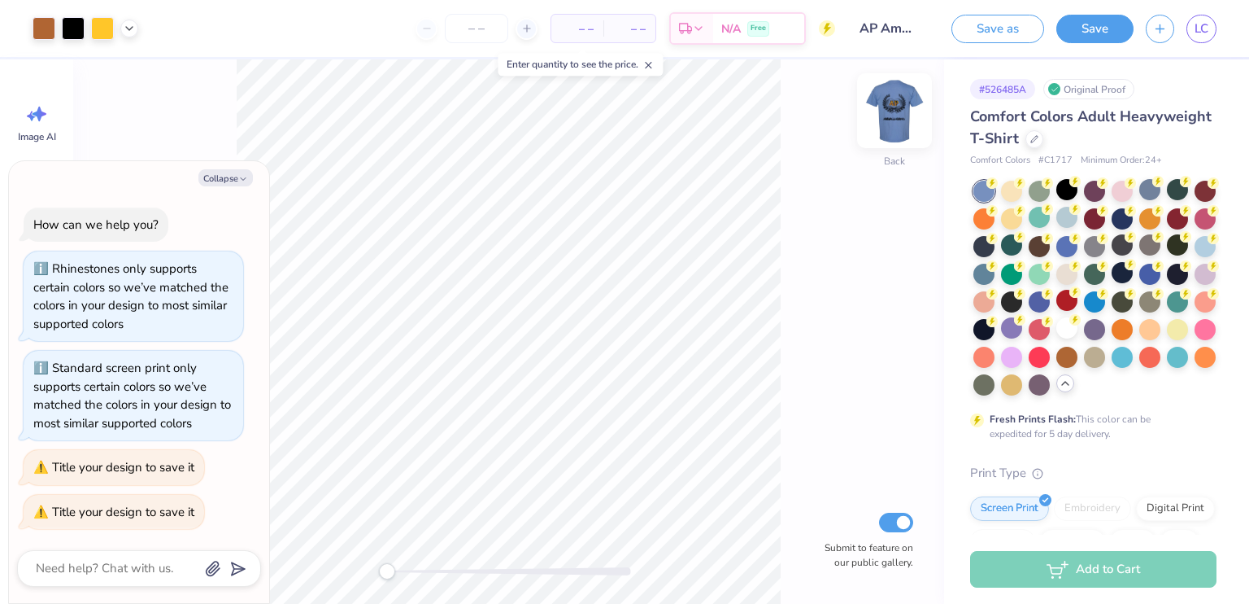
click at [903, 100] on img at bounding box center [894, 110] width 65 height 65
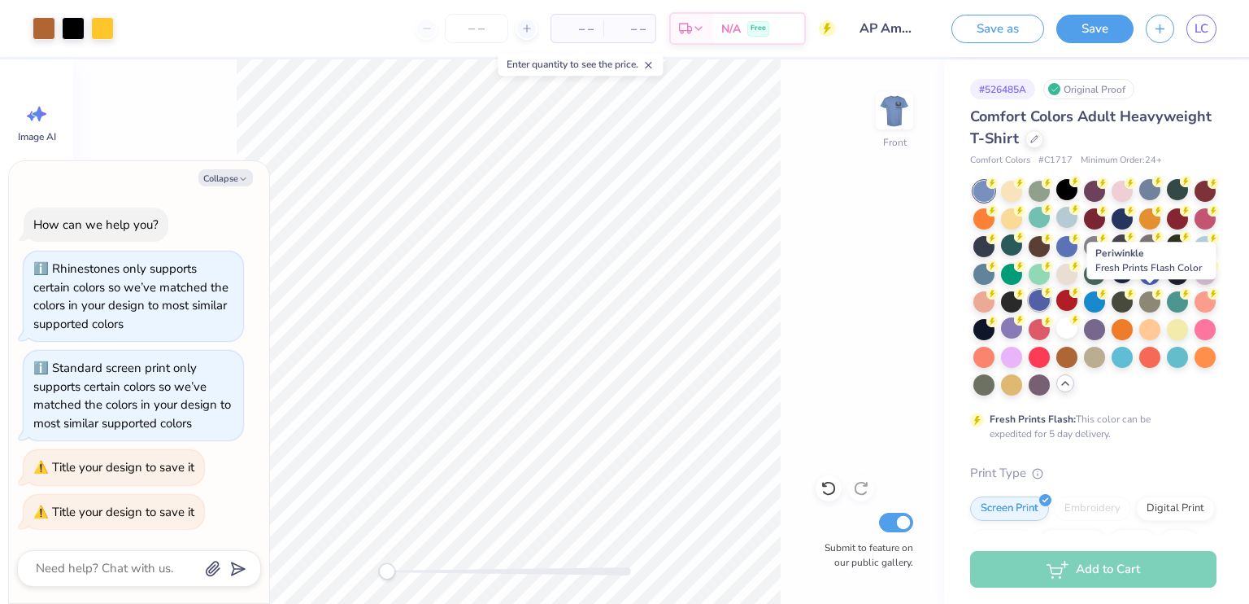
click at [1050, 303] on div at bounding box center [1039, 300] width 21 height 21
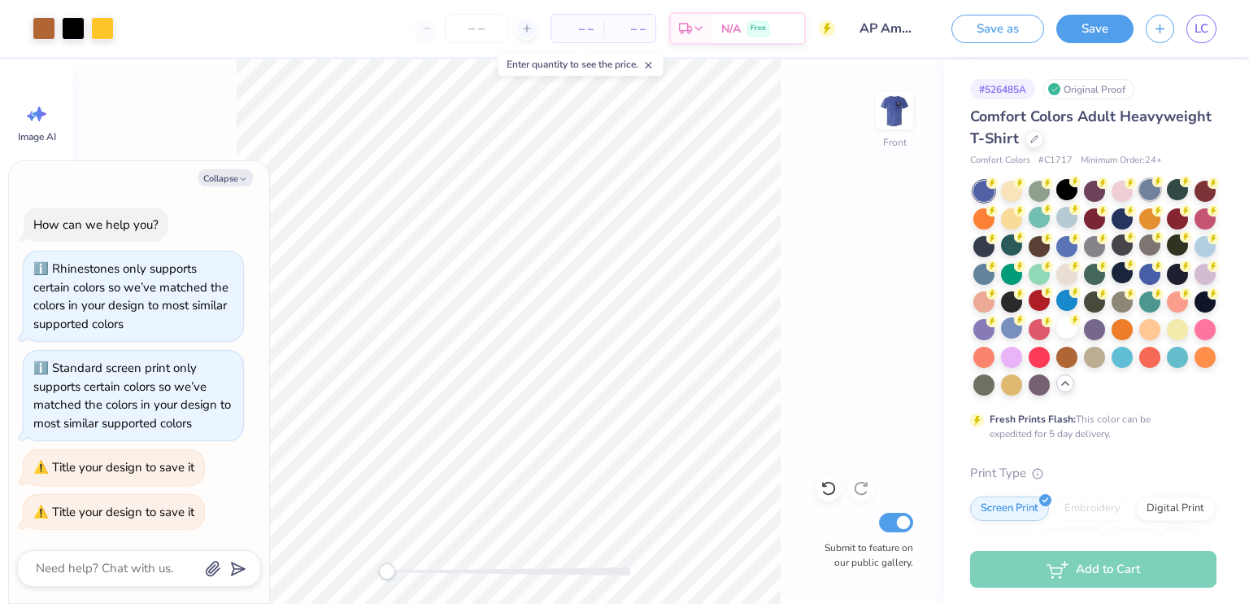
click at [1152, 183] on div at bounding box center [1150, 189] width 21 height 21
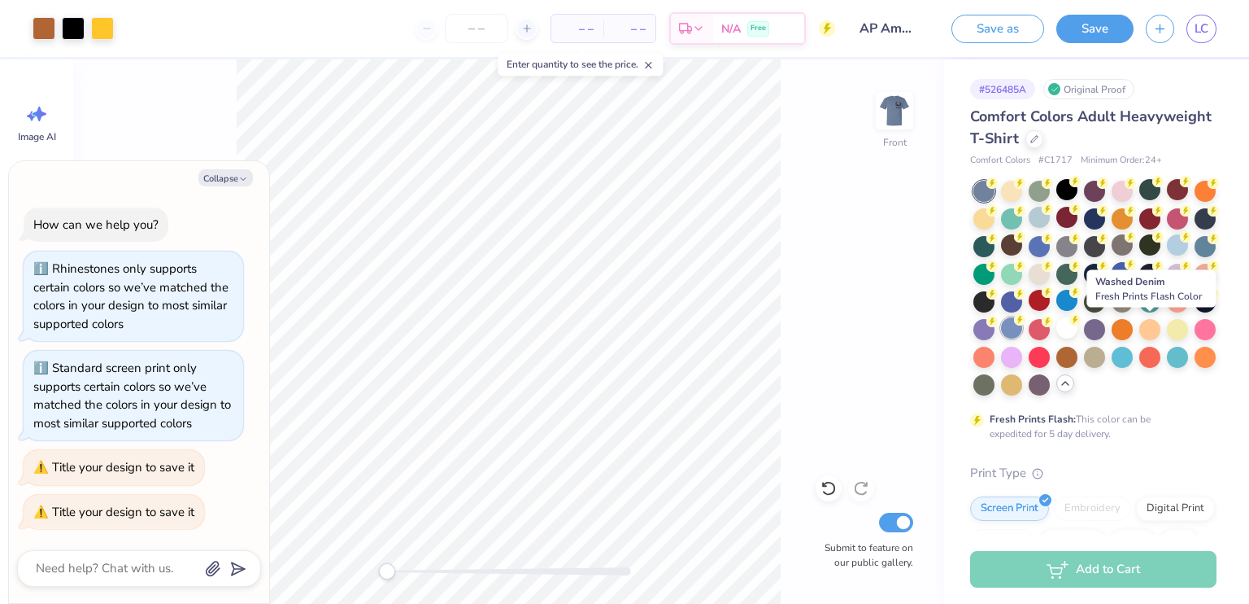
click at [1022, 334] on div at bounding box center [1011, 327] width 21 height 21
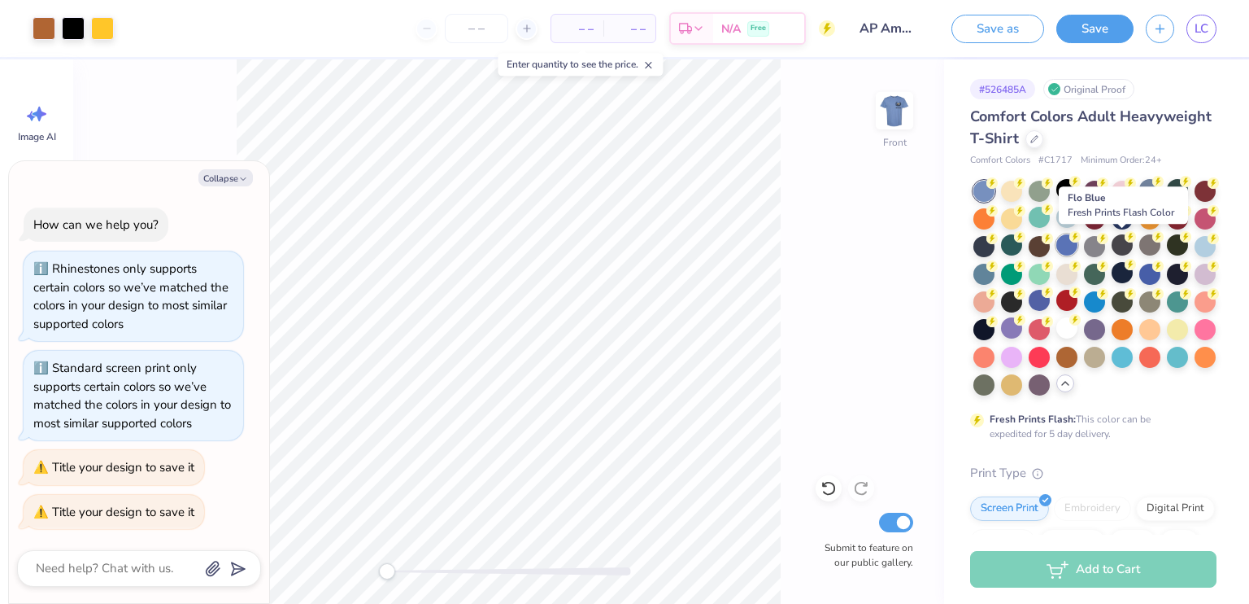
click at [1078, 237] on div at bounding box center [1067, 244] width 21 height 21
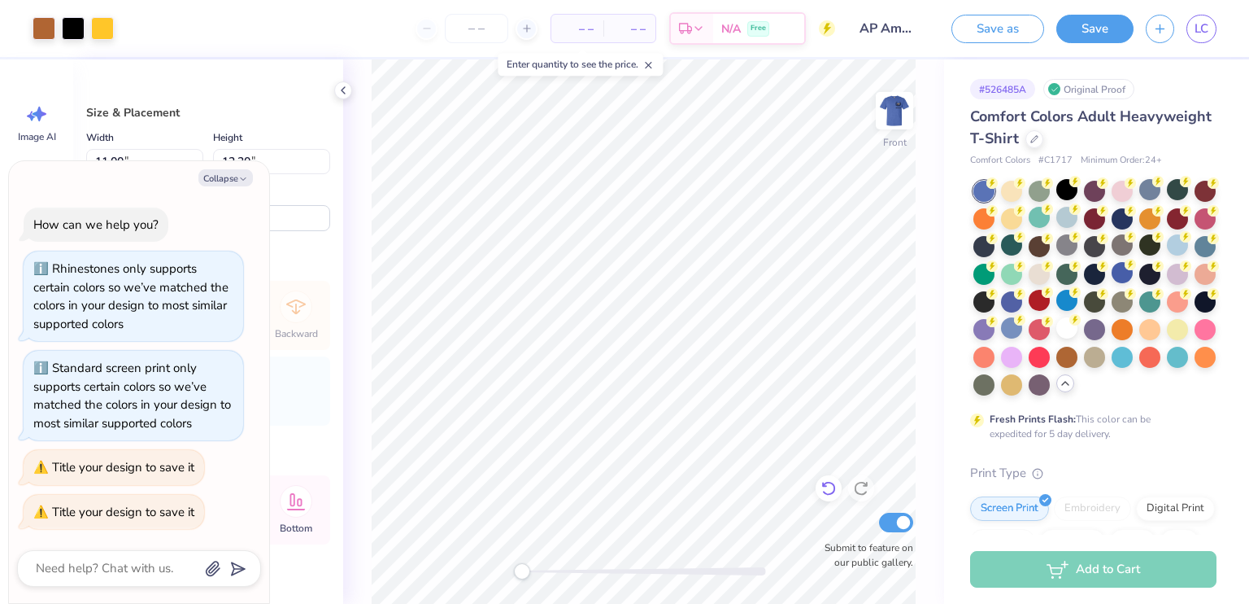
click at [839, 482] on div at bounding box center [829, 488] width 26 height 26
click at [918, 124] on div "Front Submit to feature on our public gallery." at bounding box center [643, 331] width 601 height 544
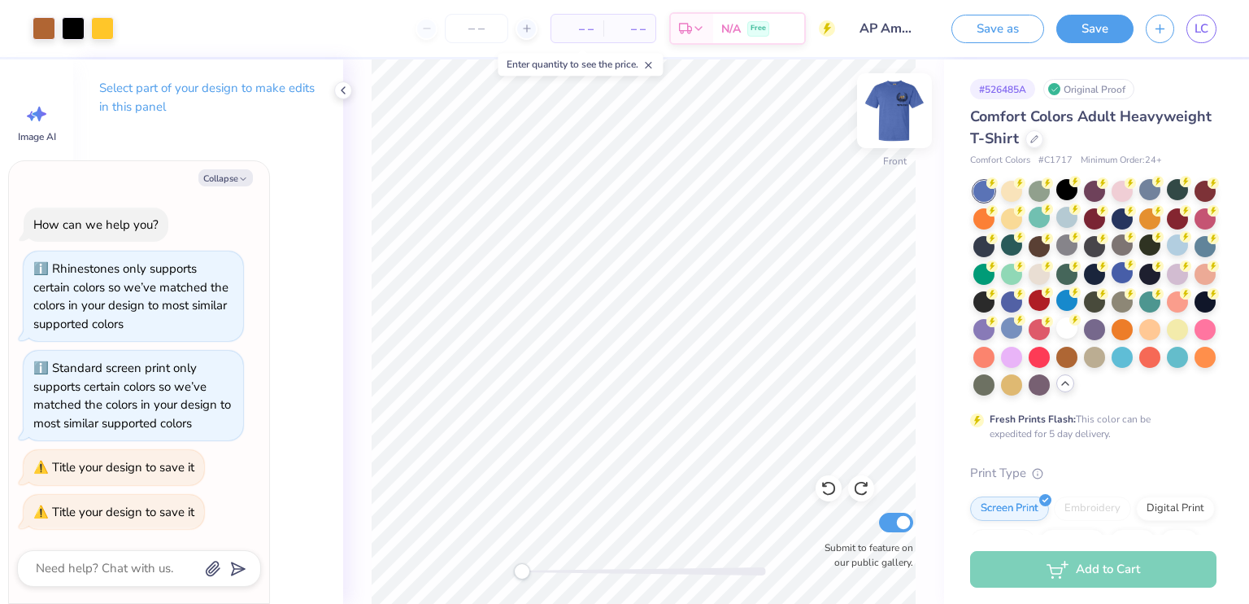
click at [899, 108] on img at bounding box center [894, 110] width 65 height 65
click at [1057, 338] on div at bounding box center [1067, 327] width 21 height 21
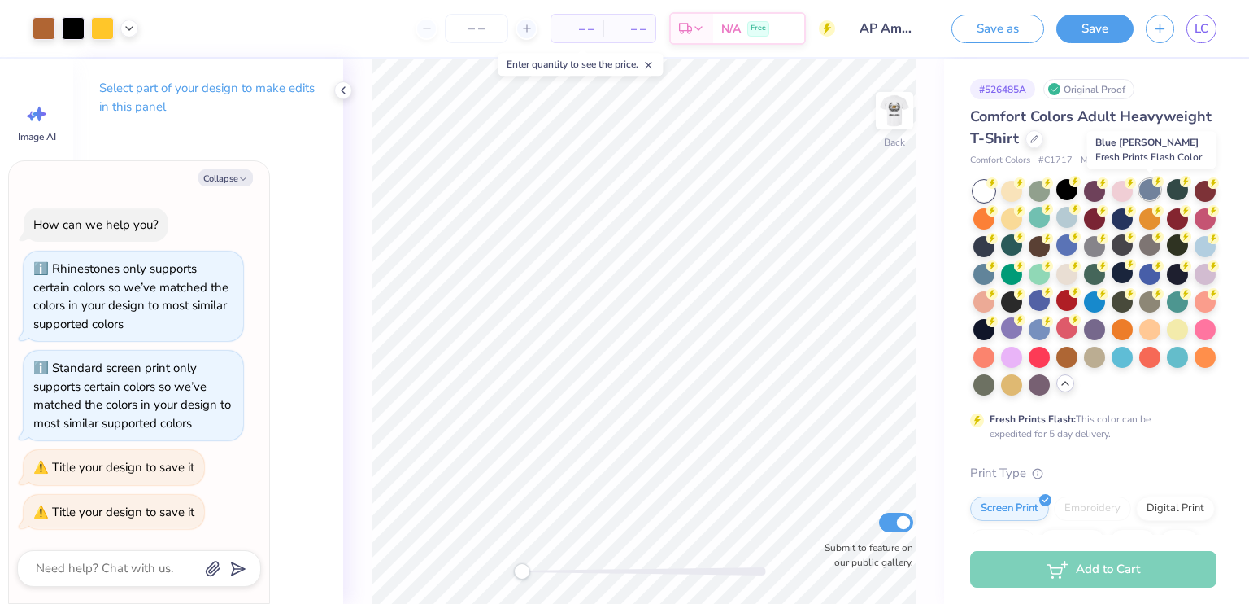
click at [1144, 194] on div at bounding box center [1150, 189] width 21 height 21
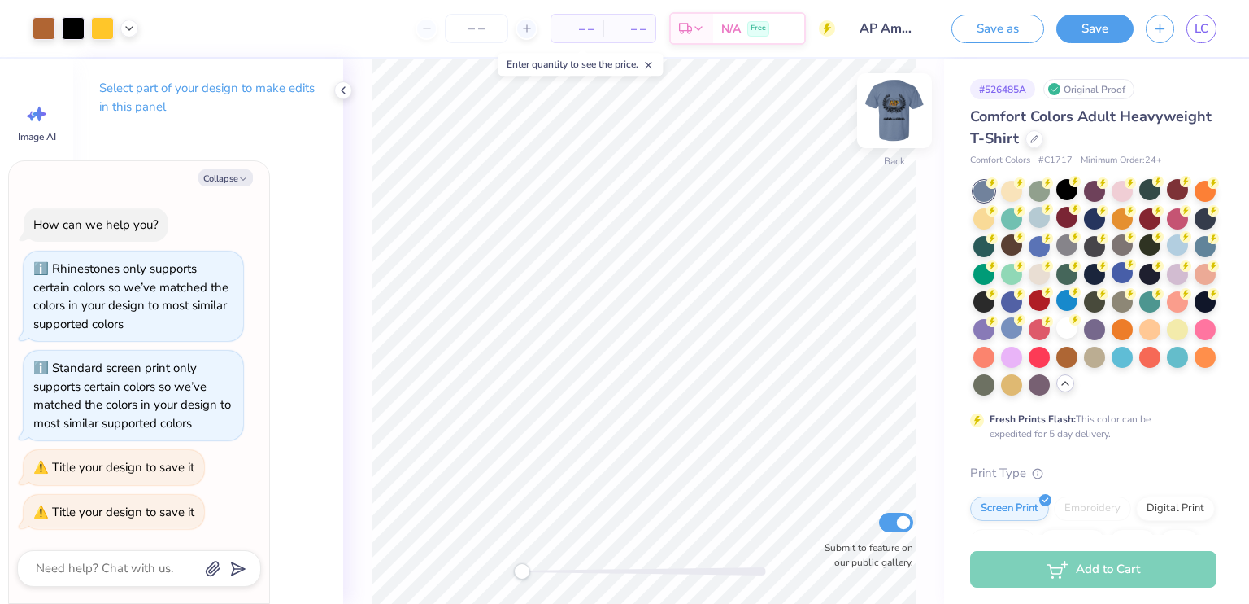
click at [885, 111] on img at bounding box center [894, 110] width 65 height 65
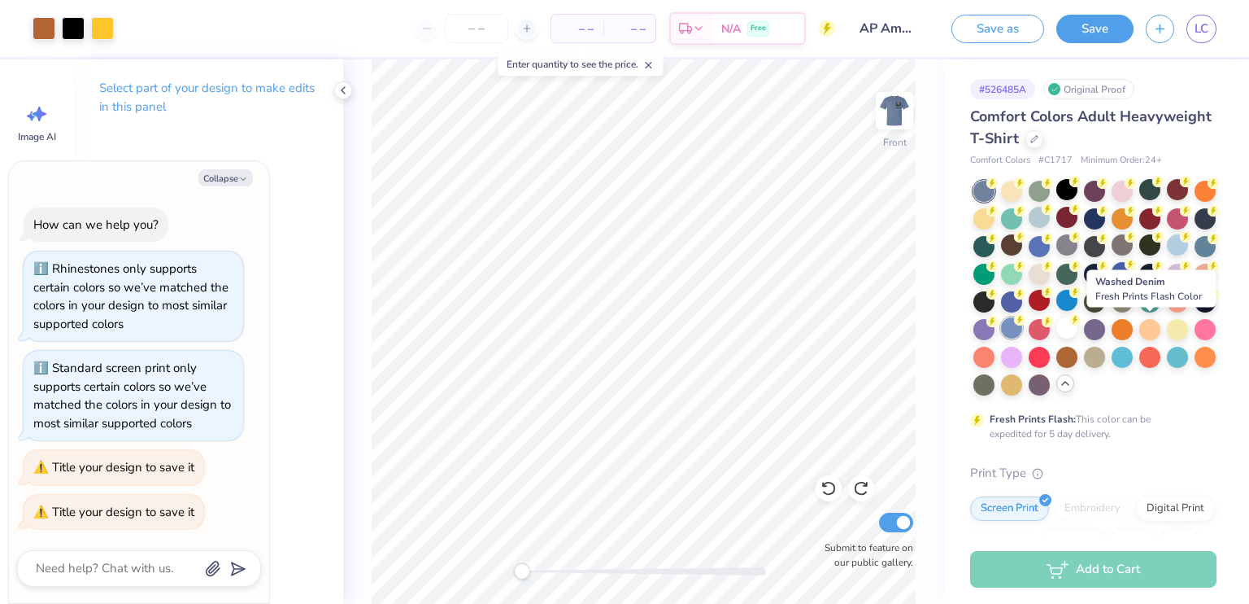
click at [1022, 325] on div at bounding box center [1011, 327] width 21 height 21
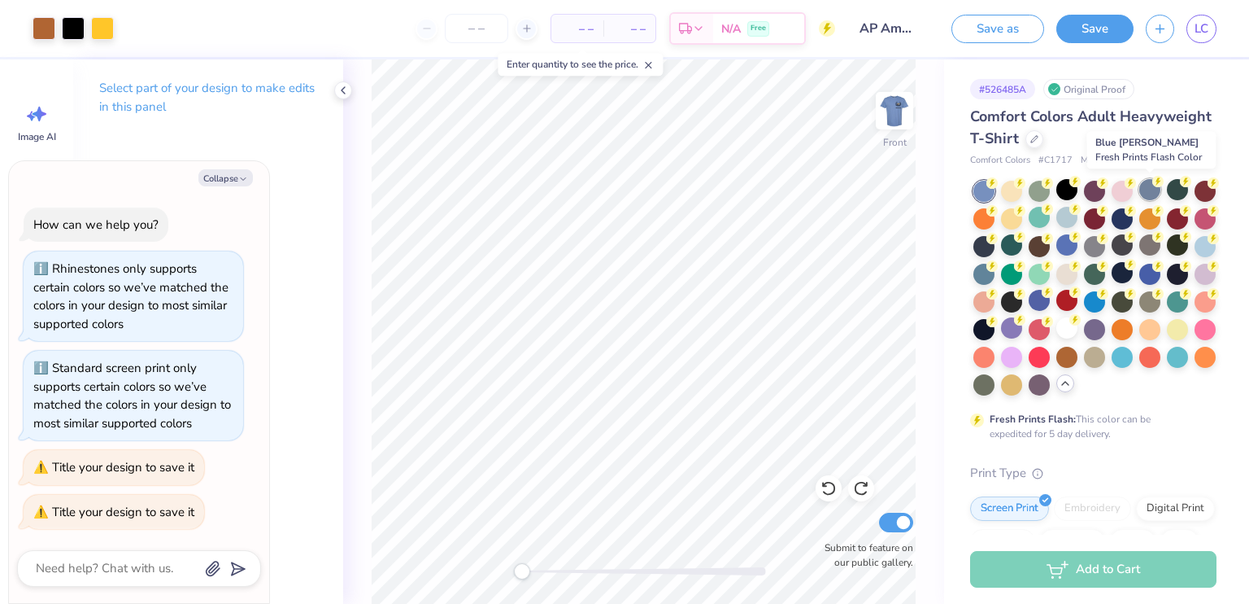
click at [1151, 182] on div at bounding box center [1150, 189] width 21 height 21
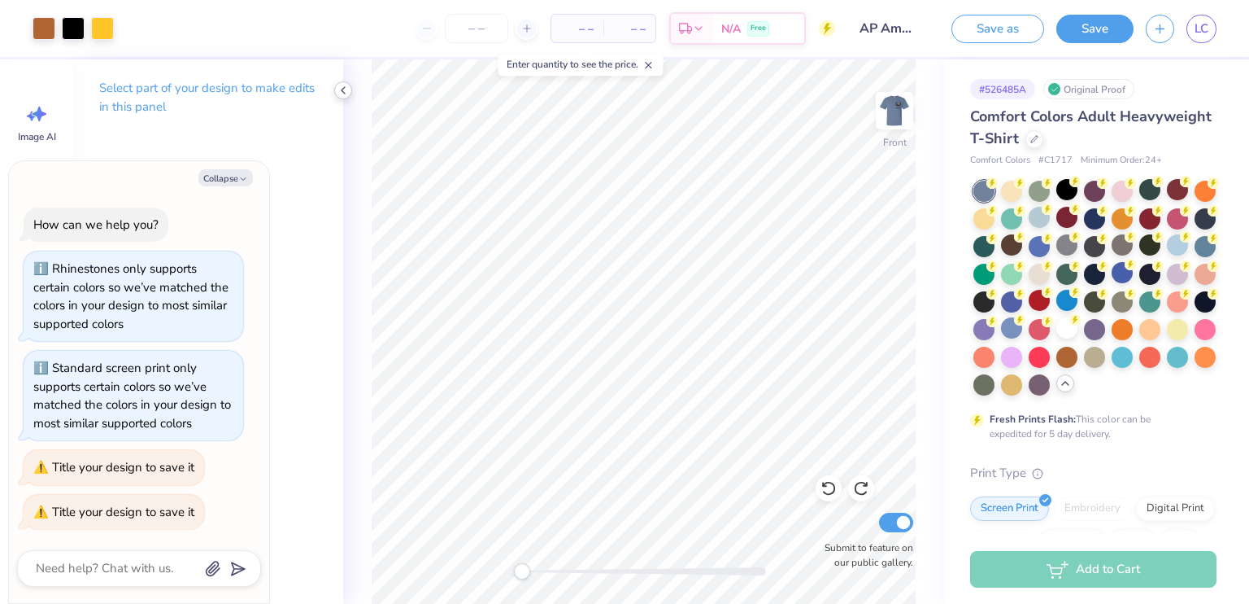
click at [337, 94] on icon at bounding box center [343, 90] width 13 height 13
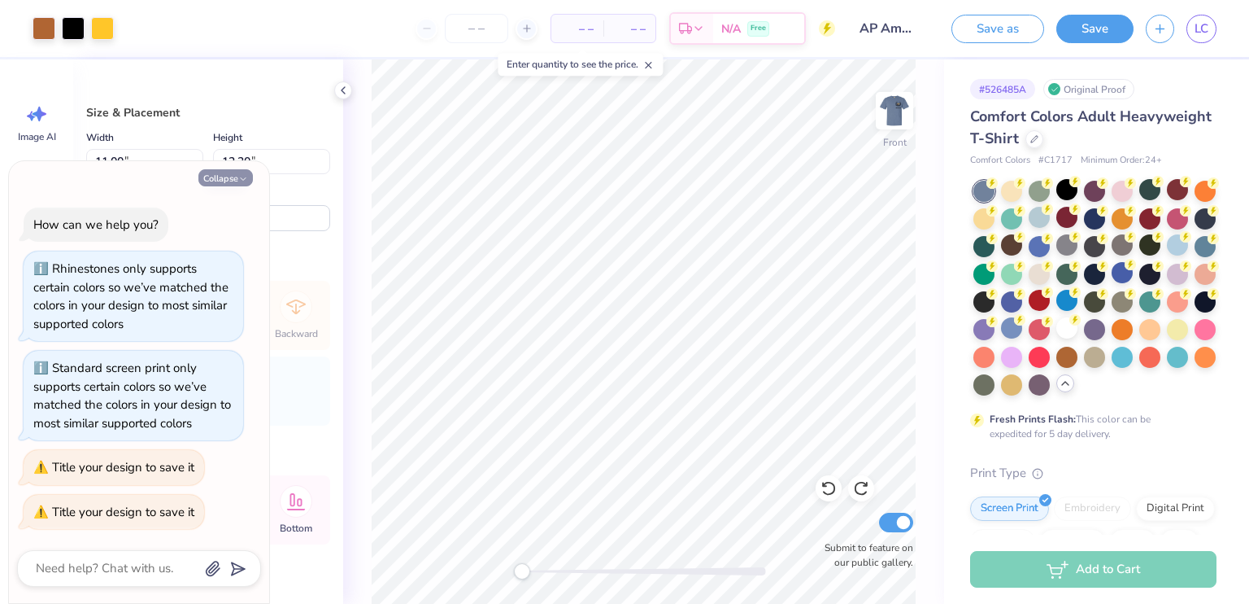
click at [241, 172] on button "Collapse" at bounding box center [225, 177] width 54 height 17
type textarea "x"
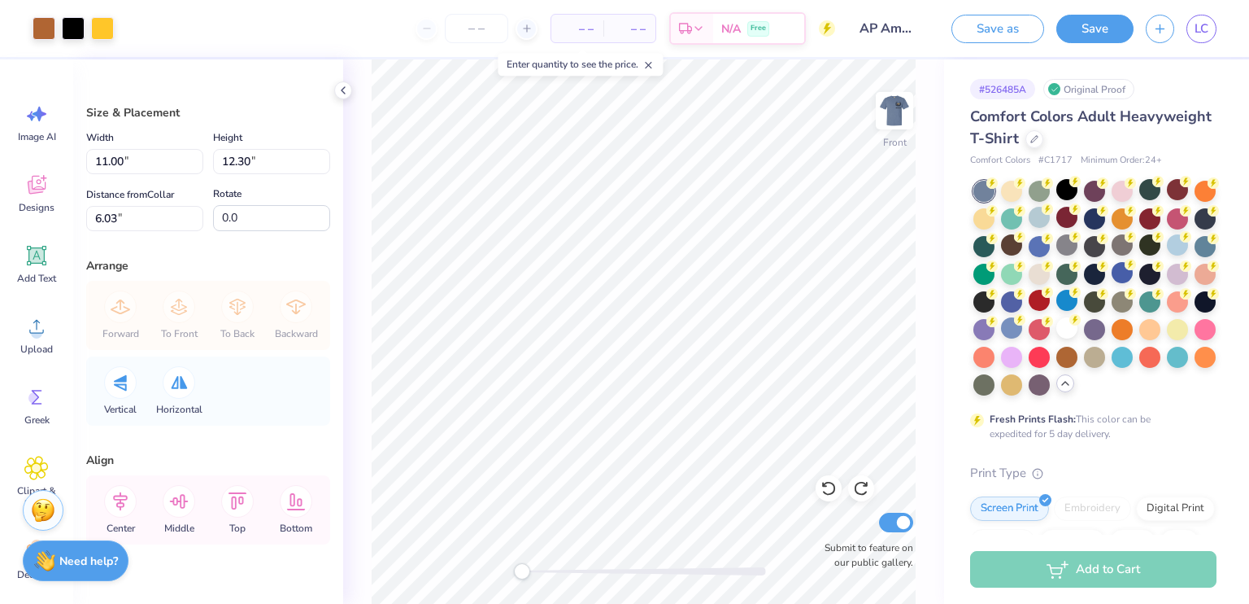
click at [370, 158] on div "Front Submit to feature on our public gallery." at bounding box center [643, 331] width 601 height 544
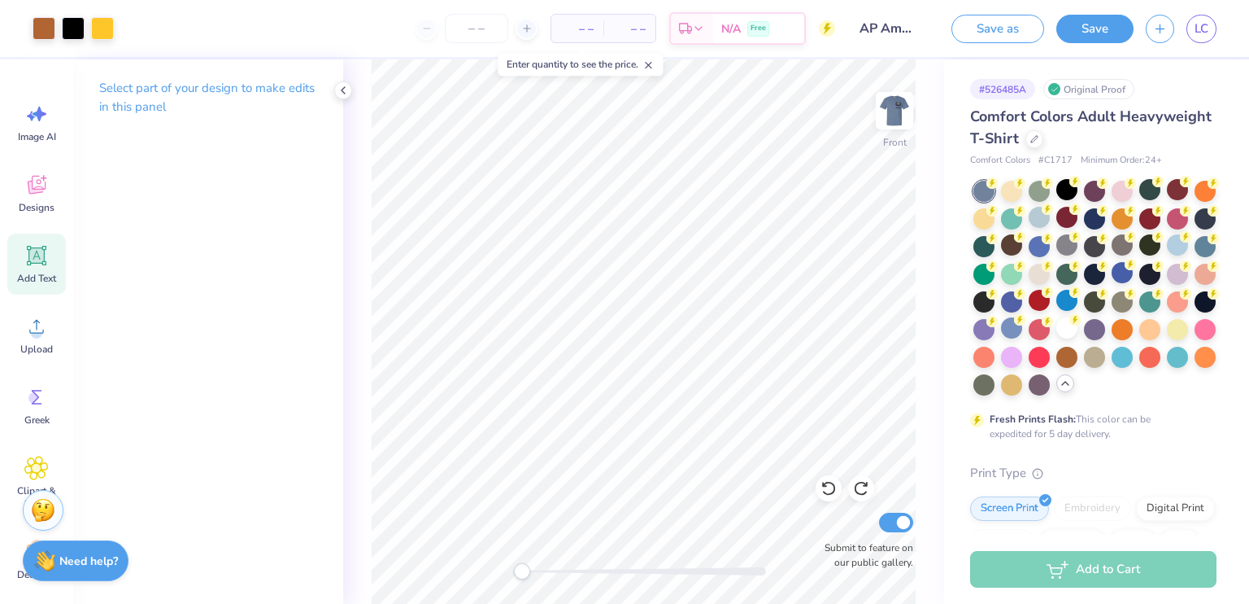
click at [27, 252] on icon at bounding box center [36, 255] width 24 height 24
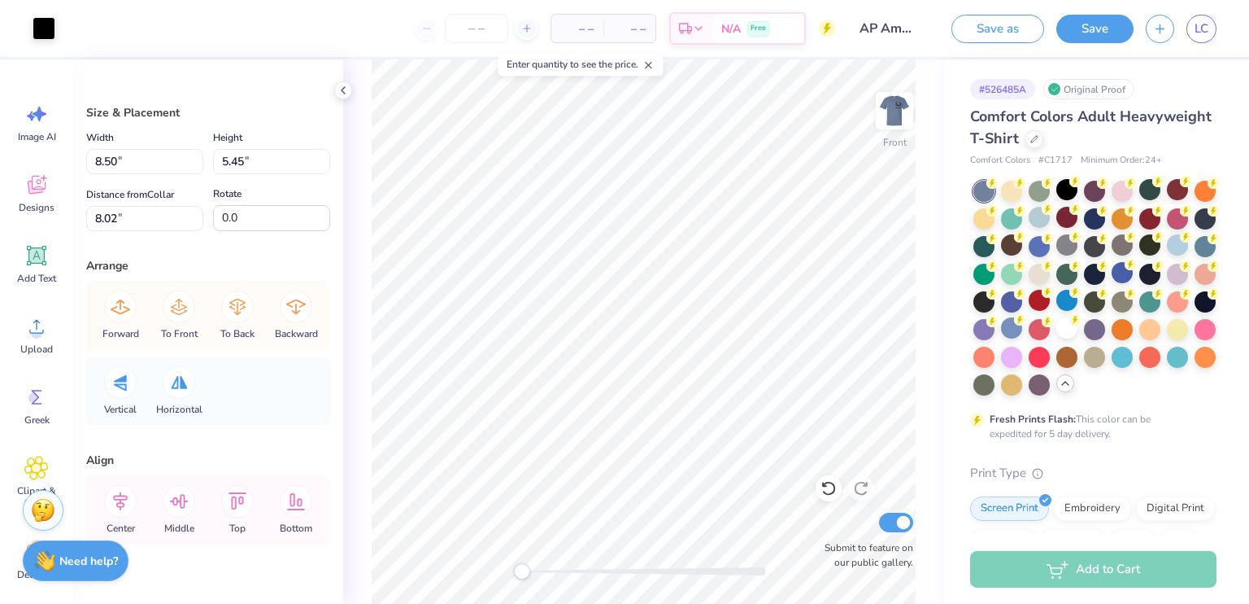
type input "8.50"
type input "5.45"
type input "8.02"
click at [835, 485] on icon at bounding box center [829, 488] width 16 height 16
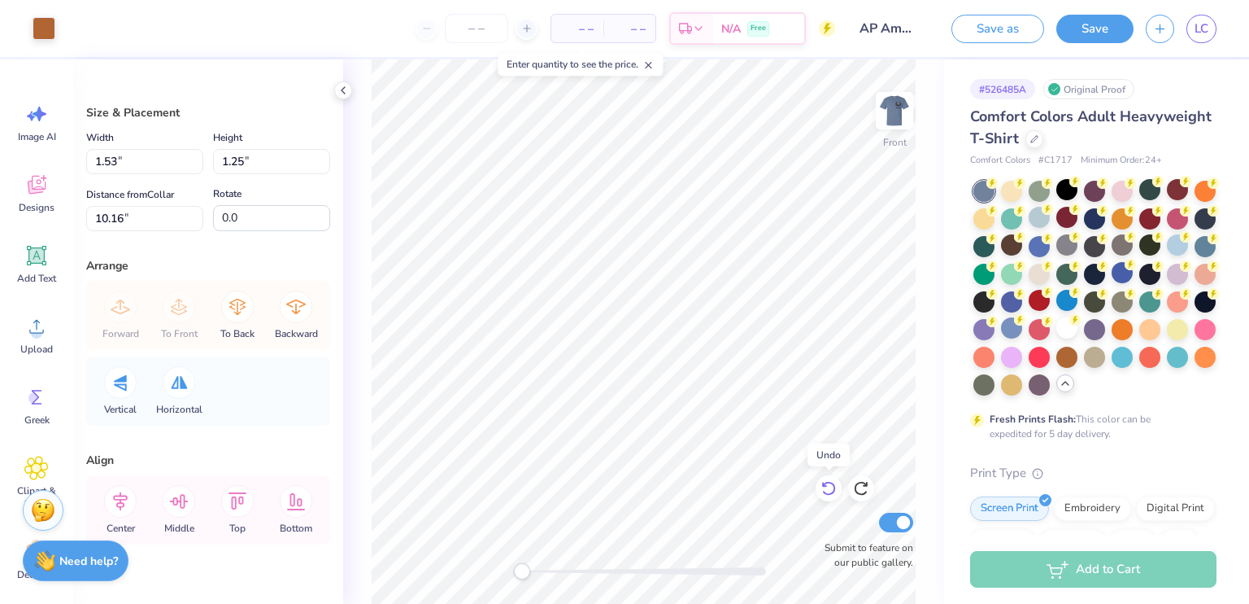
click at [835, 485] on icon at bounding box center [829, 488] width 16 height 16
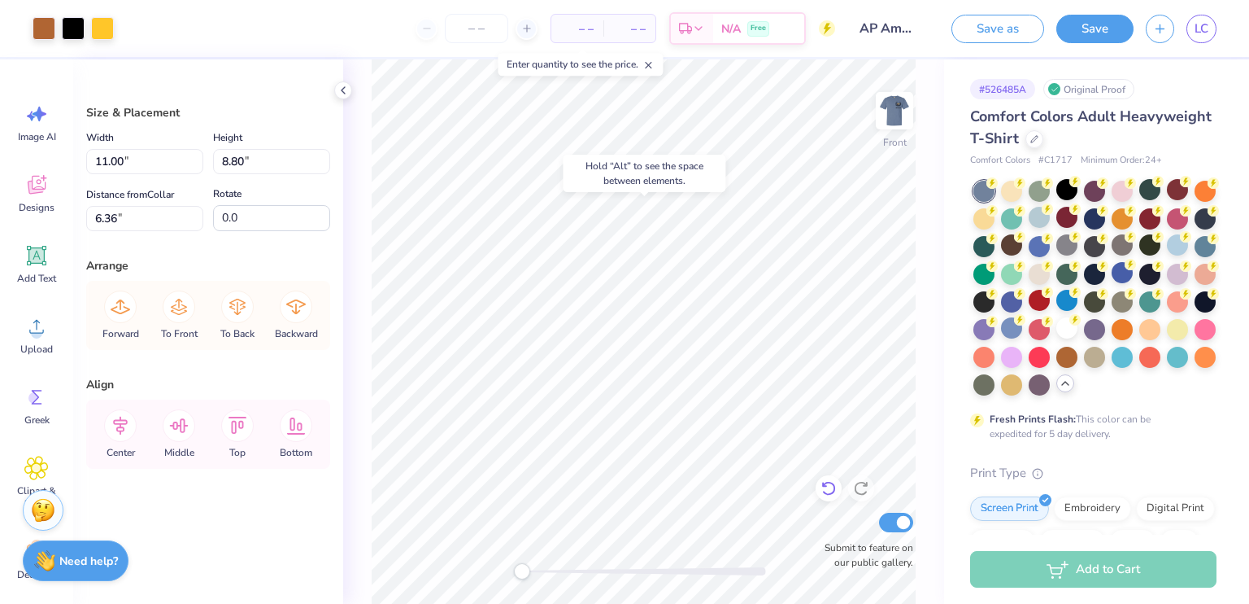
type input "7.01"
click at [819, 485] on div at bounding box center [829, 488] width 26 height 26
type input "6.85"
drag, startPoint x: 836, startPoint y: 511, endPoint x: 829, endPoint y: 500, distance: 12.9
click at [829, 501] on div at bounding box center [829, 488] width 26 height 26
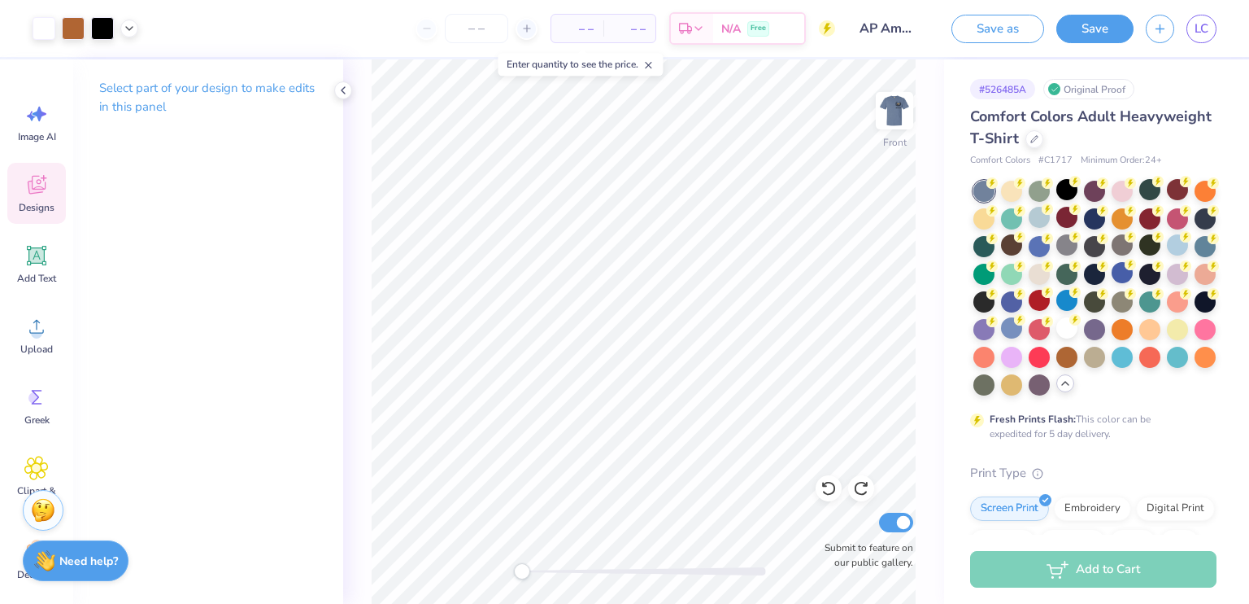
click at [46, 191] on icon at bounding box center [36, 184] width 24 height 24
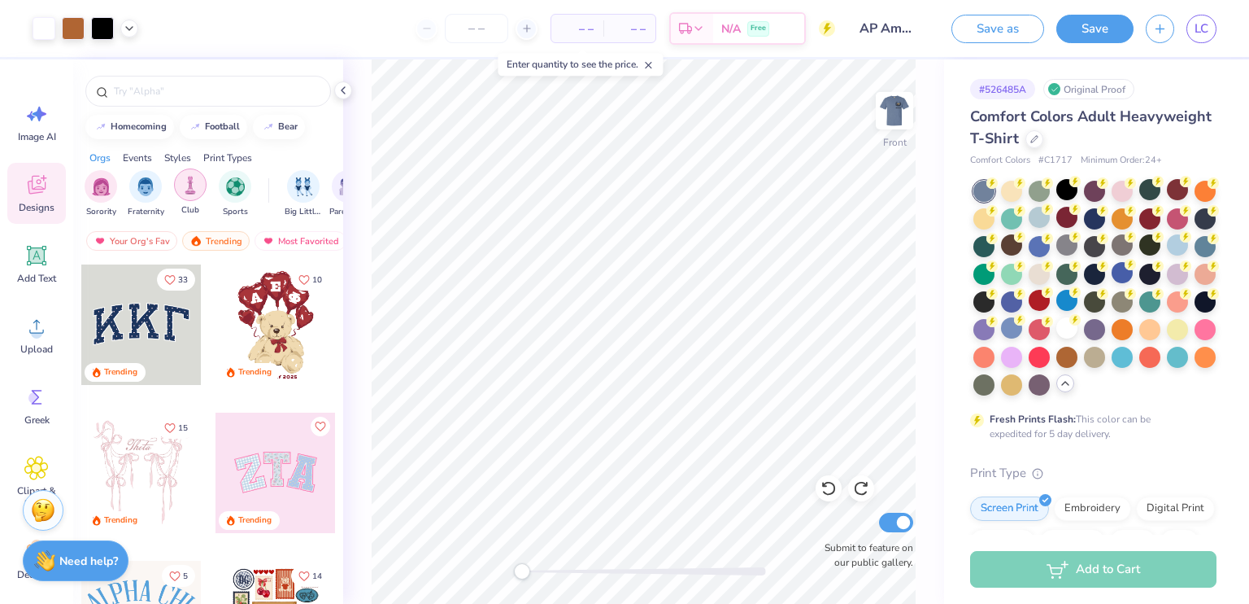
click at [179, 193] on div "filter for Club" at bounding box center [190, 184] width 33 height 33
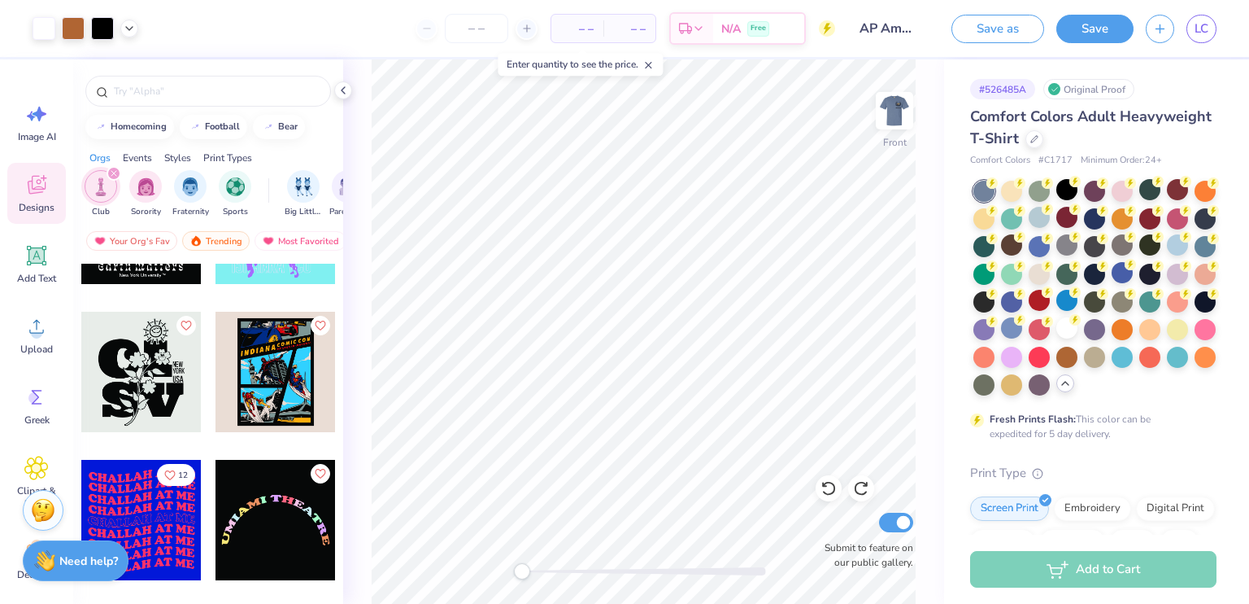
scroll to position [2928, 0]
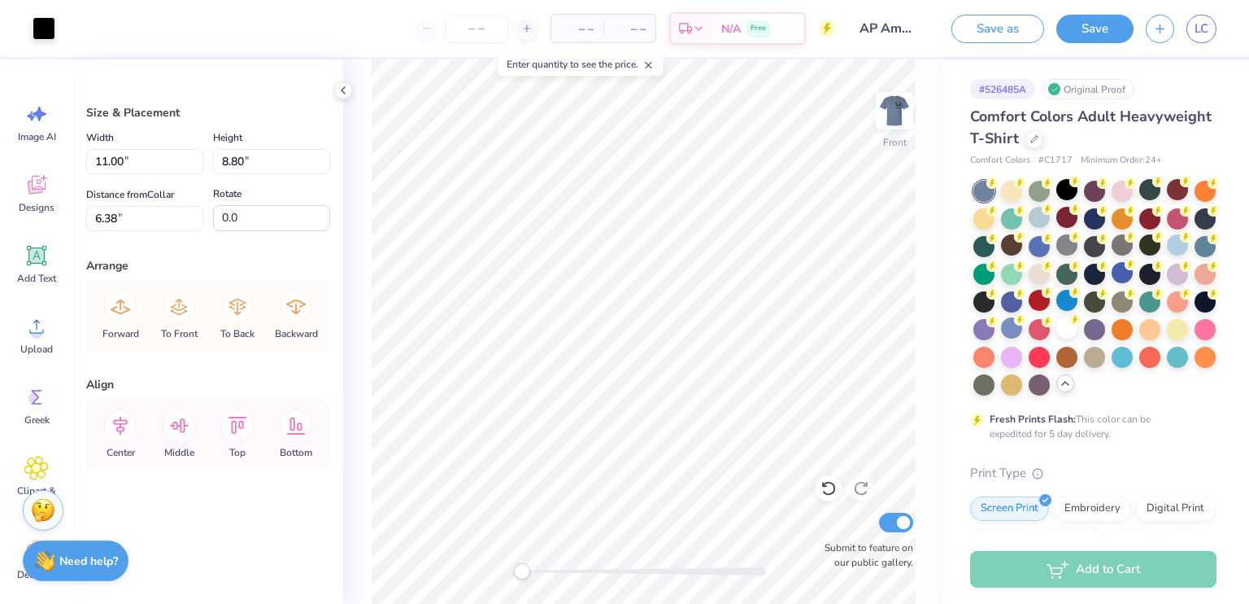
type input "6.38"
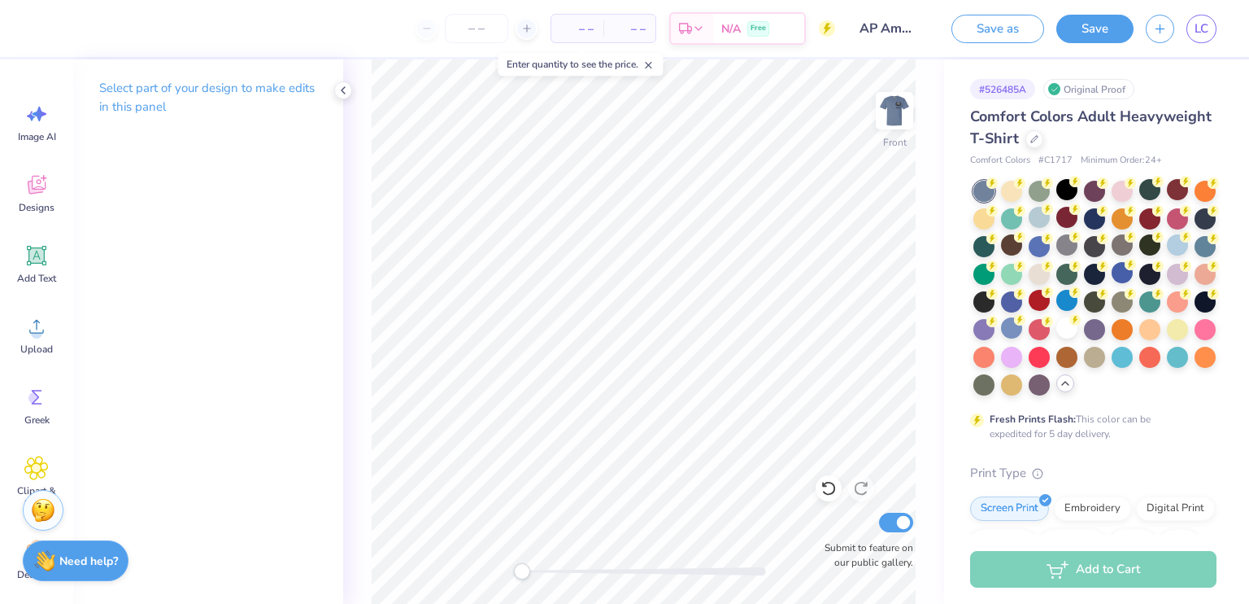
click at [863, 558] on div "Front Submit to feature on our public gallery." at bounding box center [643, 331] width 601 height 544
click at [49, 255] on div "Add Text" at bounding box center [36, 263] width 59 height 61
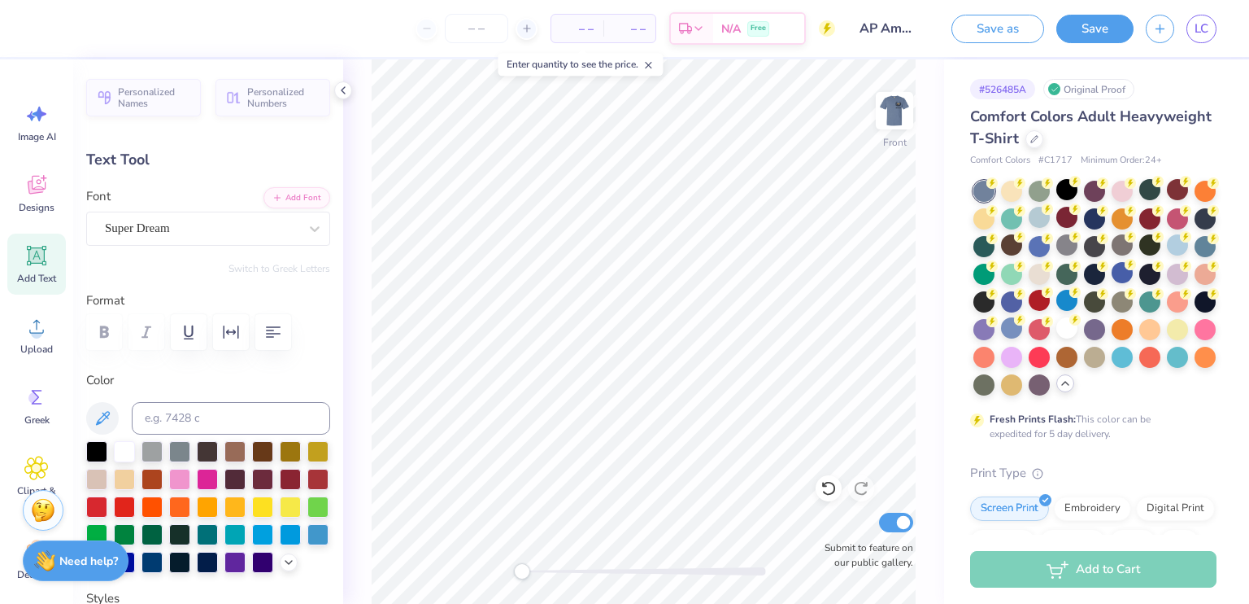
scroll to position [13, 2]
type textarea "AP Ambassadors"
click at [152, 211] on div "Super Dream" at bounding box center [208, 228] width 244 height 34
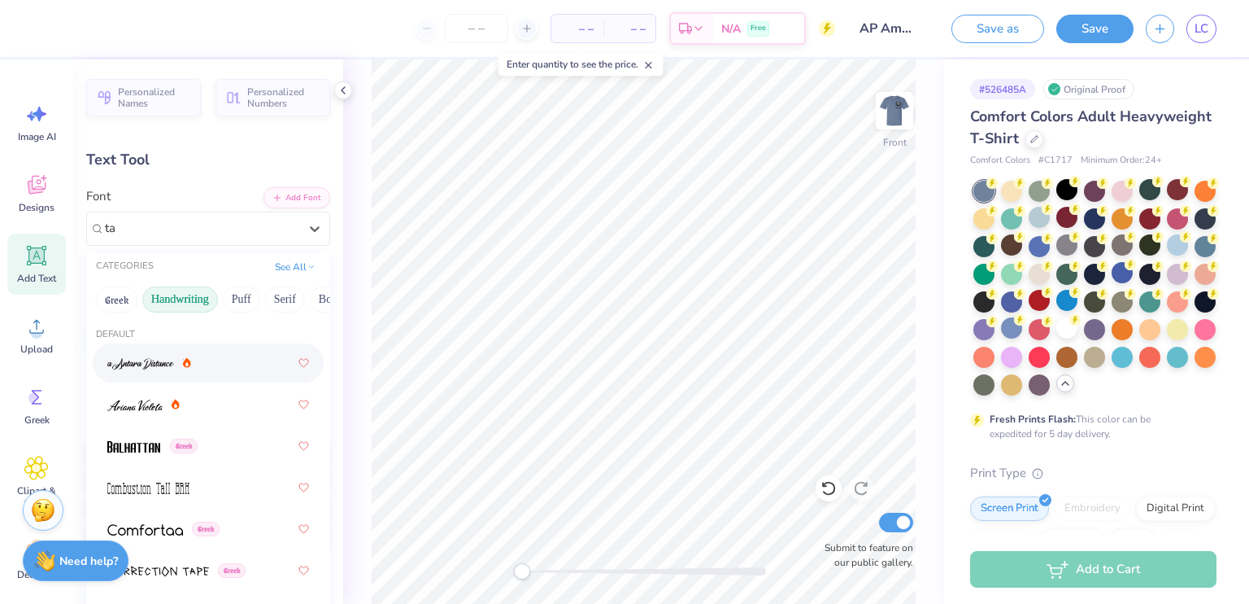
type input "tan"
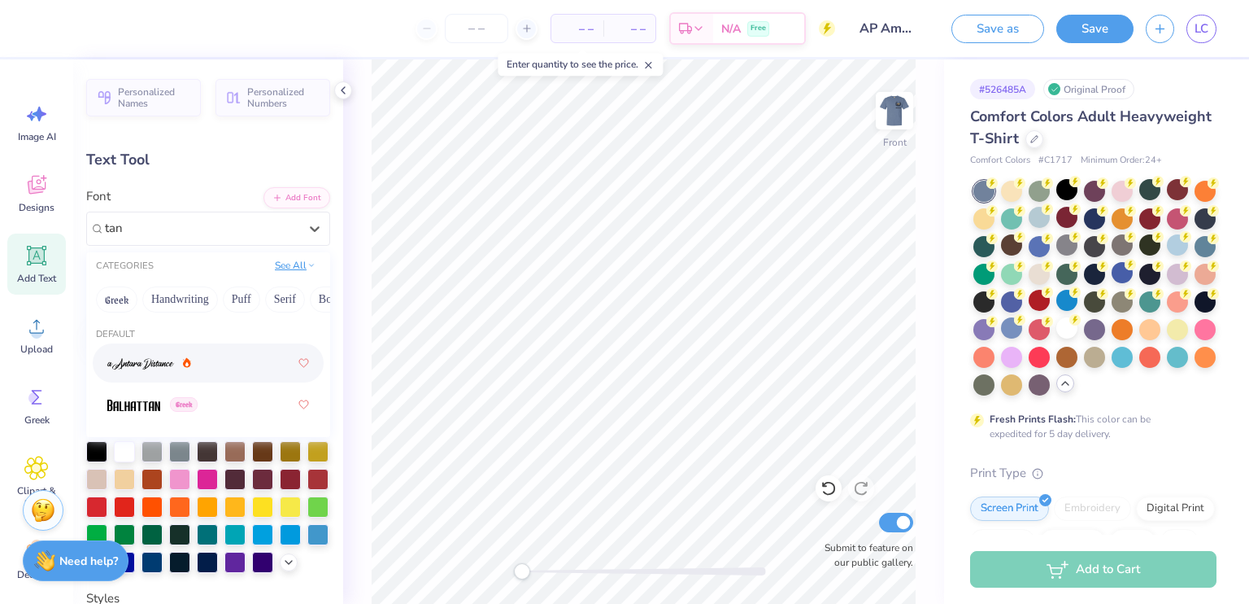
click at [277, 267] on button "See All" at bounding box center [295, 265] width 50 height 16
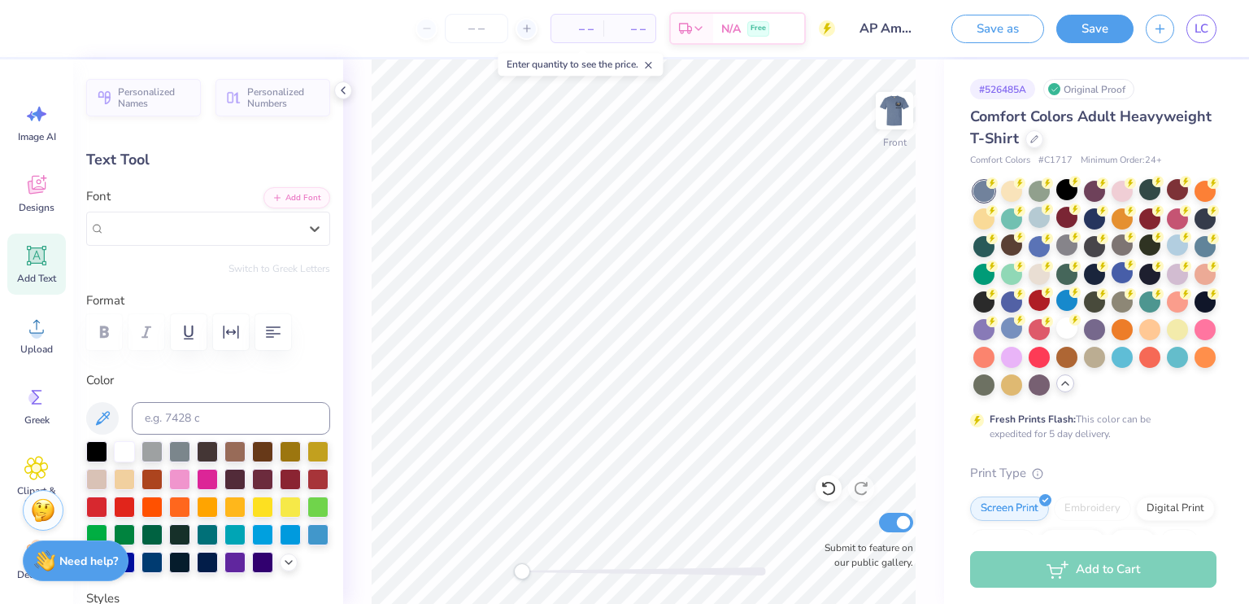
drag, startPoint x: 59, startPoint y: 230, endPoint x: 0, endPoint y: 223, distance: 59.8
click at [0, 223] on div "– – Per Item – – Total Est. Delivery N/A Free Design Title AP Ambassadors shirt…" at bounding box center [624, 302] width 1249 height 604
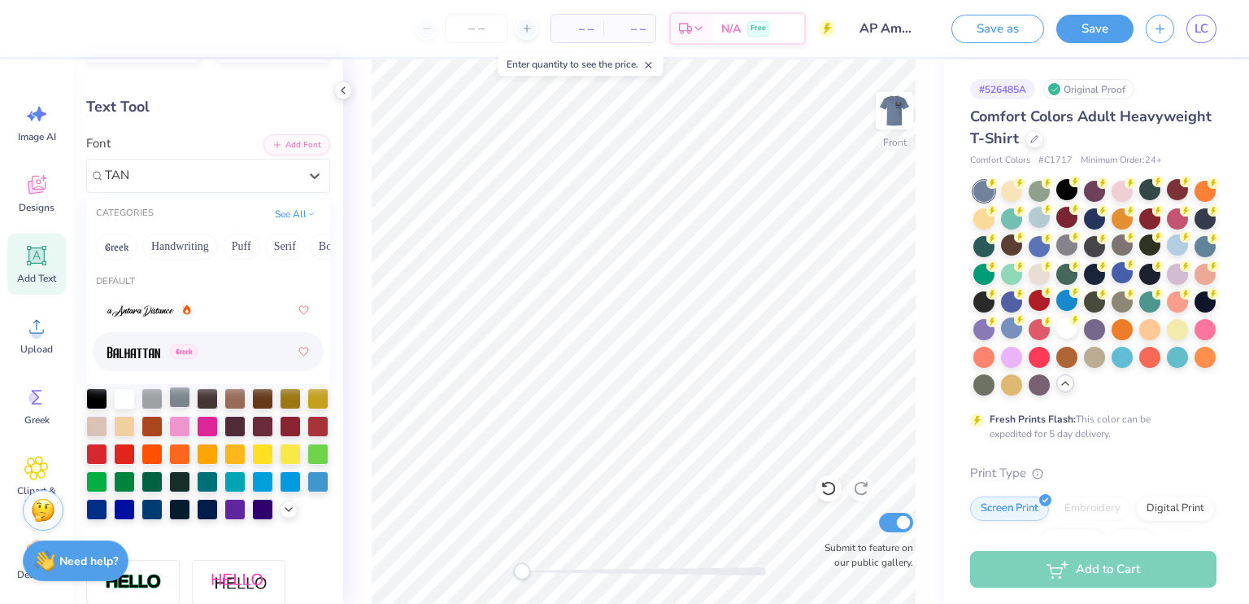
scroll to position [81, 0]
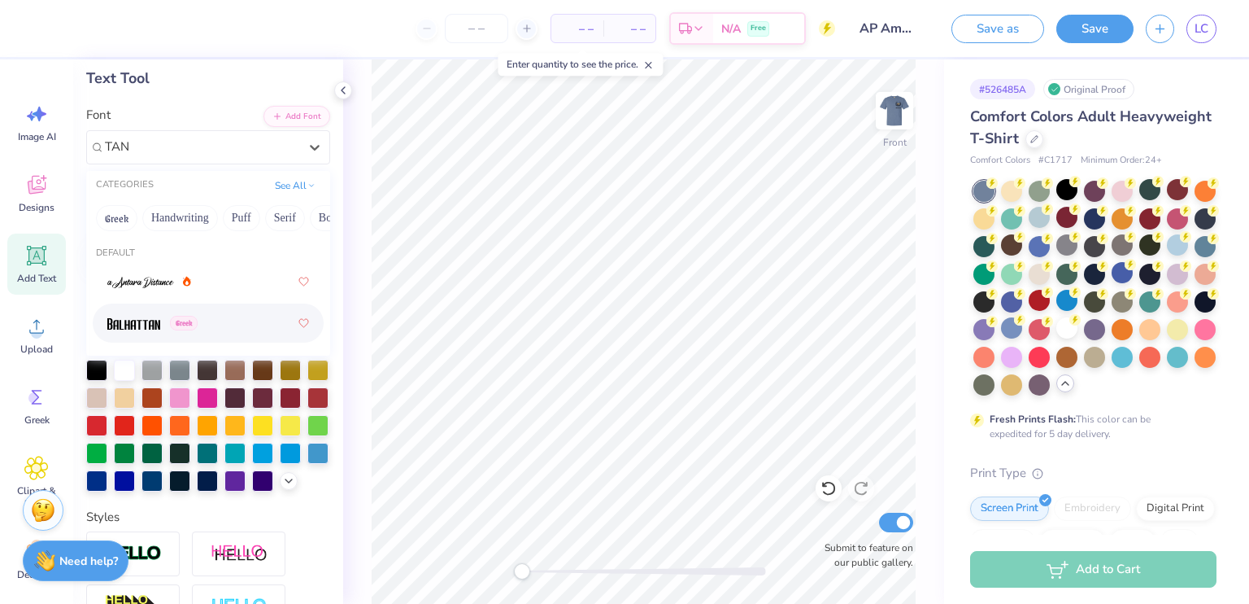
click at [229, 325] on div "Greek" at bounding box center [208, 322] width 202 height 29
type input "TAN"
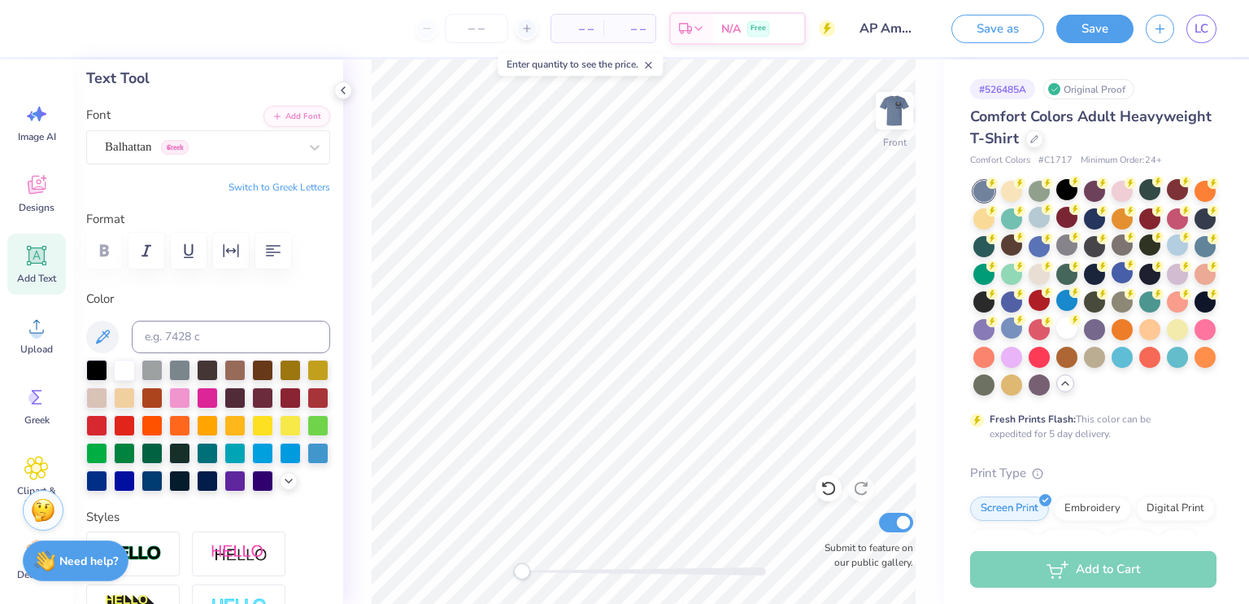
scroll to position [13, 2]
type input "11.26"
type input "1.53"
click at [163, 477] on div at bounding box center [152, 479] width 21 height 21
type input "13.75"
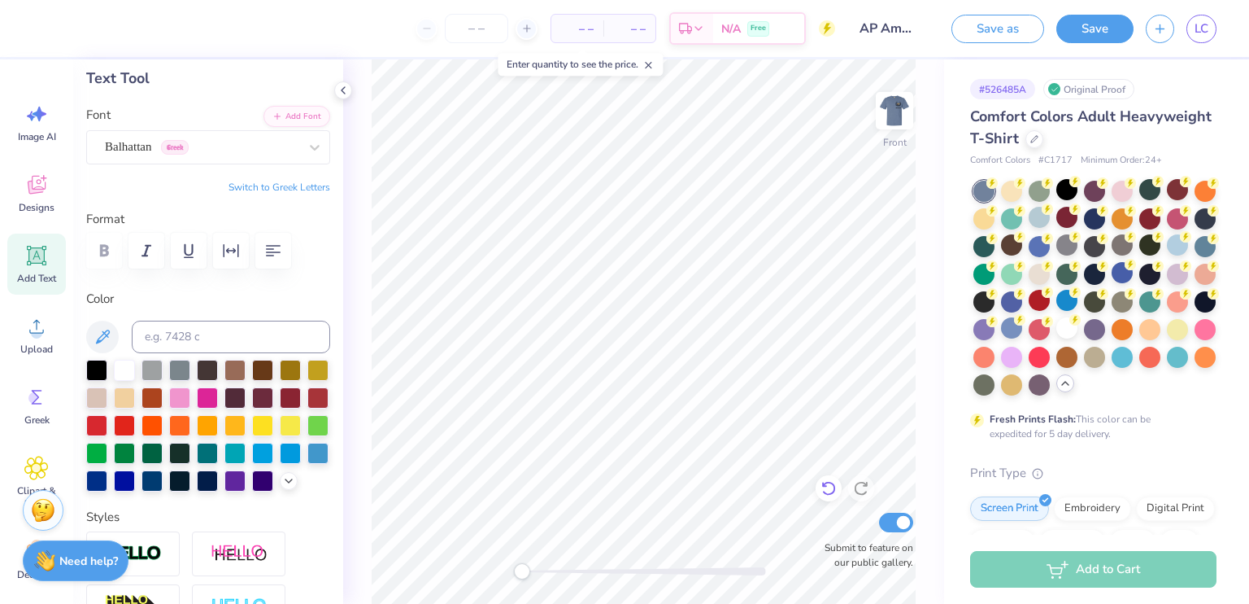
scroll to position [13, 2]
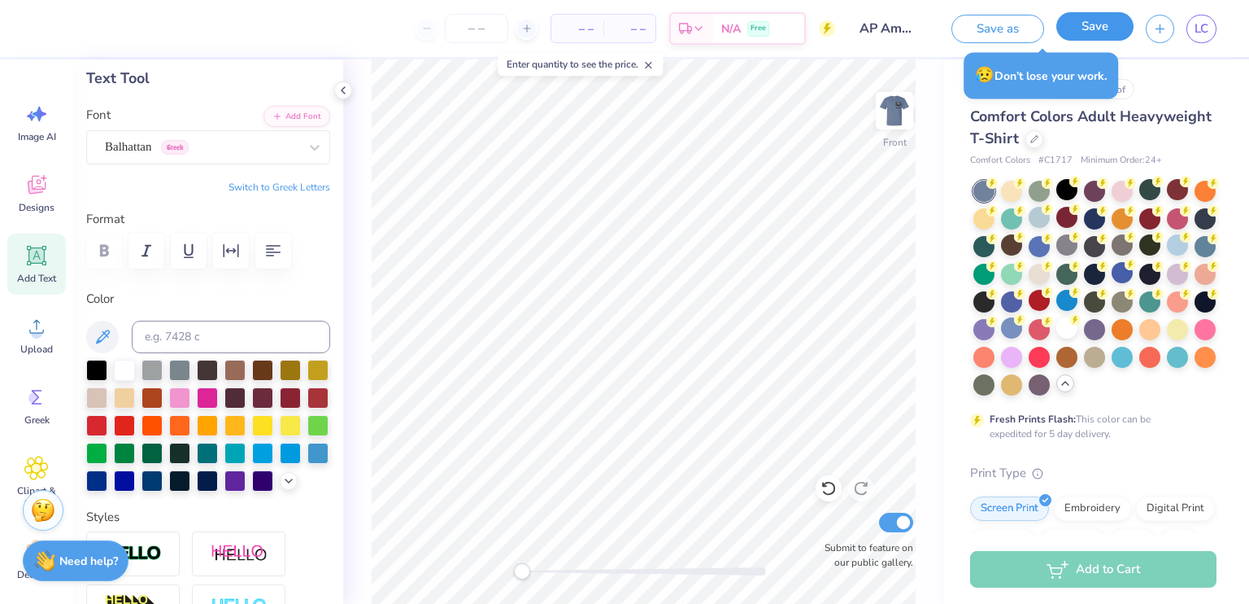
click at [1076, 25] on button "Save" at bounding box center [1095, 26] width 77 height 28
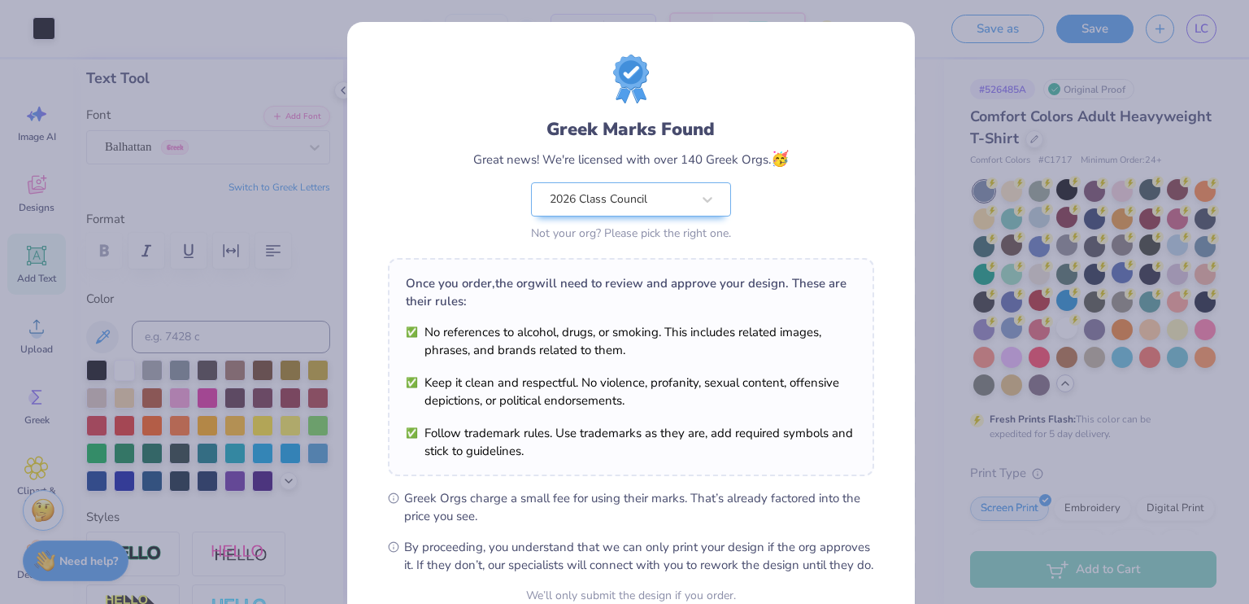
scroll to position [156, 0]
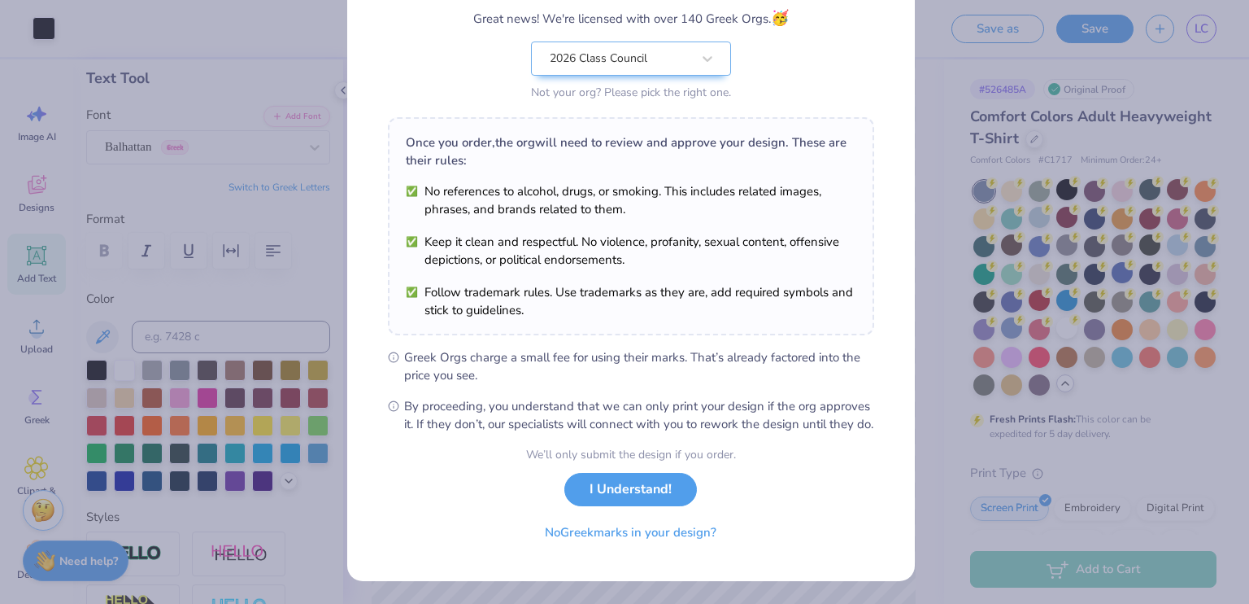
click at [948, 329] on div "Greek Marks Found Great news! We're licensed with over 140 Greek Orgs. 🥳 2026 C…" at bounding box center [624, 302] width 1249 height 604
click at [604, 530] on button "No Greek marks in your design?" at bounding box center [630, 528] width 199 height 33
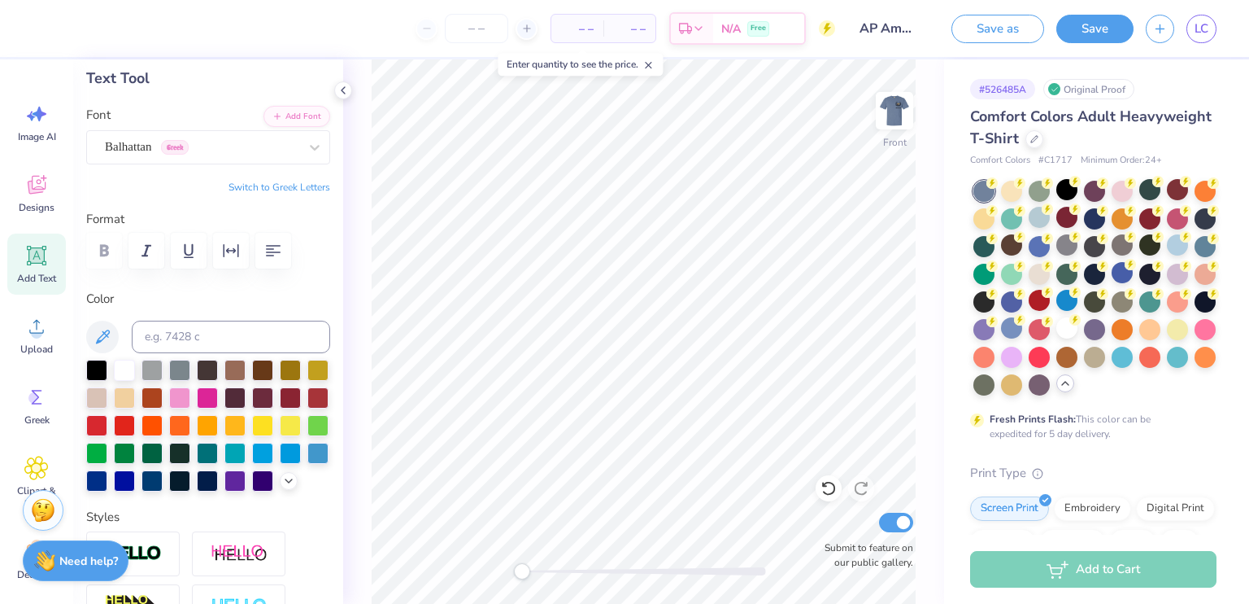
scroll to position [13, 2]
click at [736, 348] on li "Select All" at bounding box center [791, 364] width 128 height 32
click at [307, 462] on div at bounding box center [317, 451] width 21 height 21
click at [107, 477] on div at bounding box center [96, 479] width 21 height 21
click at [836, 490] on icon at bounding box center [829, 488] width 16 height 16
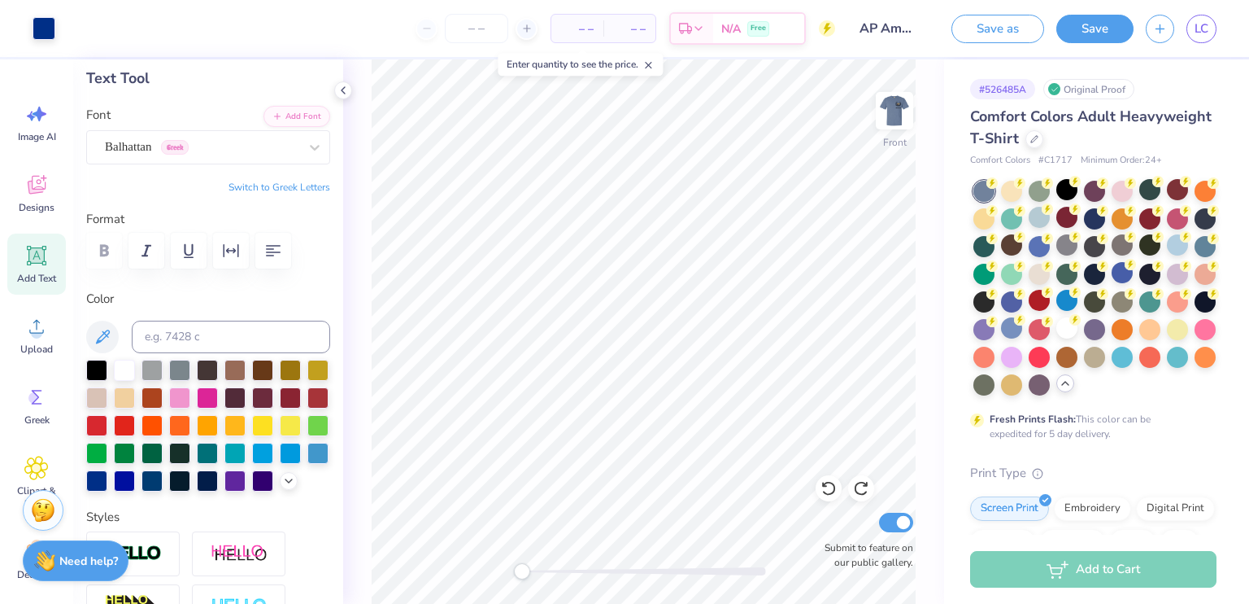
click at [32, 260] on icon at bounding box center [36, 255] width 15 height 15
type input "5.69"
type input "1.65"
type input "12.93"
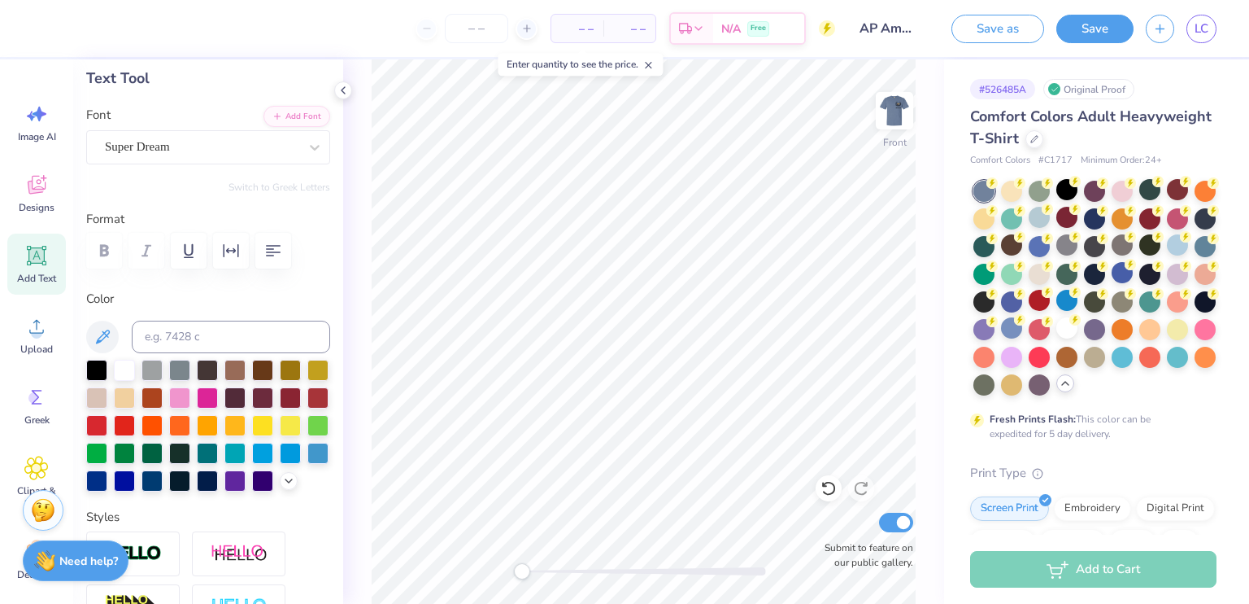
type textarea "EST.2025"
type input "10.31"
type input "1.71"
type input "12.90"
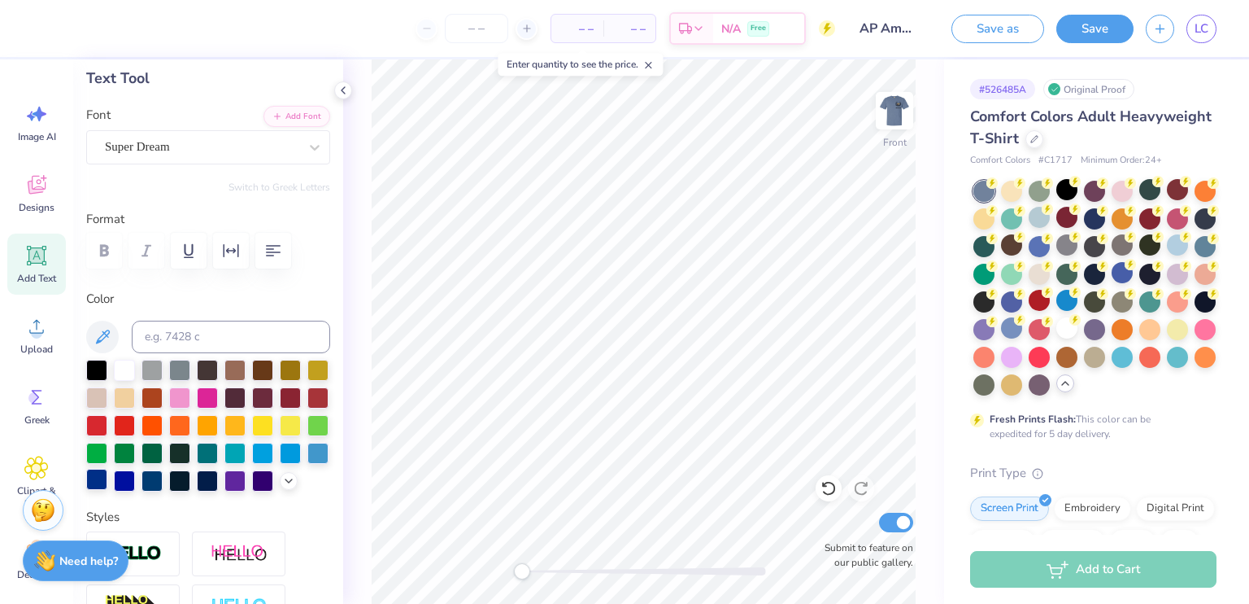
click at [107, 483] on div at bounding box center [96, 479] width 21 height 21
click at [155, 155] on div "Super Dream" at bounding box center [201, 146] width 197 height 25
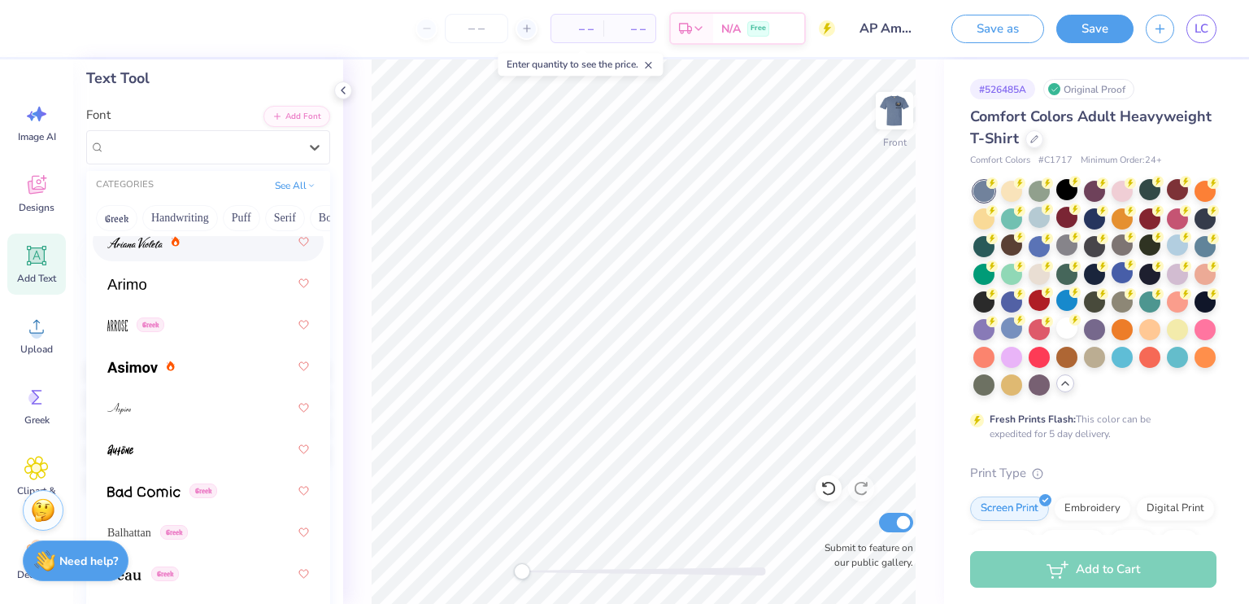
scroll to position [976, 0]
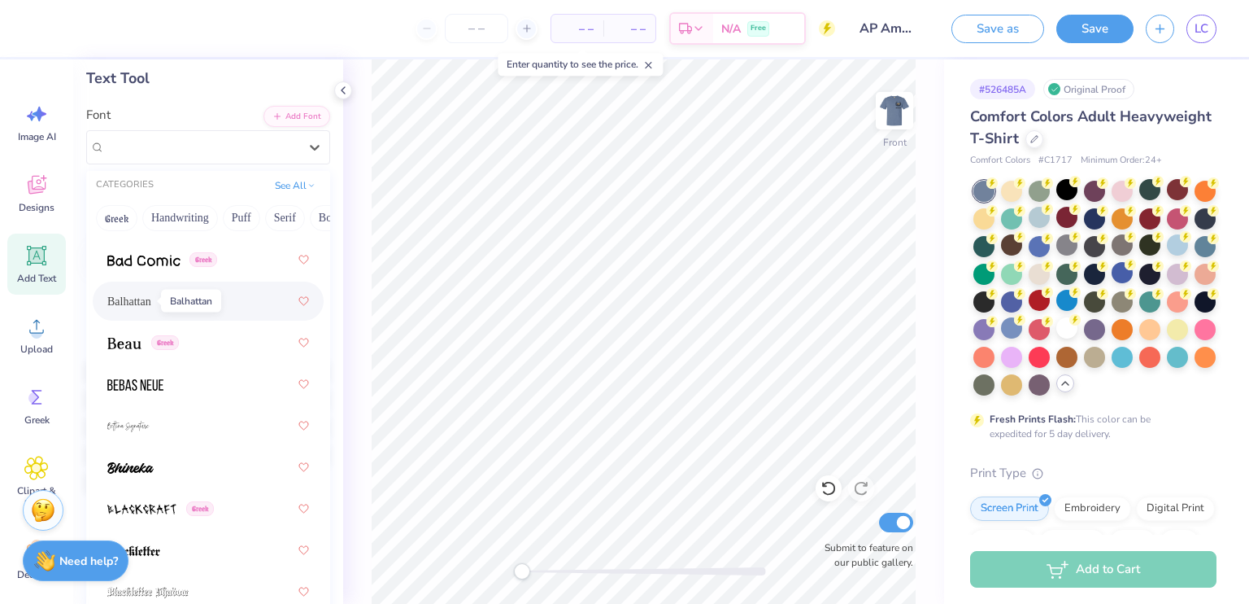
click at [135, 306] on span "Balhattan" at bounding box center [129, 301] width 44 height 17
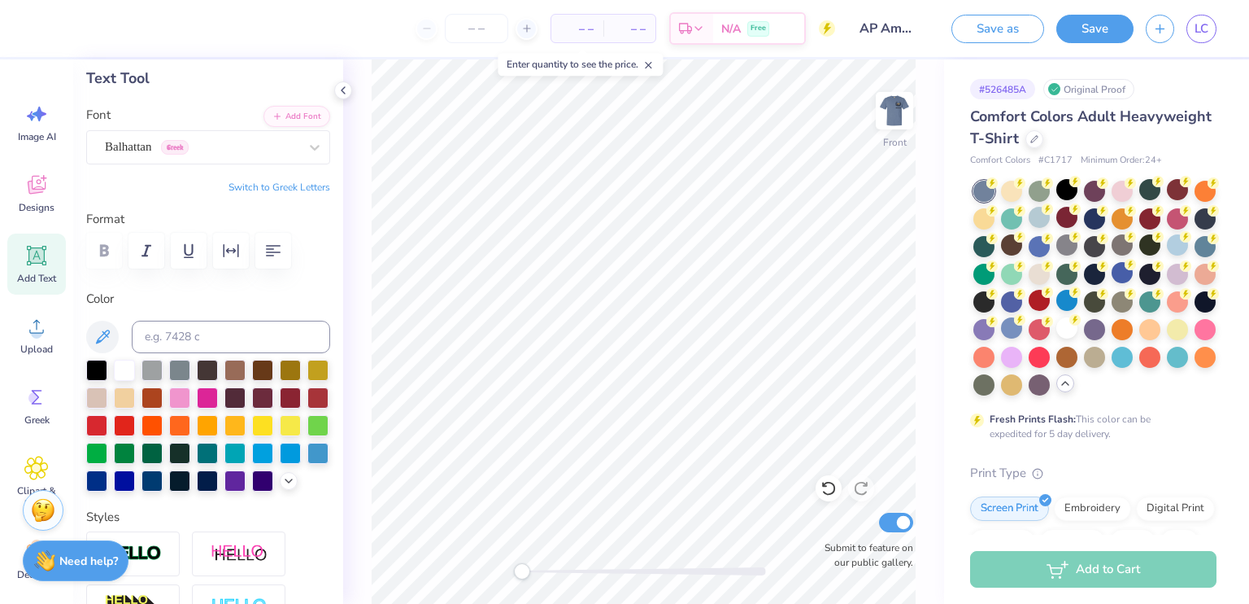
click at [290, 185] on button "Switch to Greek Letters" at bounding box center [280, 187] width 102 height 13
click at [290, 185] on button "Switch to Normal Letters" at bounding box center [275, 187] width 109 height 13
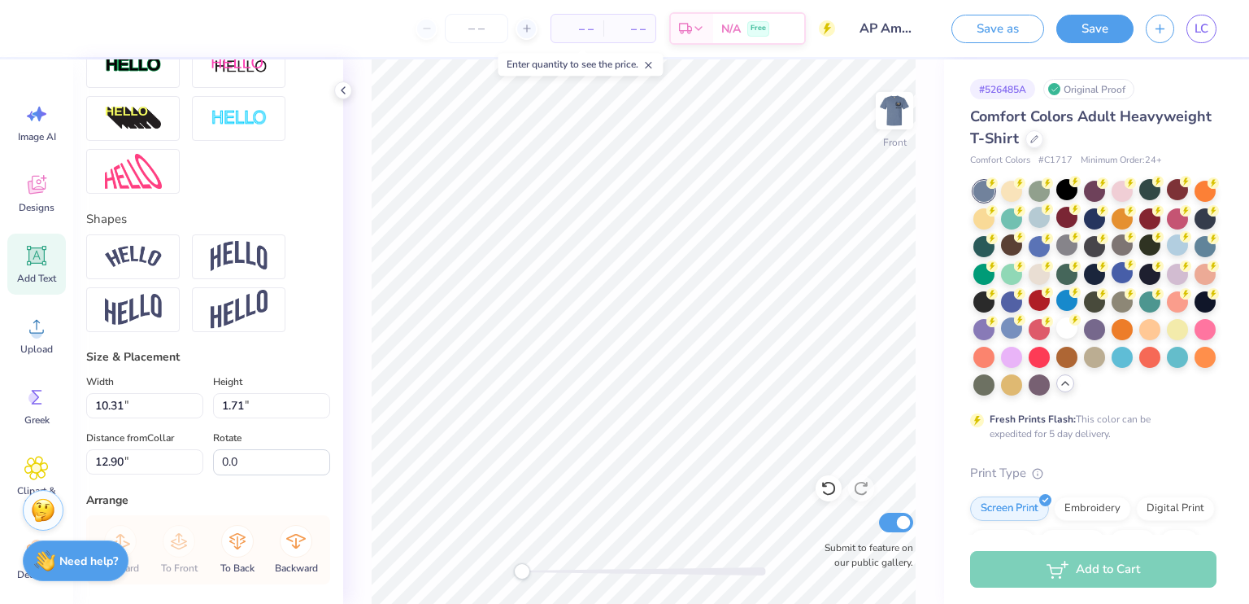
scroll to position [765, 0]
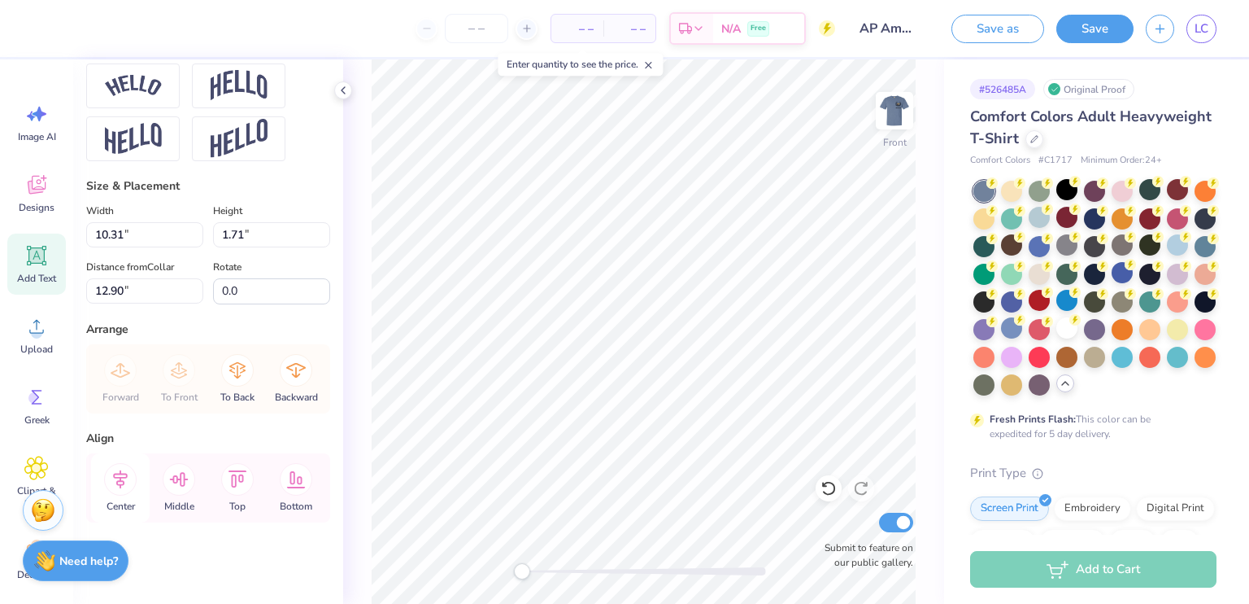
click at [121, 484] on icon at bounding box center [120, 478] width 15 height 19
click at [180, 484] on icon at bounding box center [179, 479] width 19 height 15
click at [113, 471] on icon at bounding box center [120, 479] width 33 height 33
click at [117, 477] on icon at bounding box center [120, 479] width 33 height 33
click at [306, 458] on div "Bottom" at bounding box center [296, 487] width 59 height 69
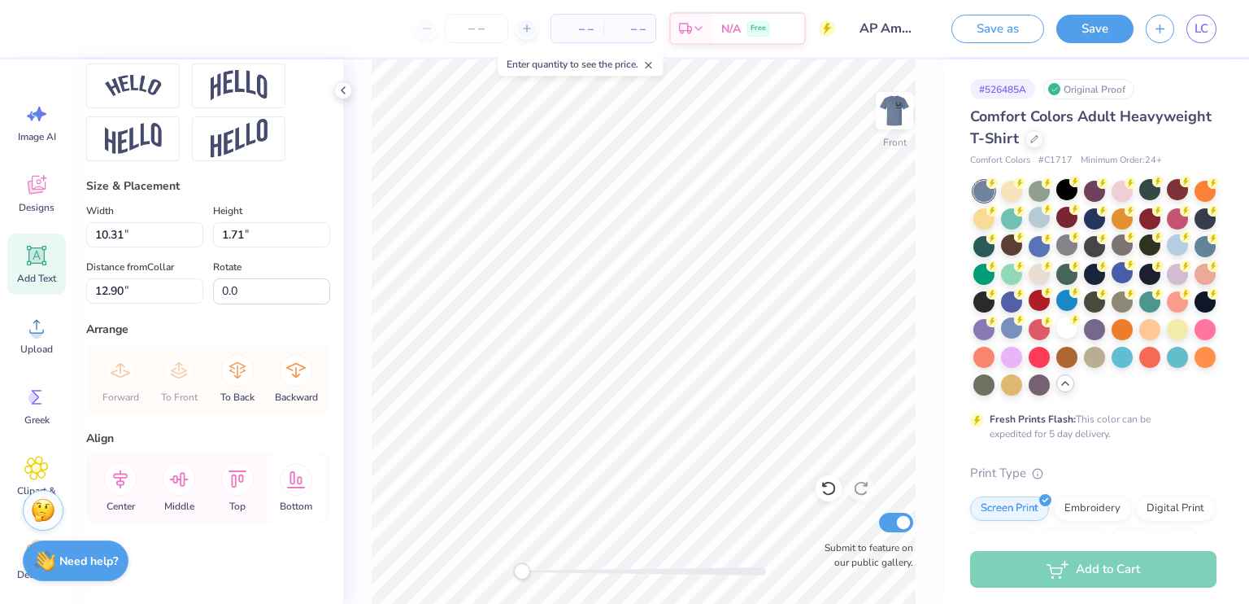
click at [301, 473] on icon at bounding box center [296, 479] width 33 height 33
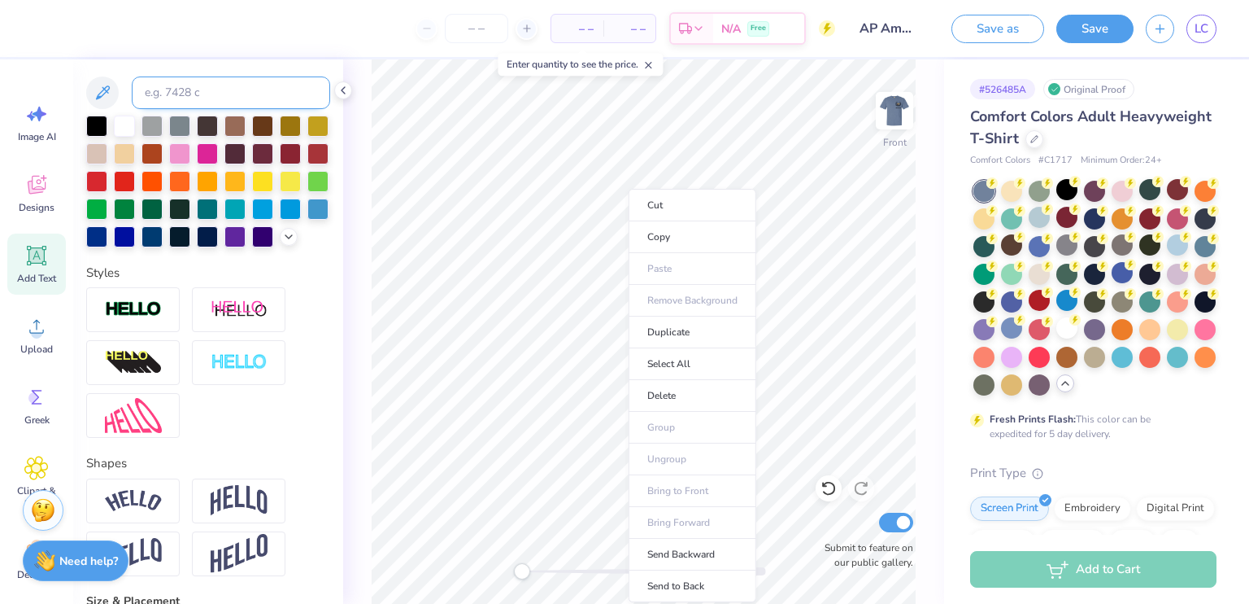
scroll to position [569, 0]
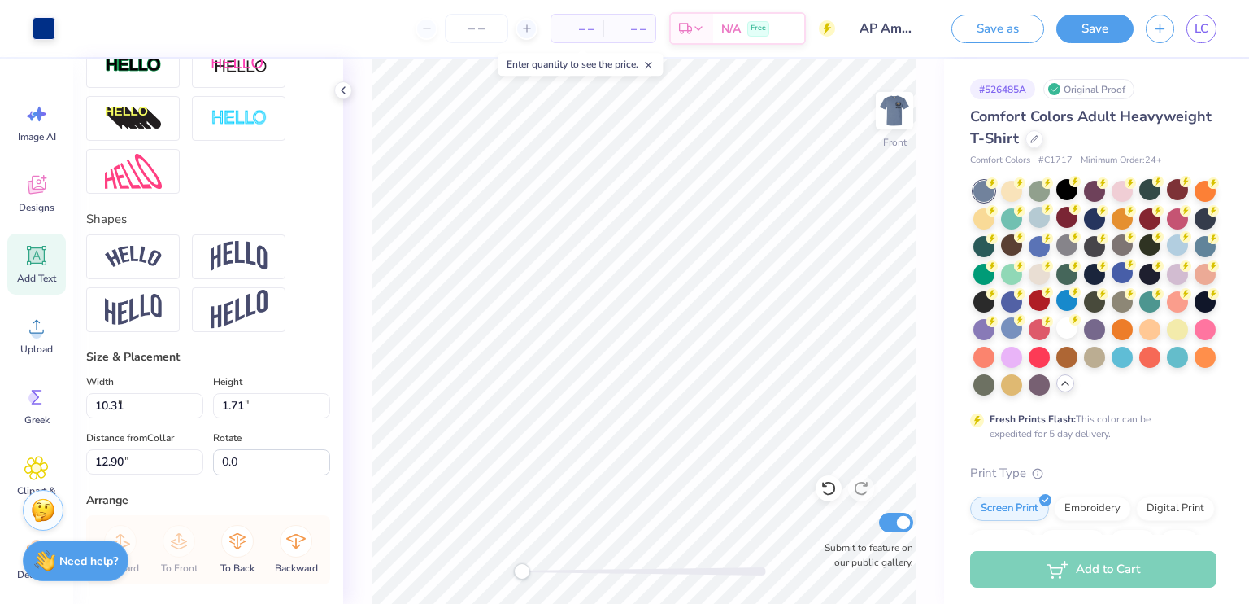
type input "7.49"
type input "1.91"
type input "15.28"
type input "5.55"
type input "1.41"
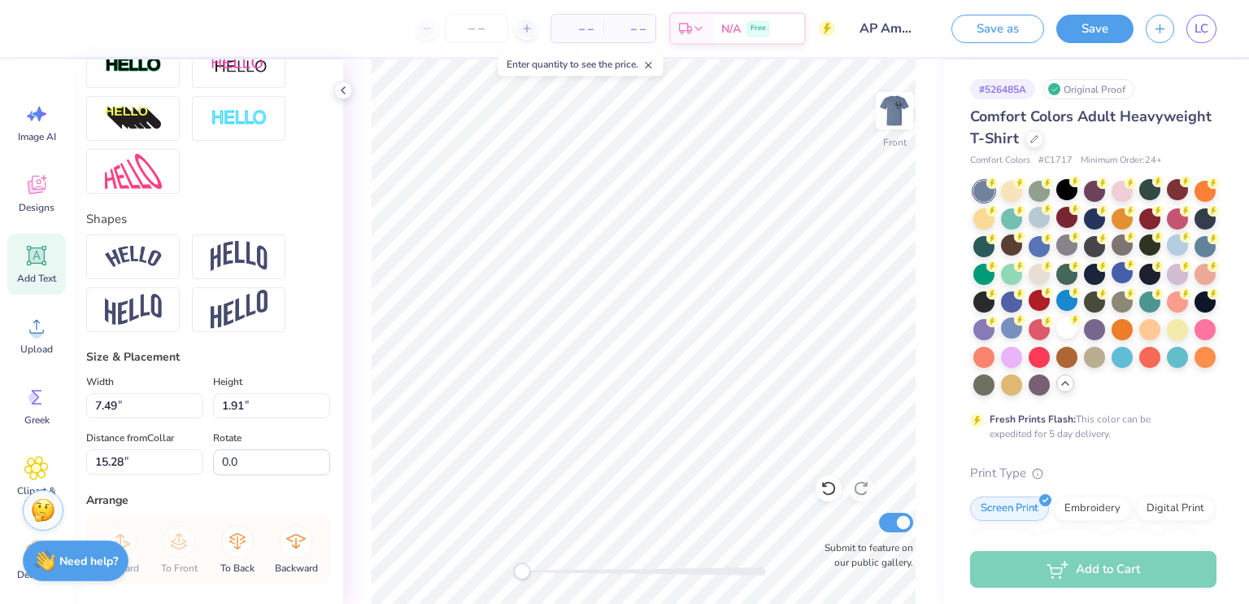
type input "15.77"
type input "11.26"
type input "1.53"
type input "13.75"
type input "5.55"
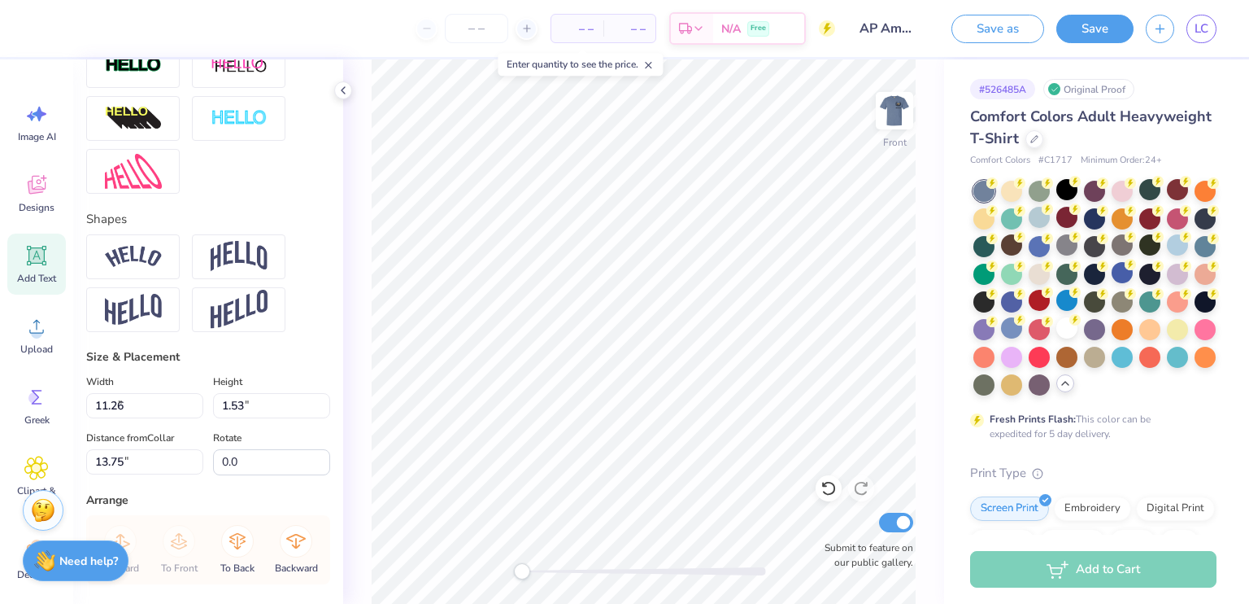
type input "1.41"
type input "15.62"
type input "11.26"
type input "1.53"
type input "8.40"
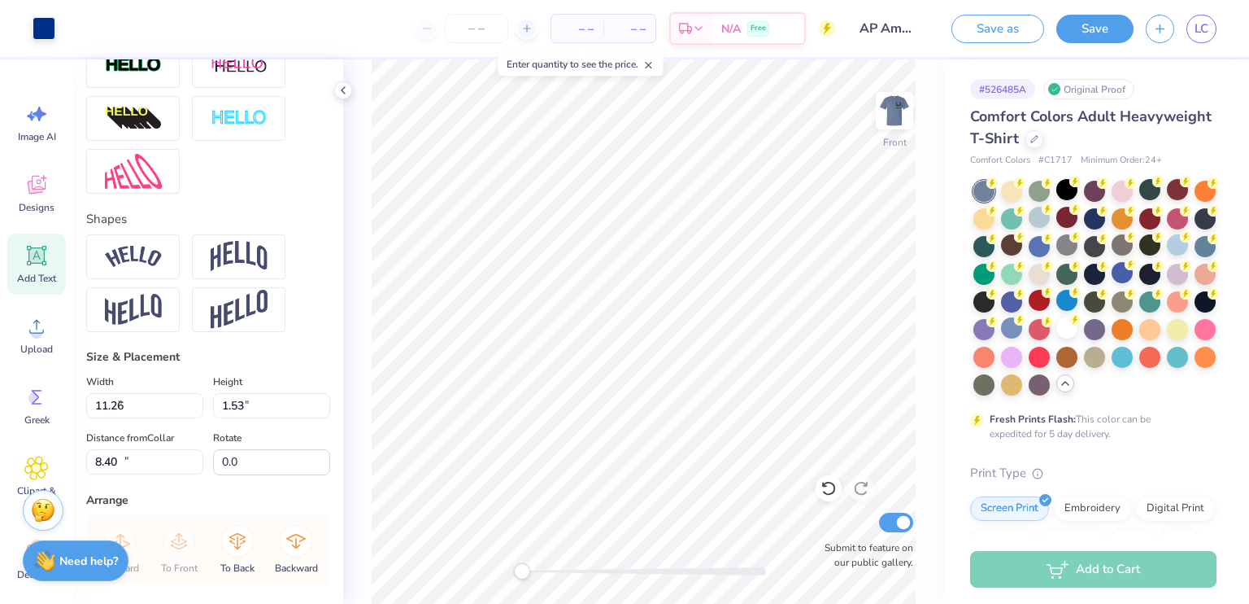
type input "5.55"
type input "1.41"
type input "12.71"
click at [698, 357] on li "Select All" at bounding box center [712, 364] width 128 height 32
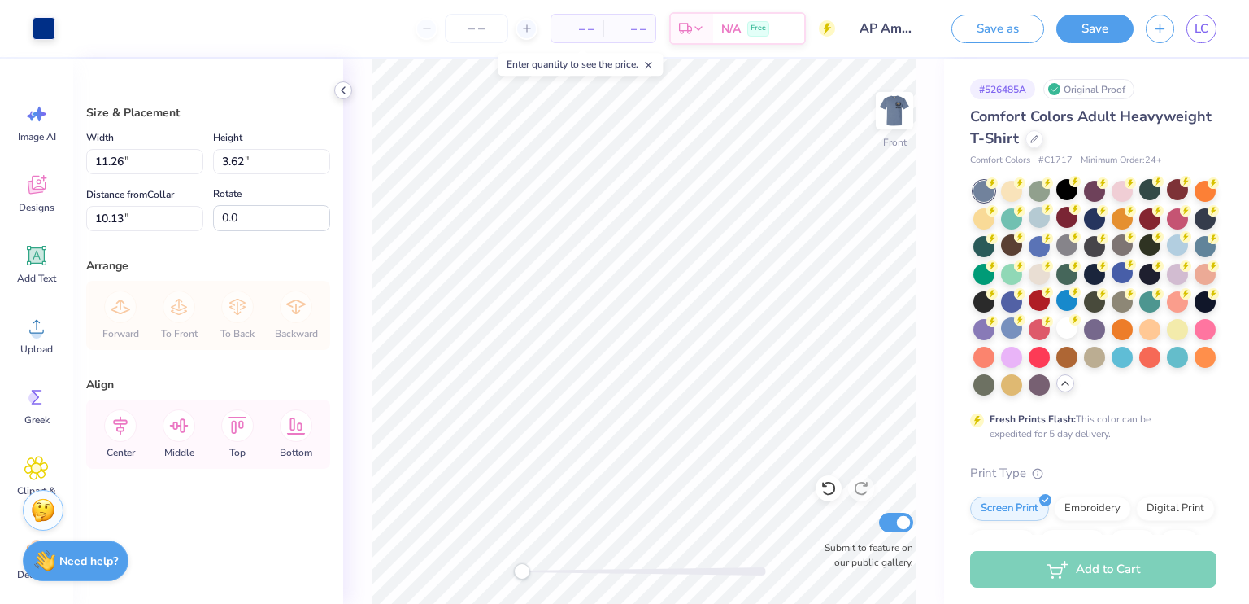
click at [342, 90] on icon at bounding box center [343, 90] width 13 height 13
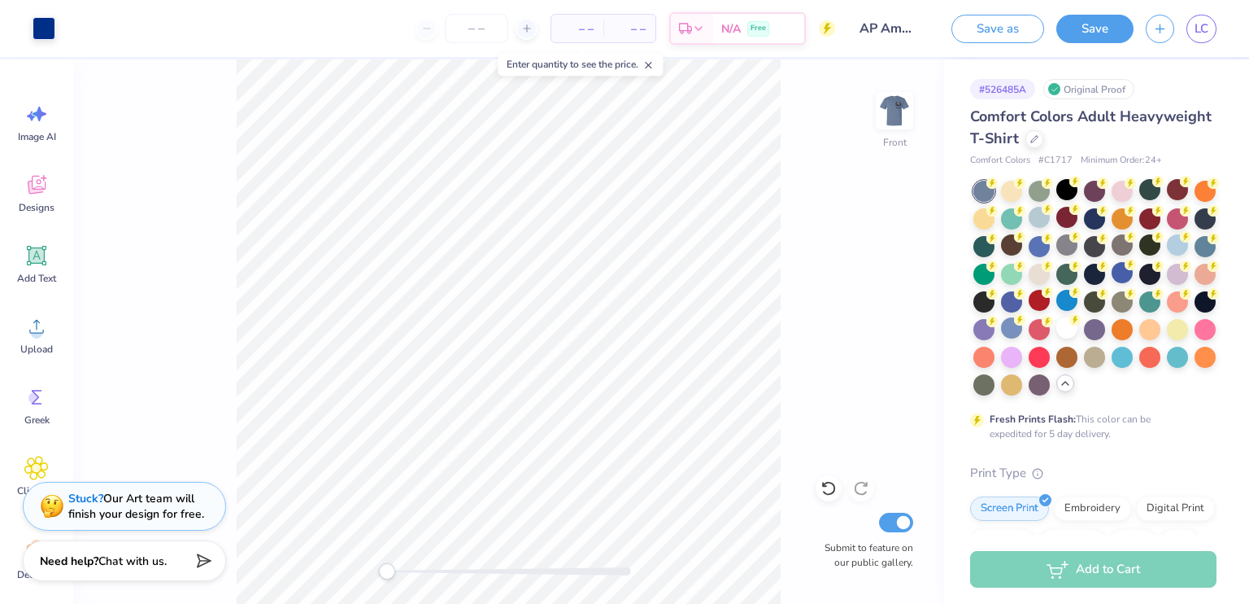
click at [824, 304] on div "Front Submit to feature on our public gallery." at bounding box center [508, 331] width 871 height 544
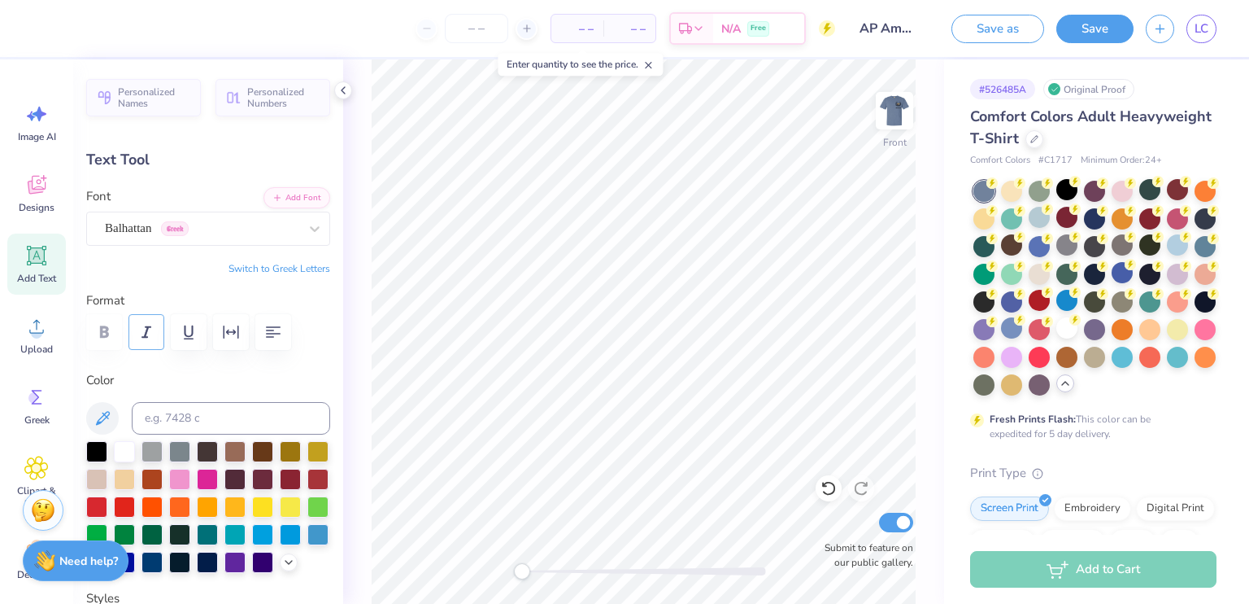
click at [150, 335] on icon "button" at bounding box center [147, 332] width 20 height 20
click at [682, 356] on li "Select All" at bounding box center [718, 364] width 128 height 32
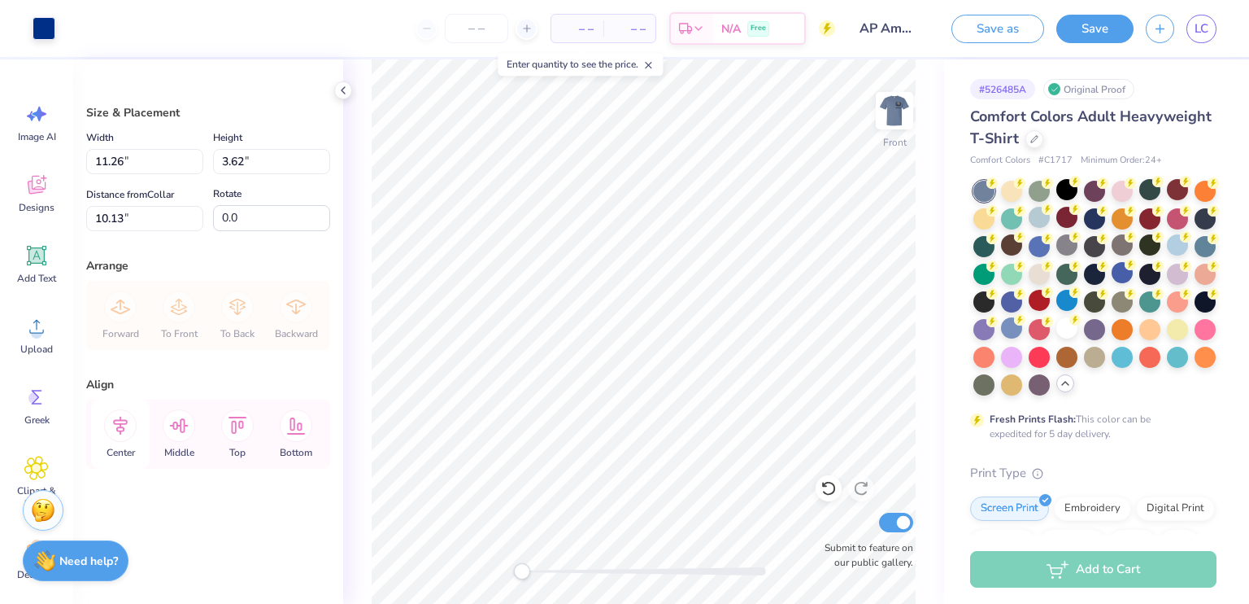
click at [122, 429] on icon at bounding box center [120, 425] width 33 height 33
click at [188, 416] on icon at bounding box center [179, 425] width 33 height 33
click at [229, 435] on icon at bounding box center [237, 425] width 33 height 33
type input "10.47"
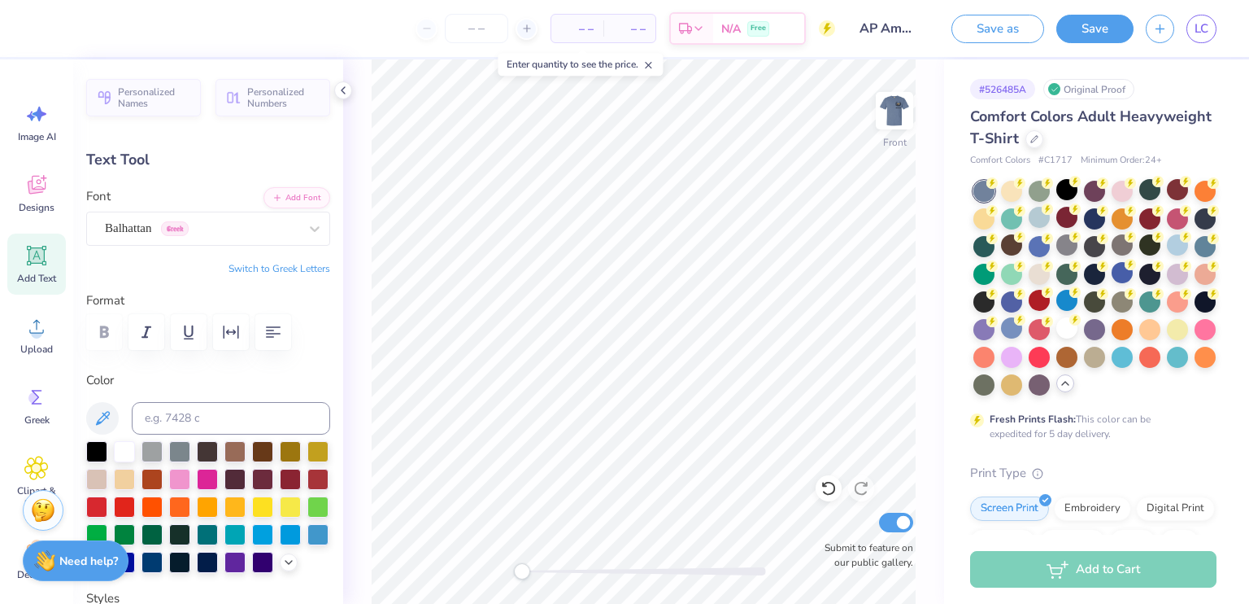
click at [99, 338] on div at bounding box center [208, 332] width 244 height 36
type input "11.26"
type input "1.53"
type input "10.47"
click at [822, 486] on icon at bounding box center [829, 488] width 16 height 16
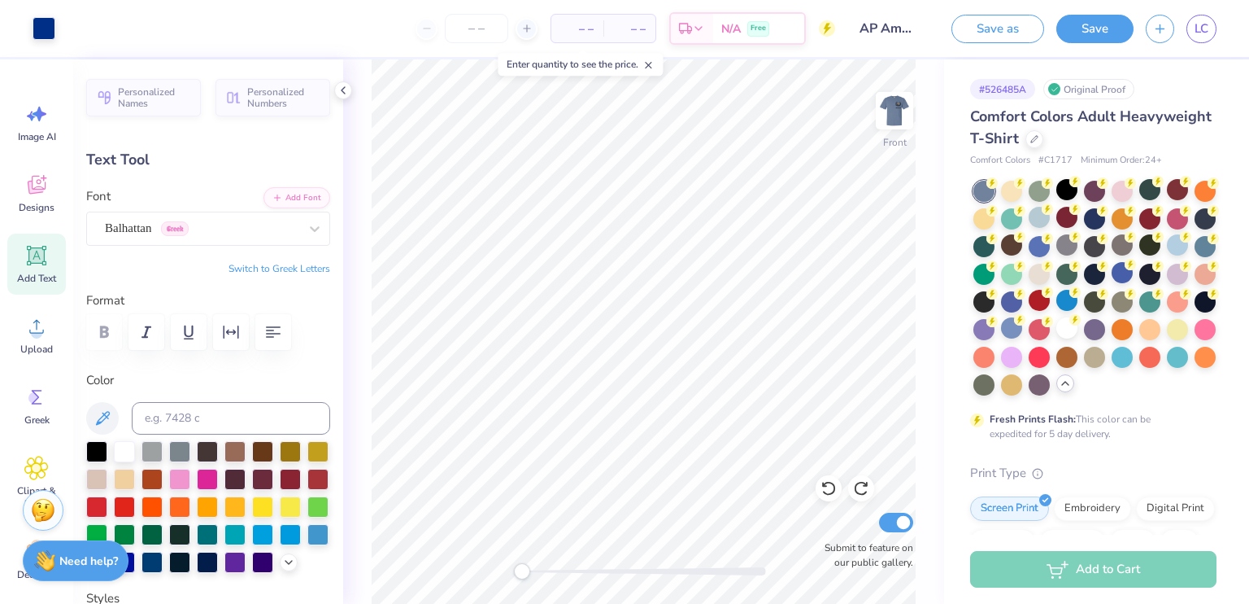
type input "5.55"
type input "1.41"
type input "12.67"
type input "11.26"
type input "1.53"
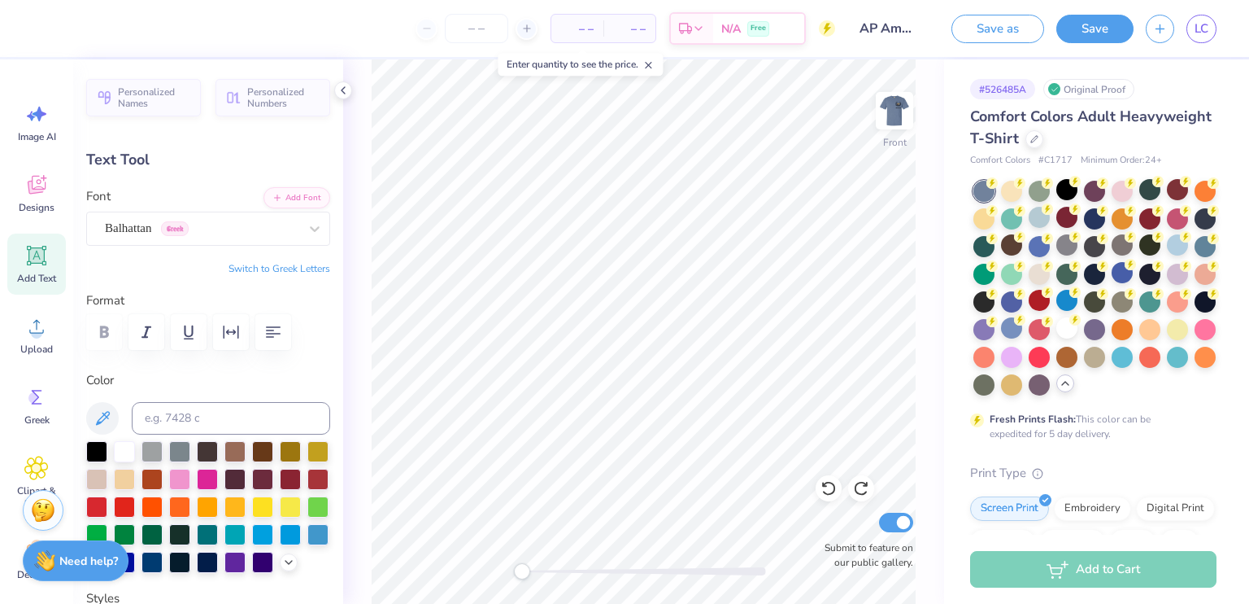
type input "10.47"
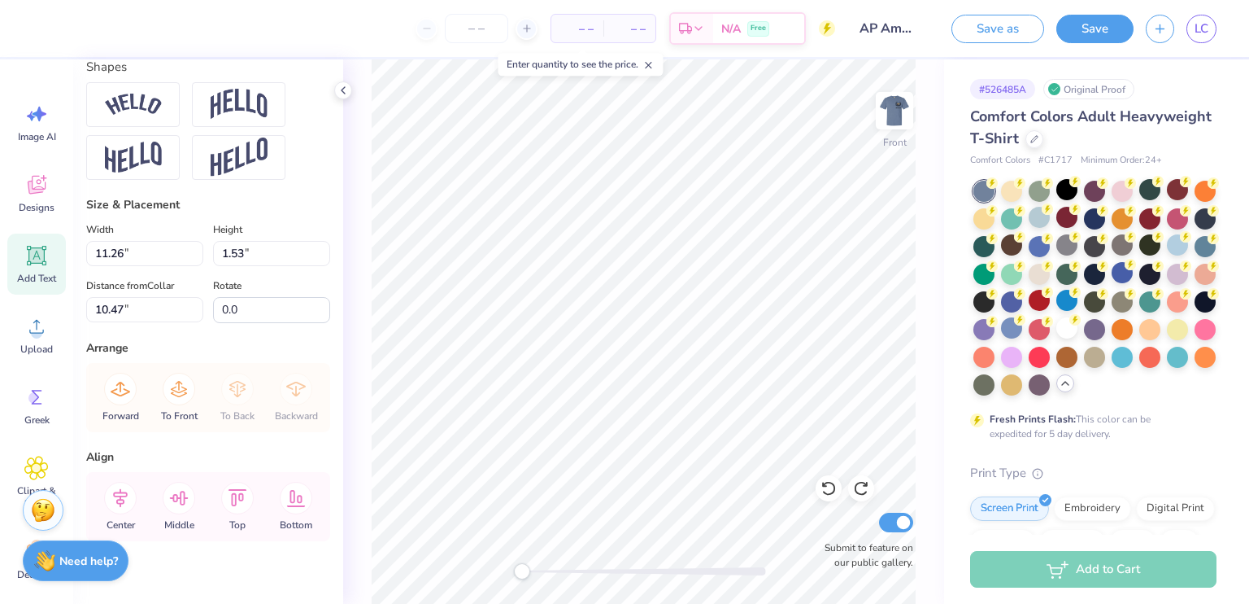
scroll to position [684, 0]
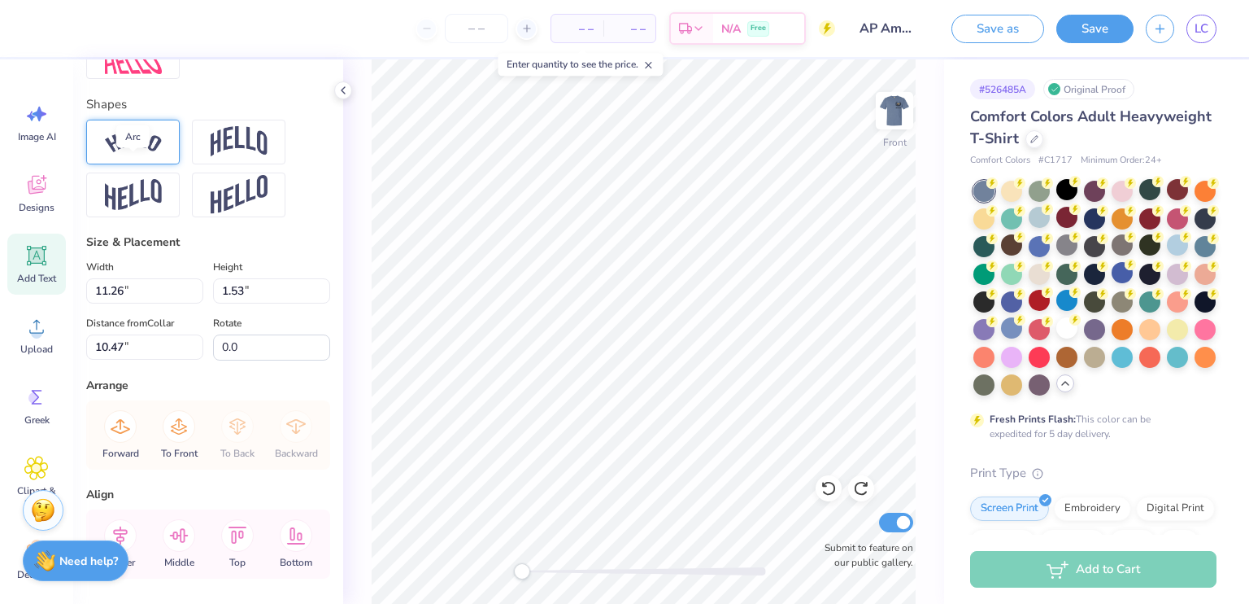
click at [114, 153] on img at bounding box center [133, 142] width 57 height 22
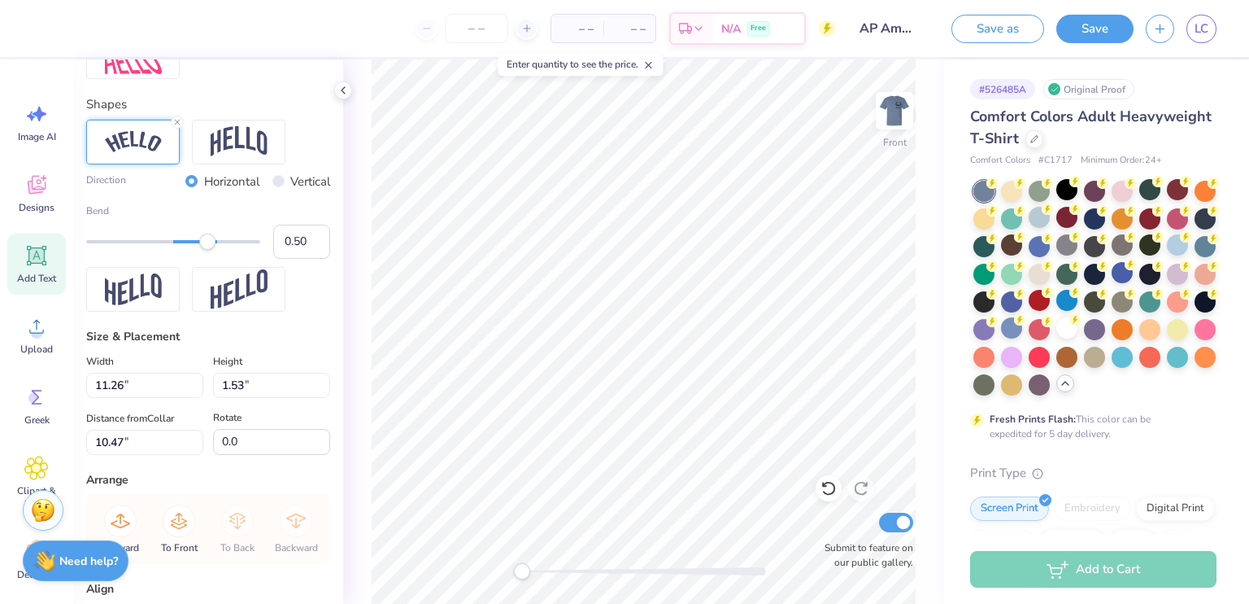
click at [258, 202] on div "Direction Horizontal Vertical Bend 0.50" at bounding box center [208, 216] width 244 height 193
click at [272, 187] on input "Vertical" at bounding box center [278, 181] width 12 height 12
radio input "true"
click at [185, 191] on div "Horizontal" at bounding box center [222, 181] width 74 height 19
click at [185, 187] on input "Horizontal" at bounding box center [191, 181] width 12 height 12
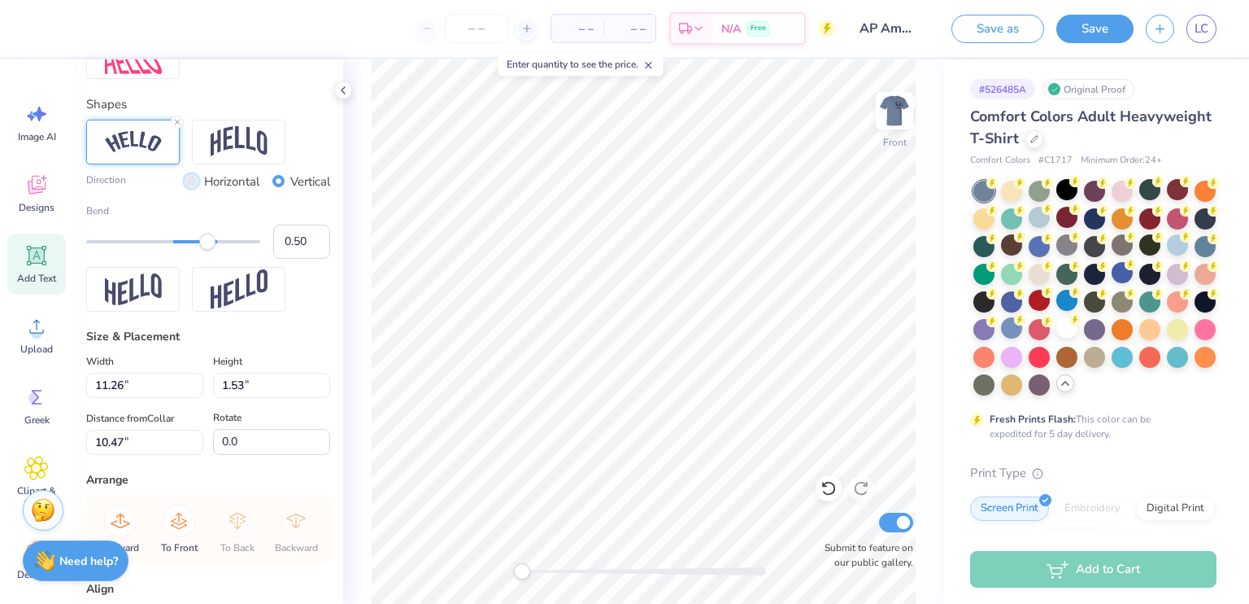
radio input "true"
click at [146, 305] on img at bounding box center [133, 289] width 57 height 32
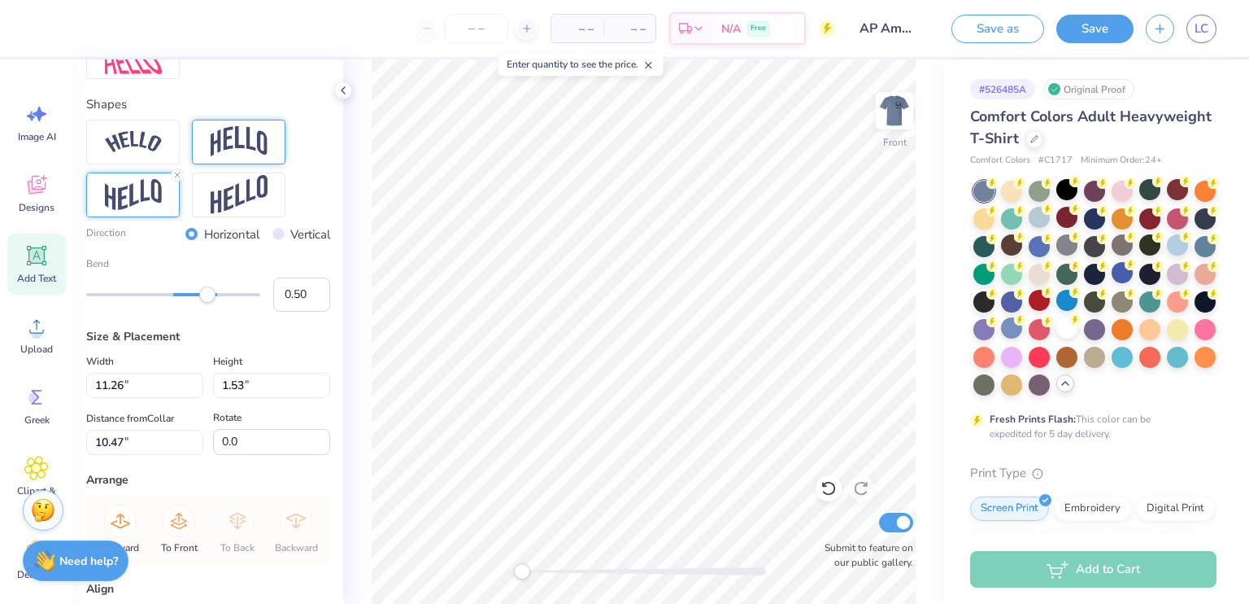
click at [219, 157] on img at bounding box center [239, 141] width 57 height 31
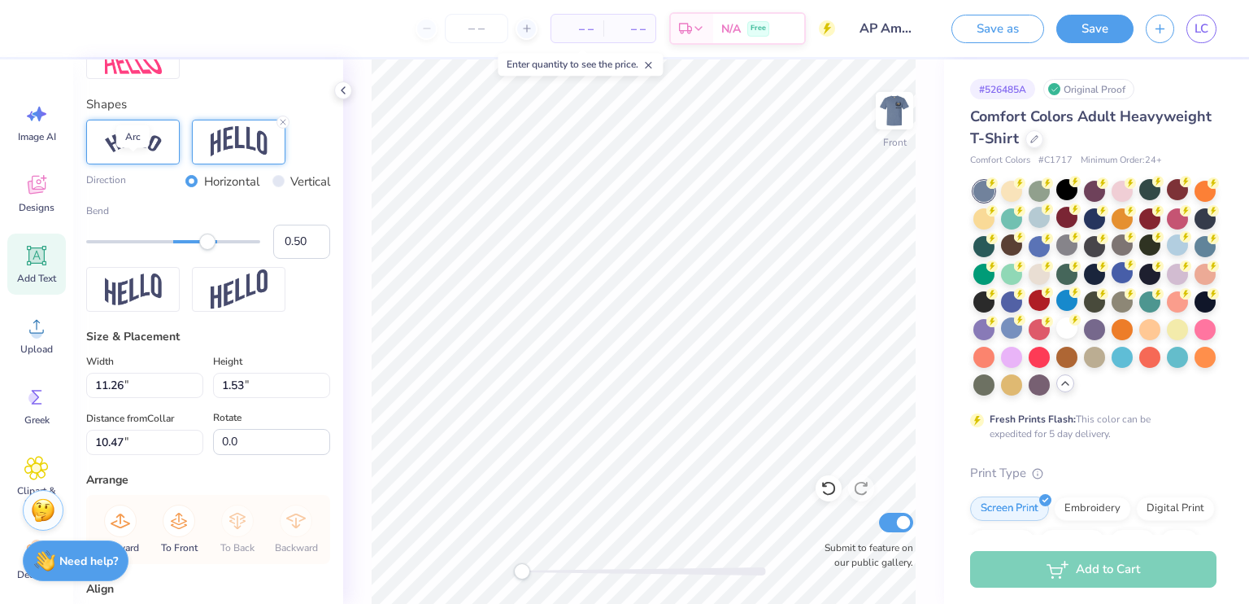
click at [156, 153] on img at bounding box center [133, 142] width 57 height 22
type input "5.55"
type input "1.41"
type input "12.67"
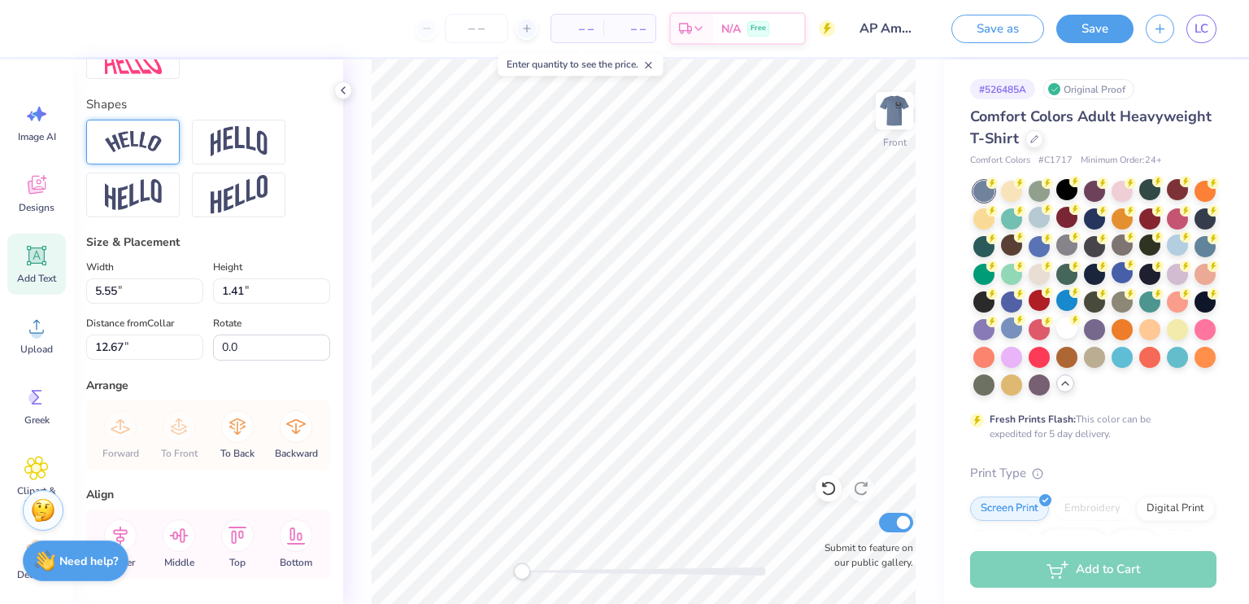
click at [148, 153] on img at bounding box center [133, 142] width 57 height 22
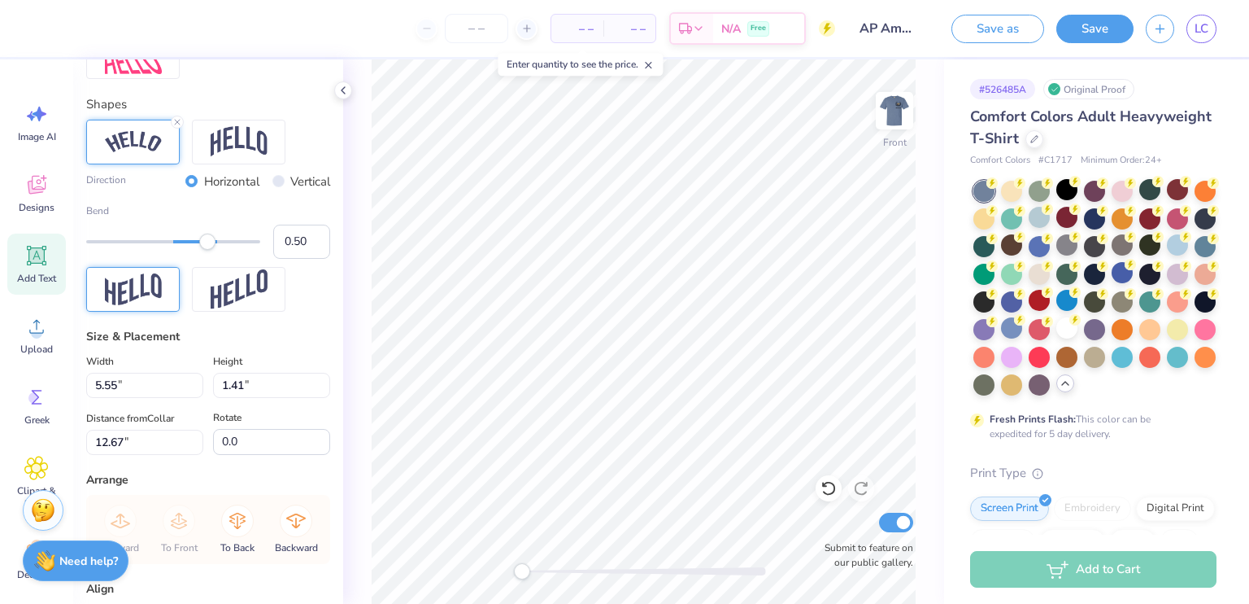
click at [166, 312] on div at bounding box center [133, 289] width 94 height 45
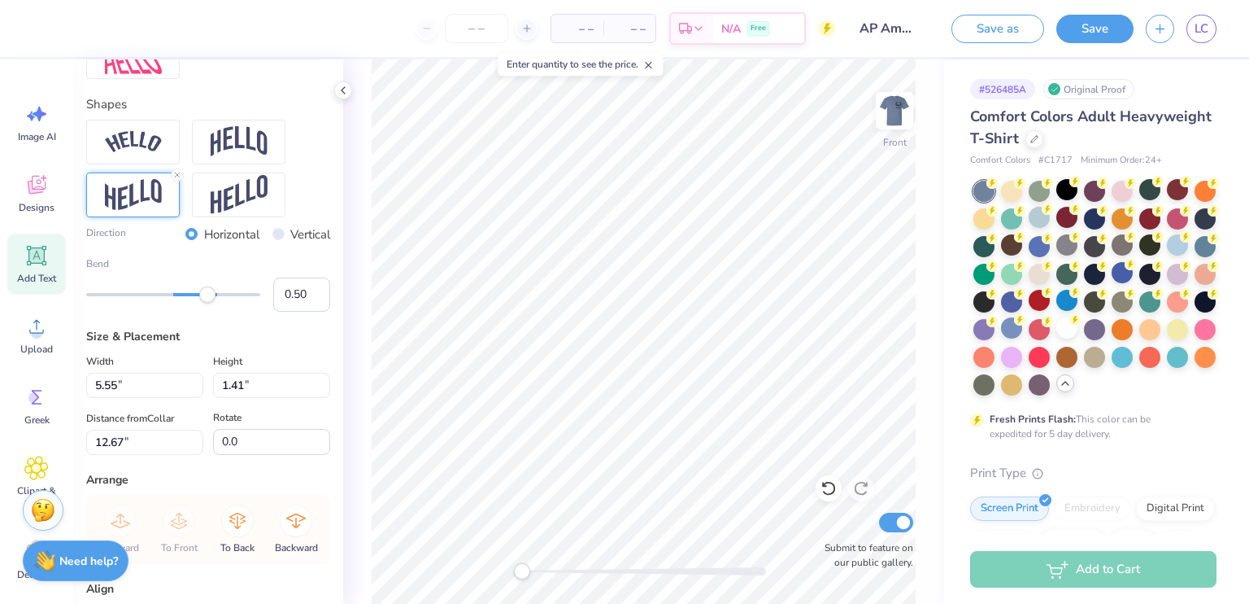
click at [219, 217] on div at bounding box center [239, 194] width 94 height 45
click at [245, 215] on img at bounding box center [239, 195] width 57 height 40
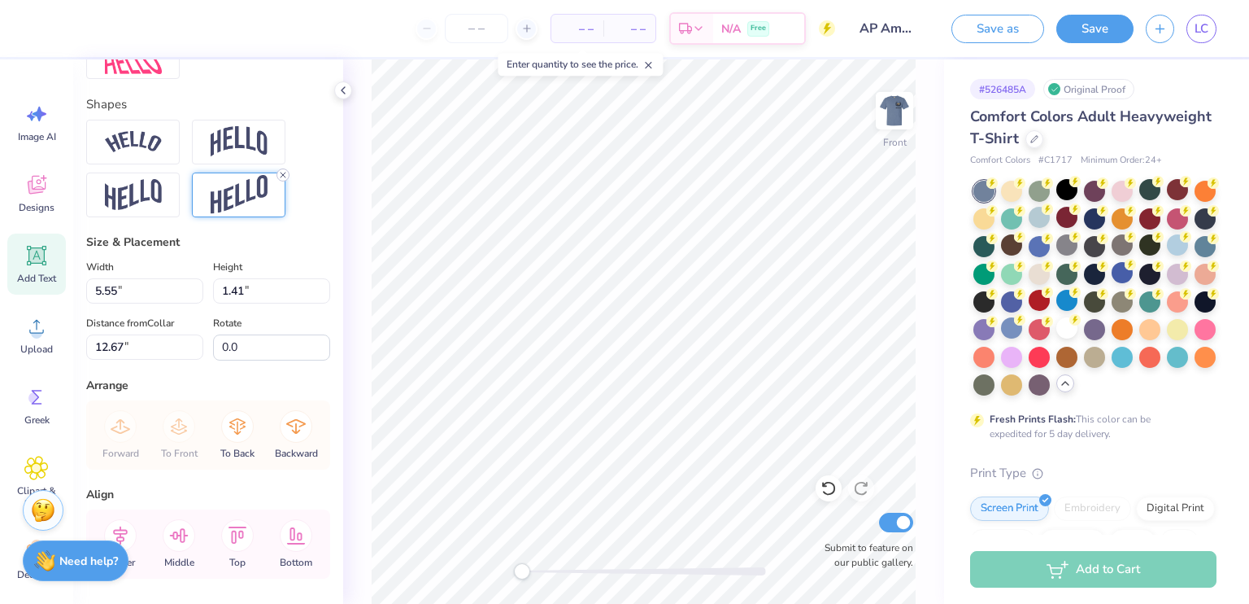
click at [286, 180] on icon at bounding box center [283, 175] width 10 height 10
type input "12.98"
type input "2.94"
click at [960, 377] on div "# 526485A Original Proof Comfort Colors Adult Heavyweight T-Shirt Comfort Color…" at bounding box center [1096, 513] width 305 height 909
click at [919, 377] on div "Front Submit to feature on our public gallery." at bounding box center [643, 331] width 601 height 544
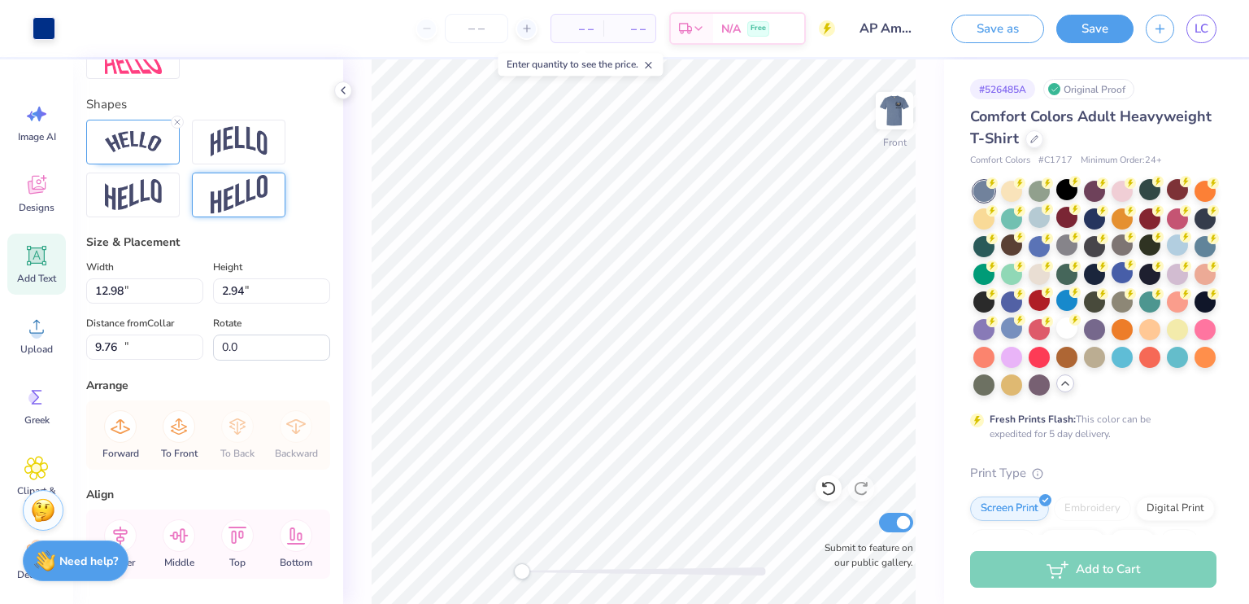
type input "10.10"
click at [1112, 283] on div at bounding box center [1122, 272] width 21 height 21
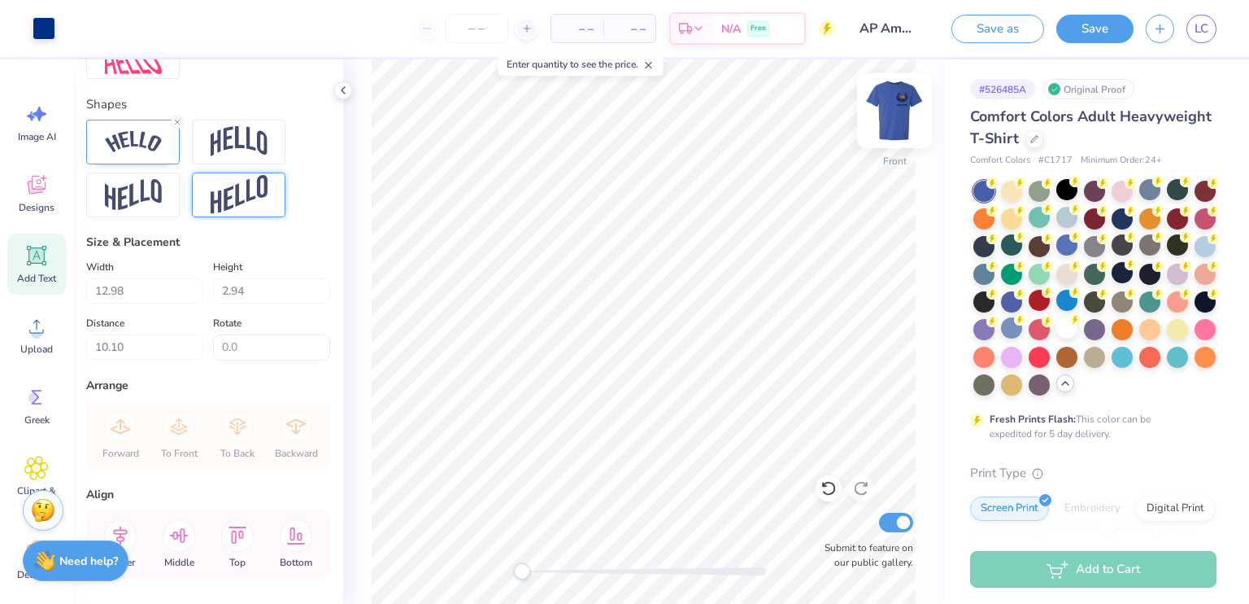
click at [884, 110] on img at bounding box center [894, 110] width 65 height 65
click at [888, 111] on img at bounding box center [894, 110] width 33 height 33
click at [900, 117] on img at bounding box center [894, 110] width 65 height 65
click at [890, 119] on img at bounding box center [894, 110] width 65 height 65
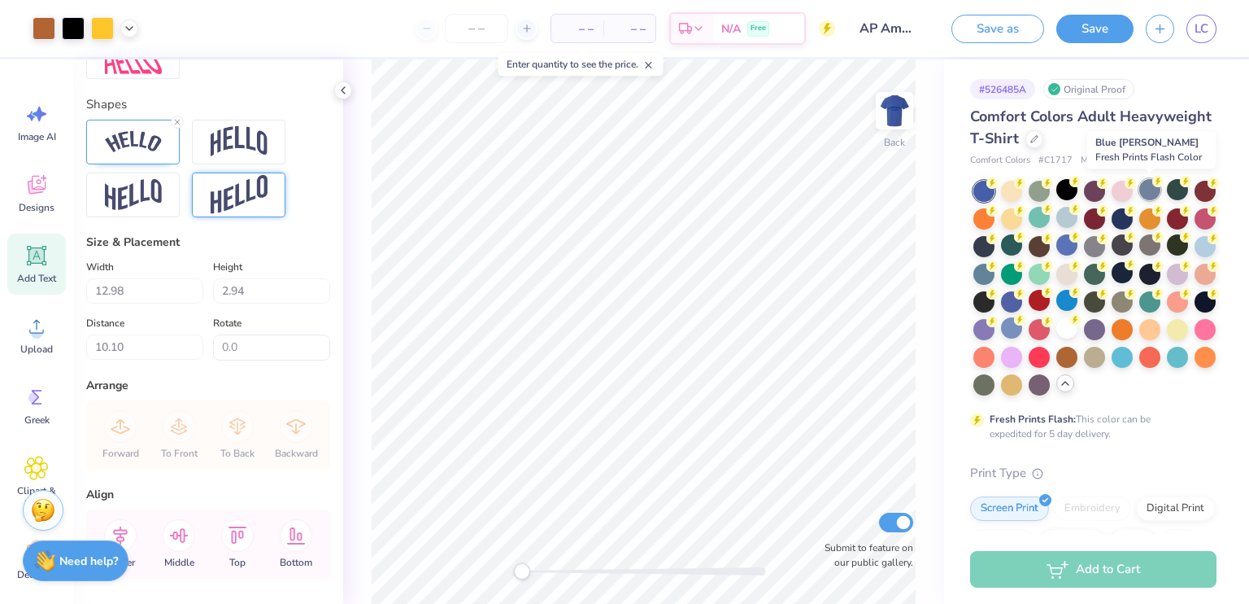
click at [1153, 194] on div at bounding box center [1150, 189] width 21 height 21
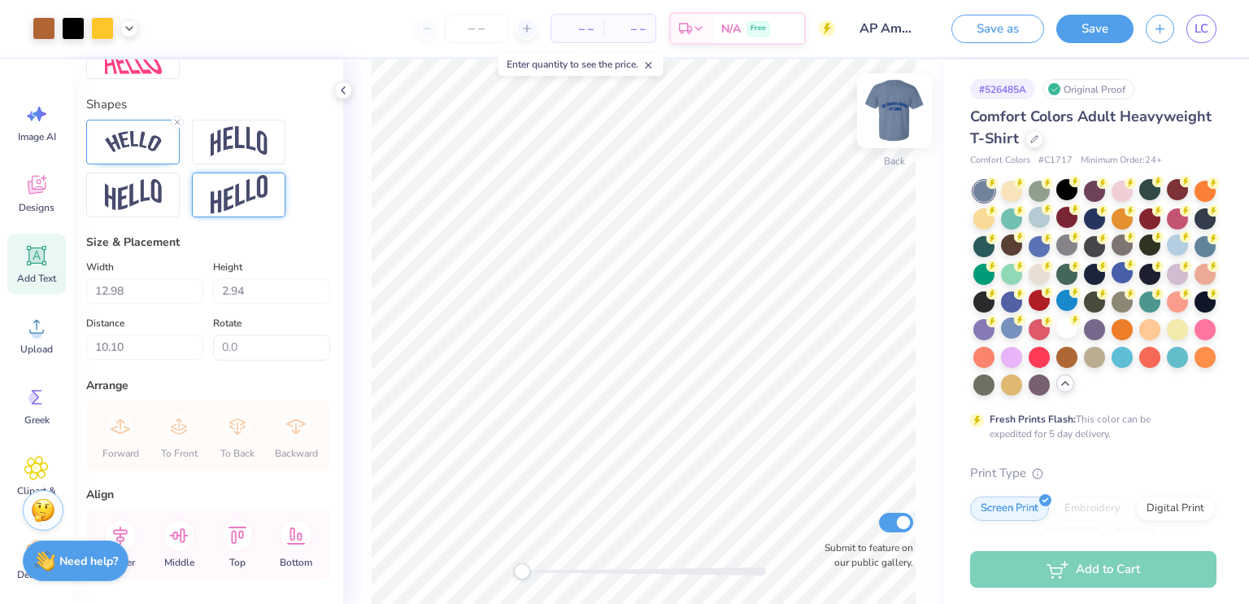
click at [885, 111] on img at bounding box center [894, 110] width 65 height 65
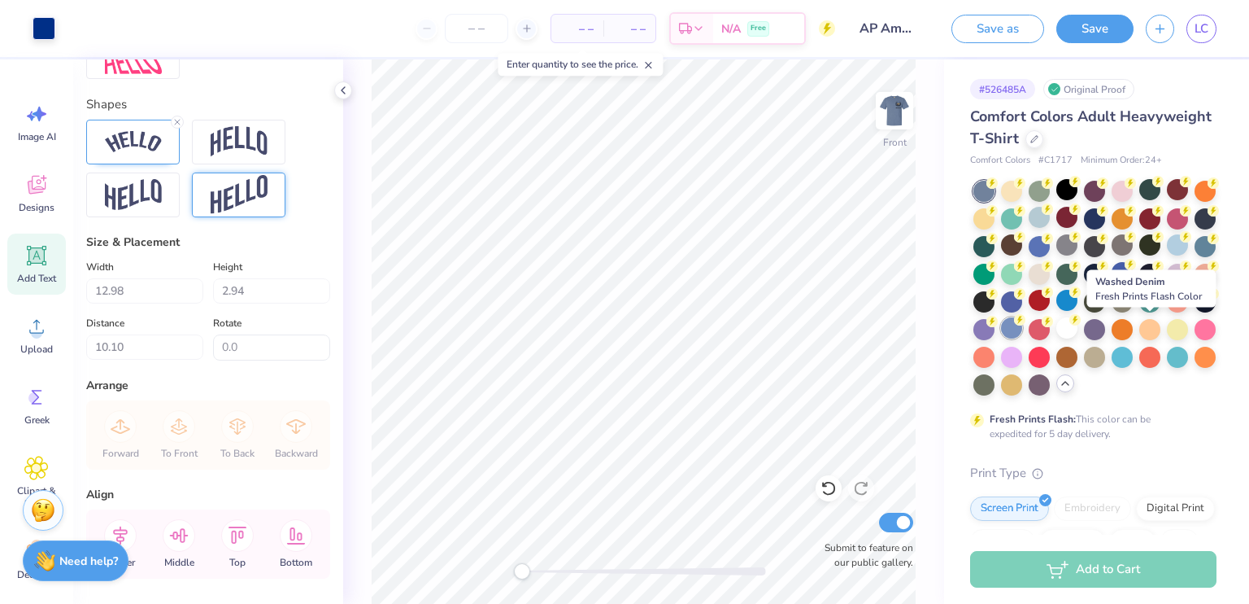
click at [1022, 321] on div at bounding box center [1011, 327] width 21 height 21
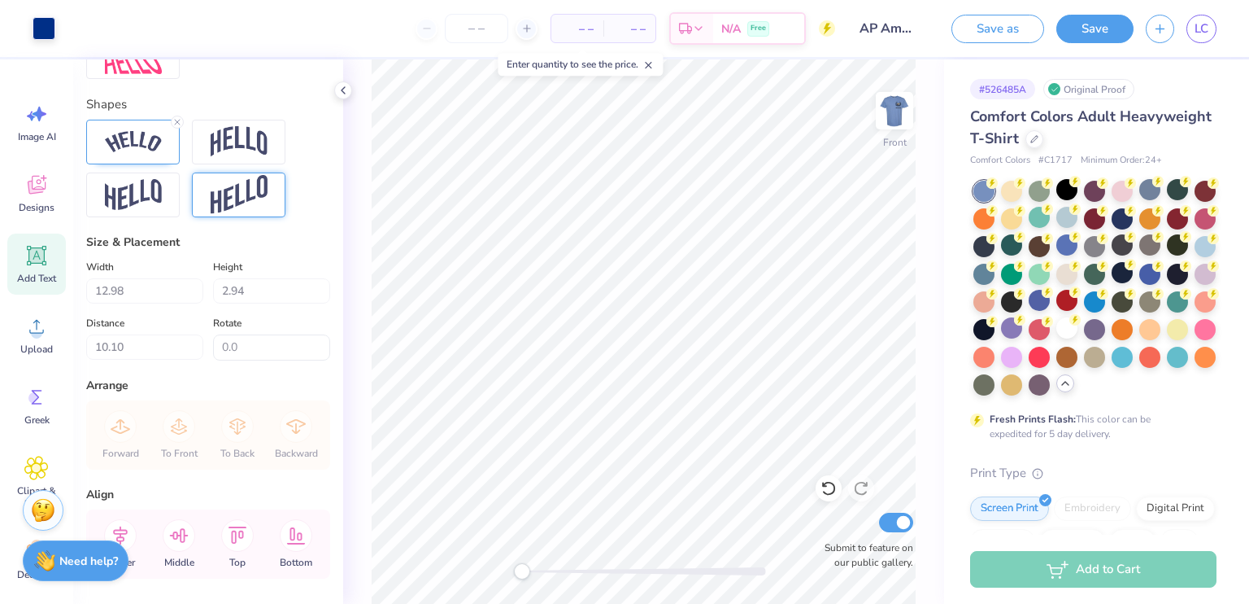
click at [905, 113] on img at bounding box center [894, 110] width 33 height 33
click at [888, 124] on img at bounding box center [894, 110] width 65 height 65
click at [895, 116] on img at bounding box center [894, 110] width 65 height 65
click at [905, 125] on img at bounding box center [894, 110] width 65 height 65
click at [1195, 255] on div at bounding box center [1205, 244] width 21 height 21
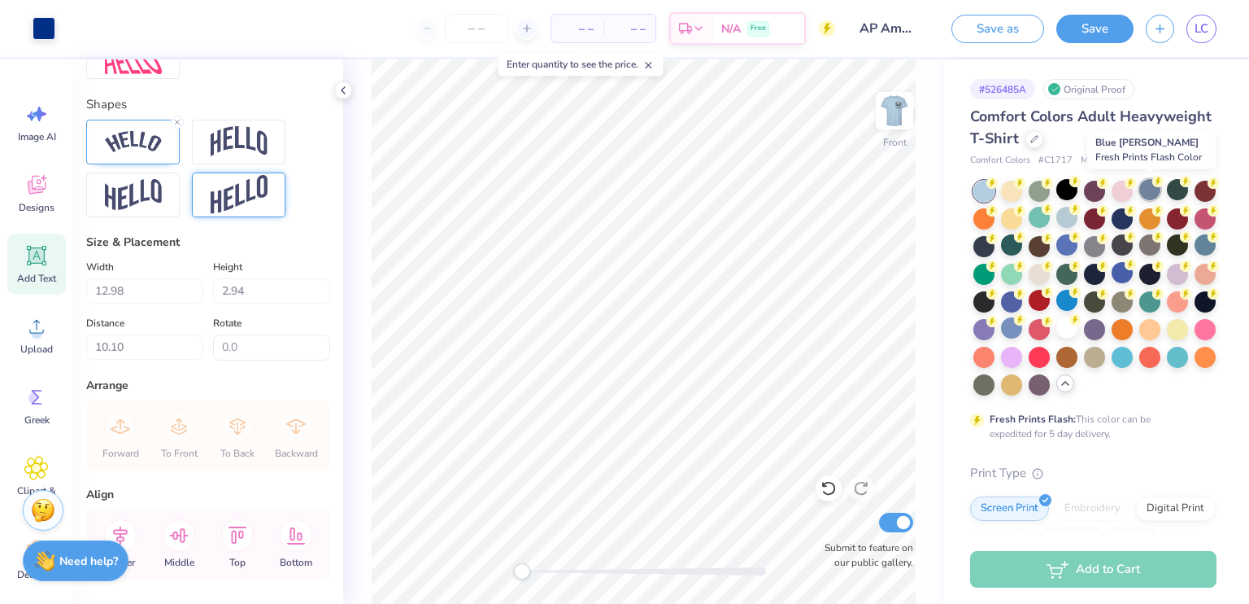
click at [1145, 195] on div at bounding box center [1150, 189] width 21 height 21
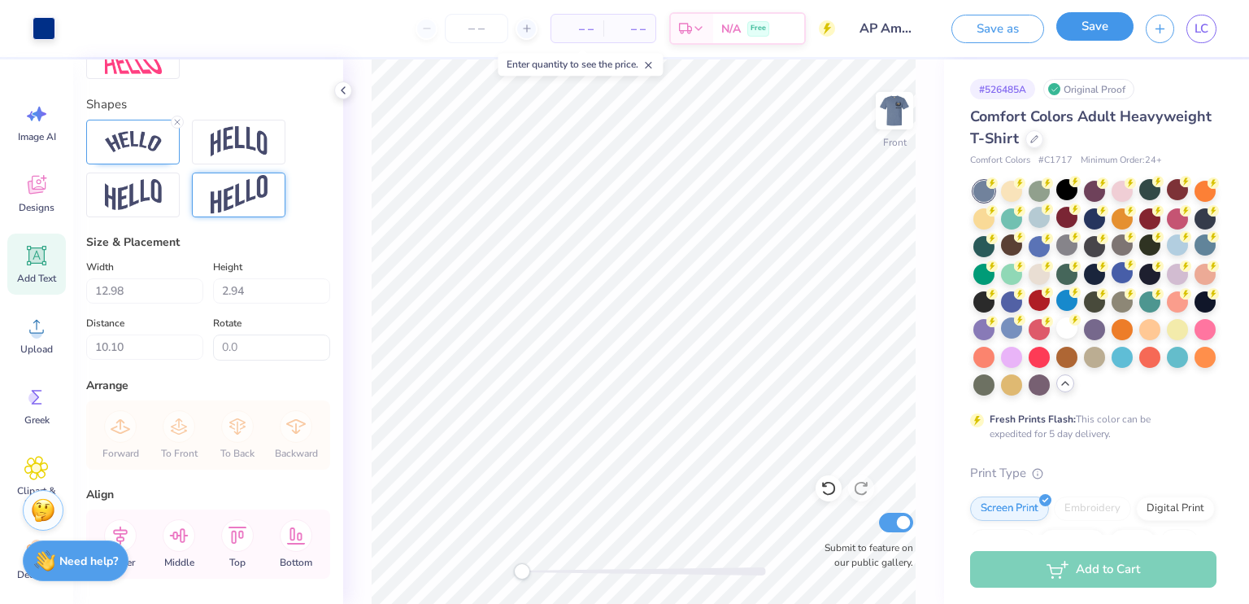
click at [1067, 28] on button "Save" at bounding box center [1095, 26] width 77 height 28
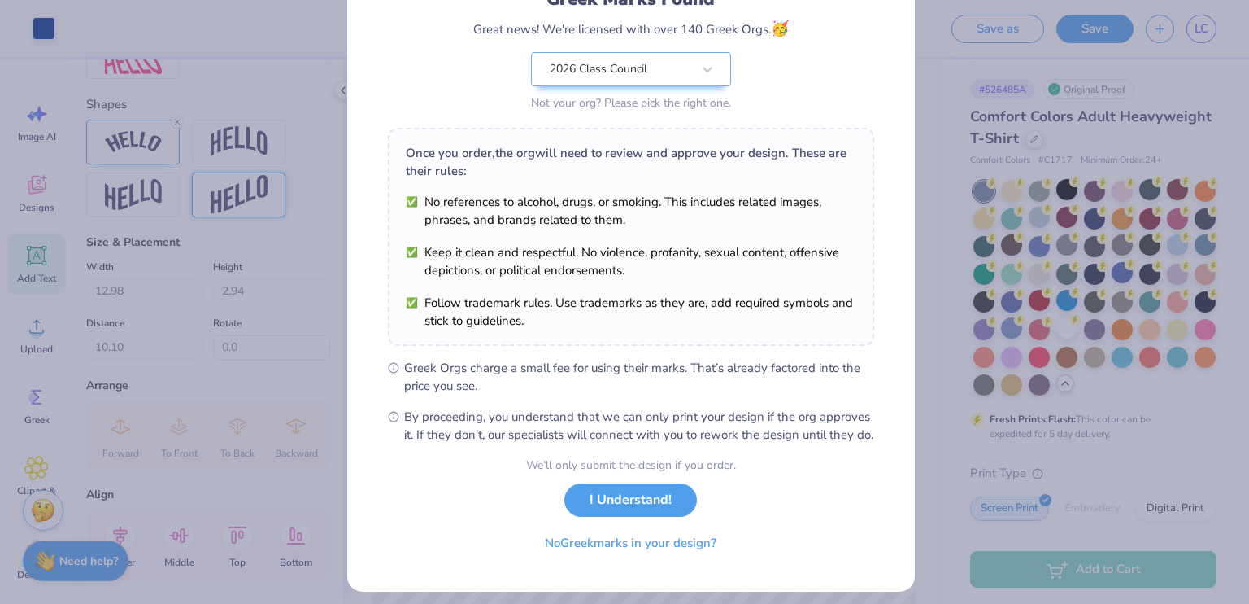
scroll to position [156, 0]
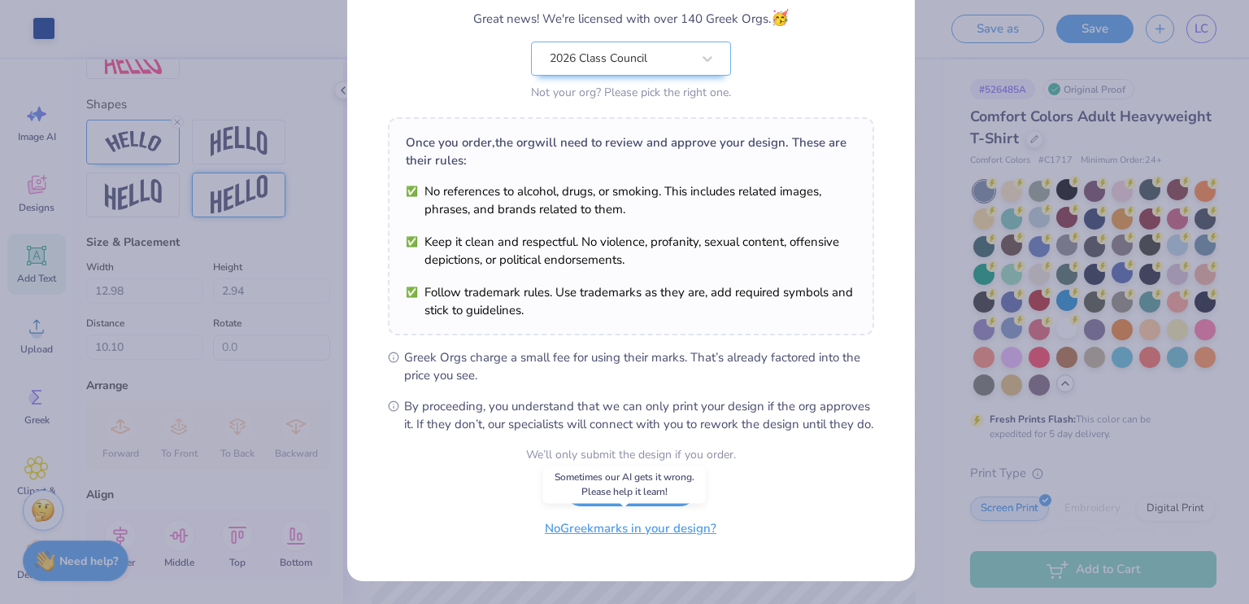
click at [597, 536] on button "No Greek marks in your design?" at bounding box center [630, 528] width 199 height 33
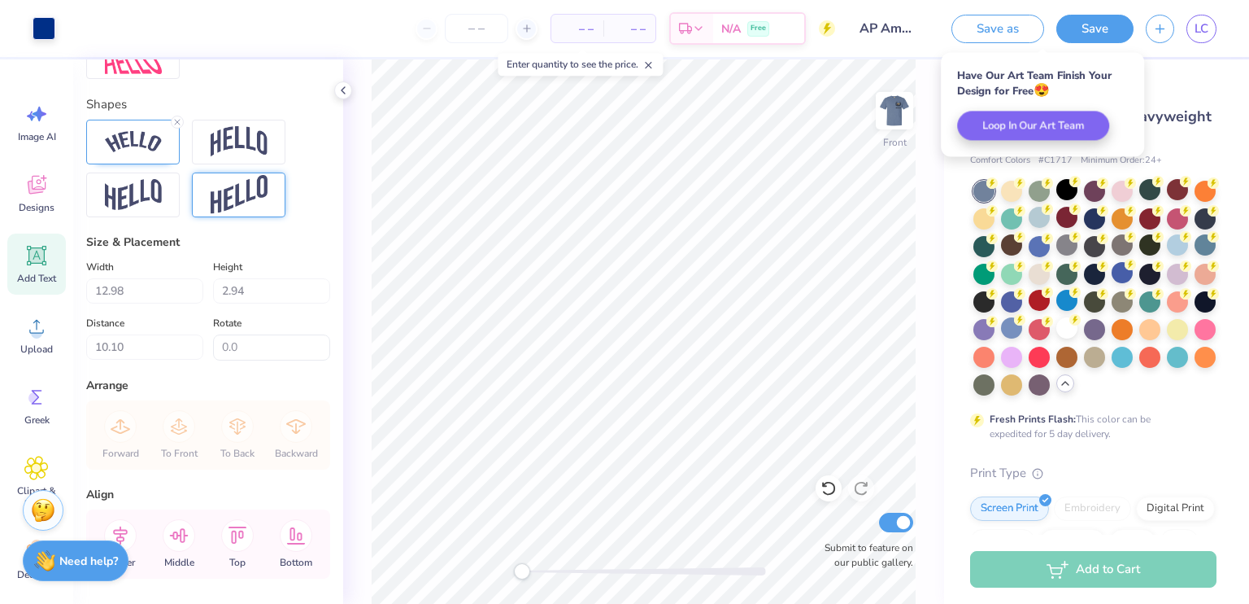
scroll to position [0, 0]
